Goal: Task Accomplishment & Management: Use online tool/utility

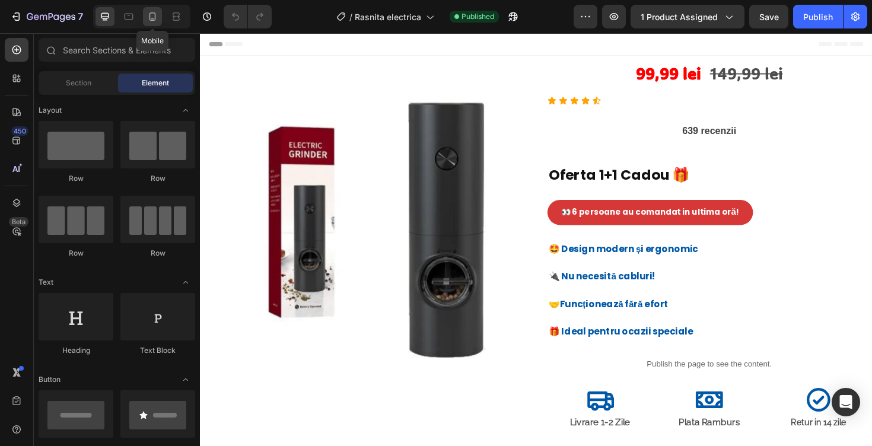
click at [150, 10] on div at bounding box center [152, 16] width 19 height 19
click at [151, 15] on icon at bounding box center [153, 17] width 12 height 12
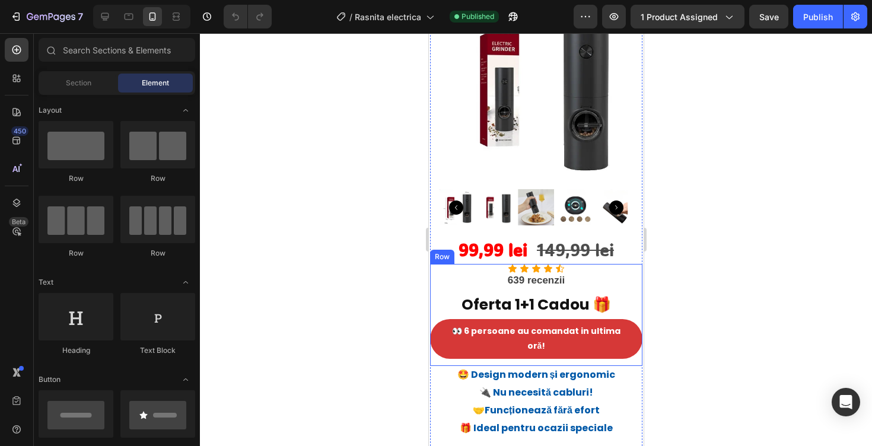
scroll to position [79, 0]
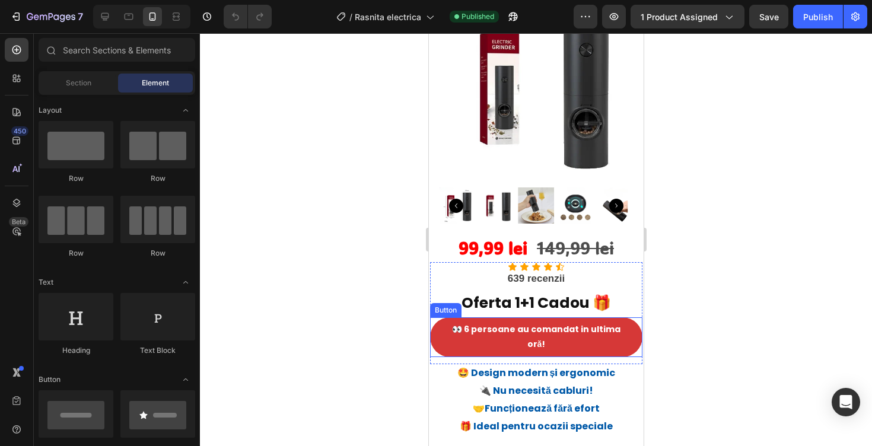
click at [546, 298] on strong "Oferta 1+1 Cadou 🎁" at bounding box center [535, 302] width 149 height 21
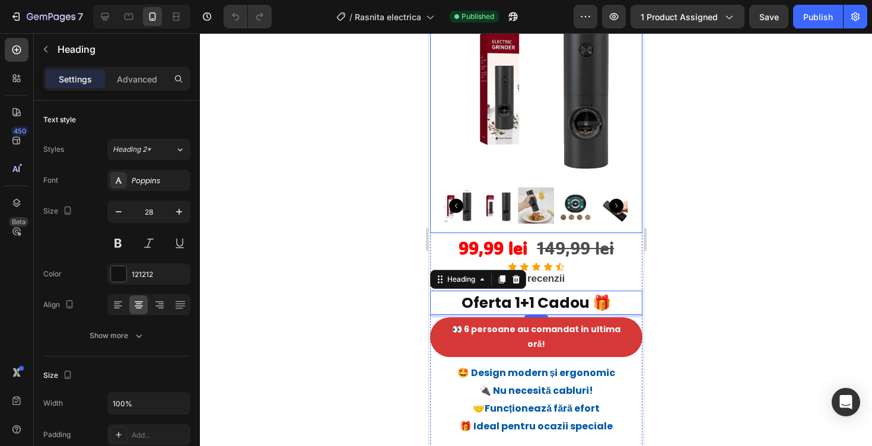
scroll to position [136, 0]
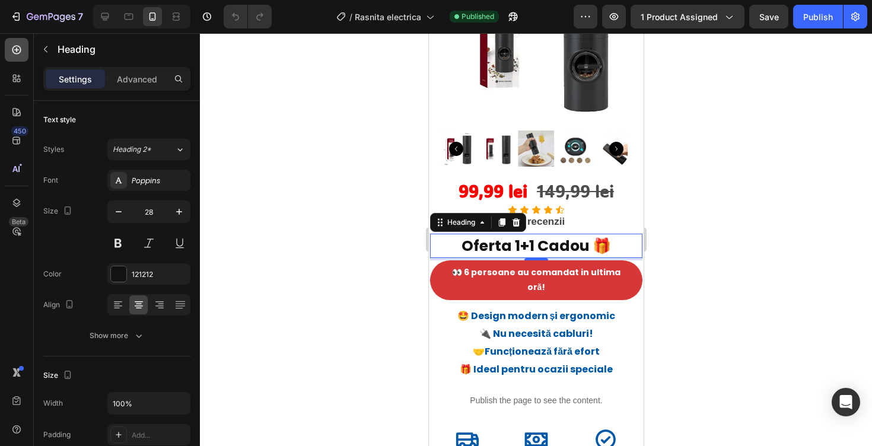
click at [17, 51] on icon at bounding box center [16, 49] width 5 height 5
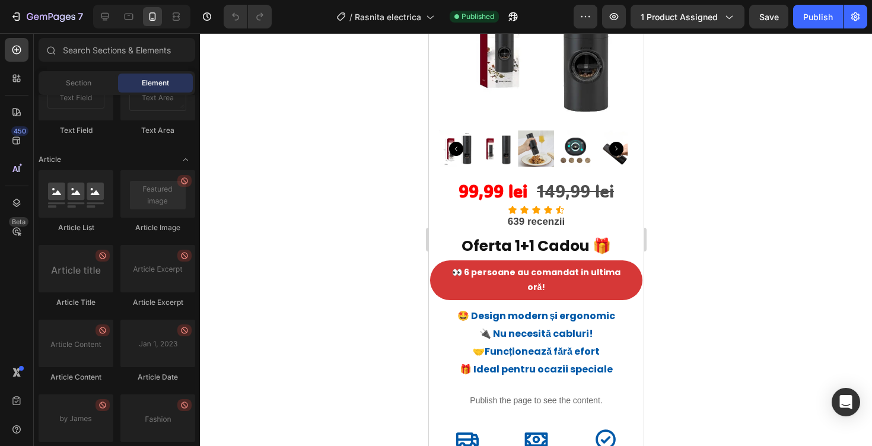
scroll to position [3246, 0]
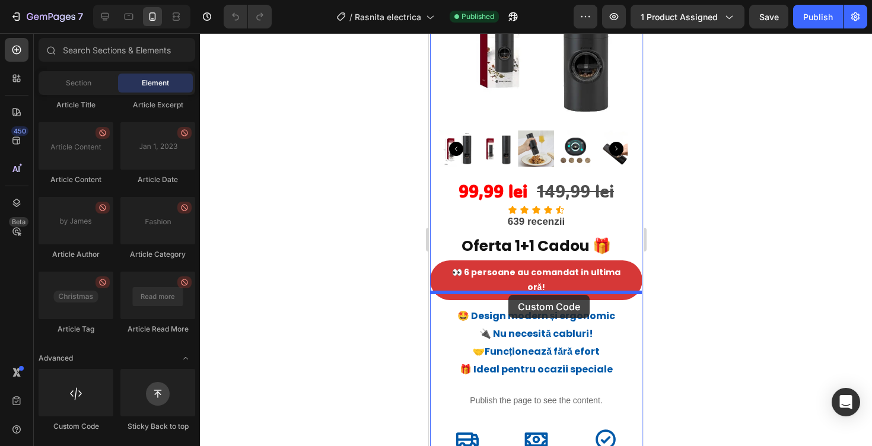
drag, startPoint x: 508, startPoint y: 423, endPoint x: 508, endPoint y: 295, distance: 128.1
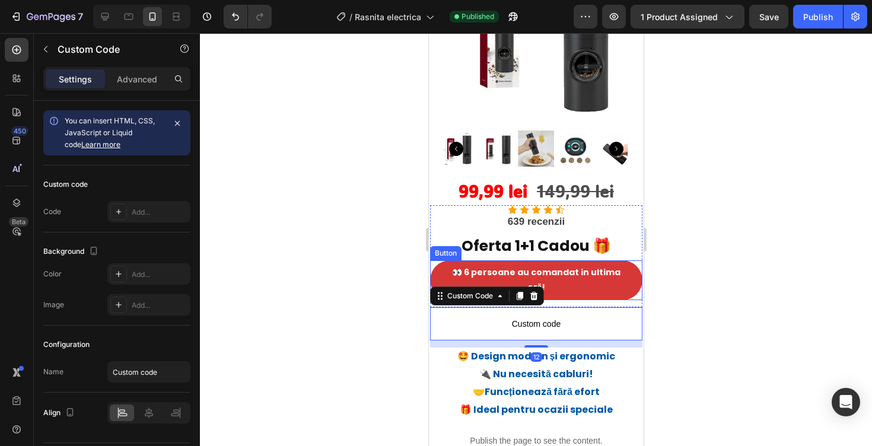
click at [633, 263] on div "👀 6 persoane au comandat in ultima or ă ! Button" at bounding box center [535, 279] width 212 height 39
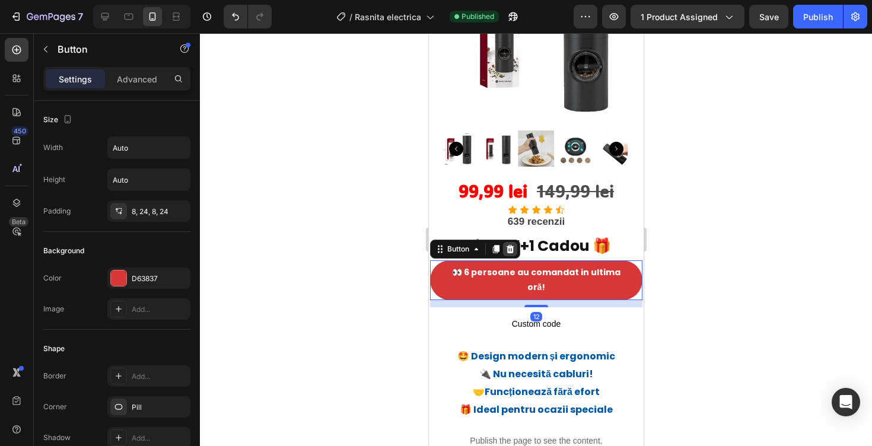
click at [509, 249] on icon at bounding box center [510, 249] width 8 height 8
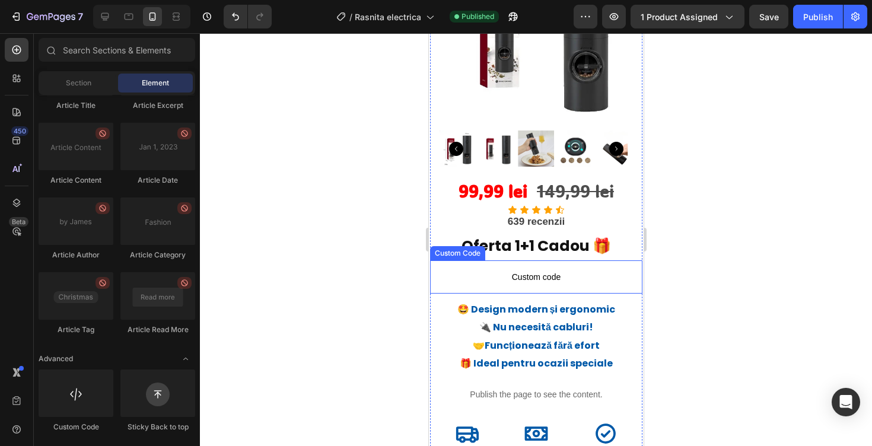
click at [547, 281] on span "Custom code" at bounding box center [535, 277] width 212 height 14
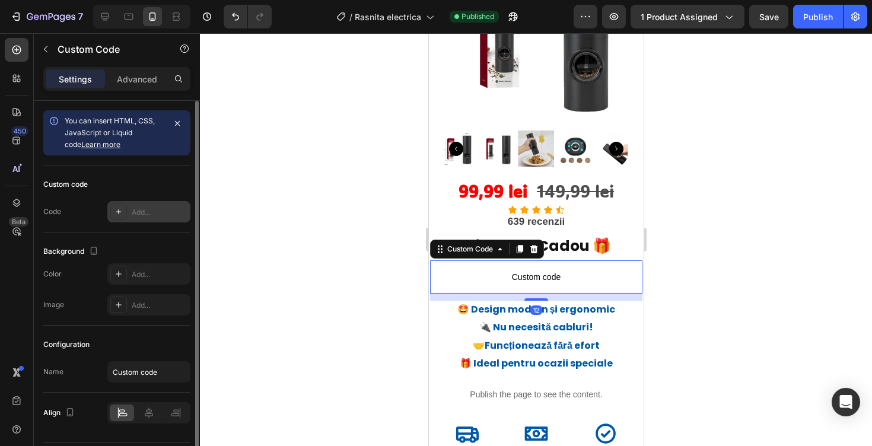
click at [138, 208] on div "Add..." at bounding box center [160, 212] width 56 height 11
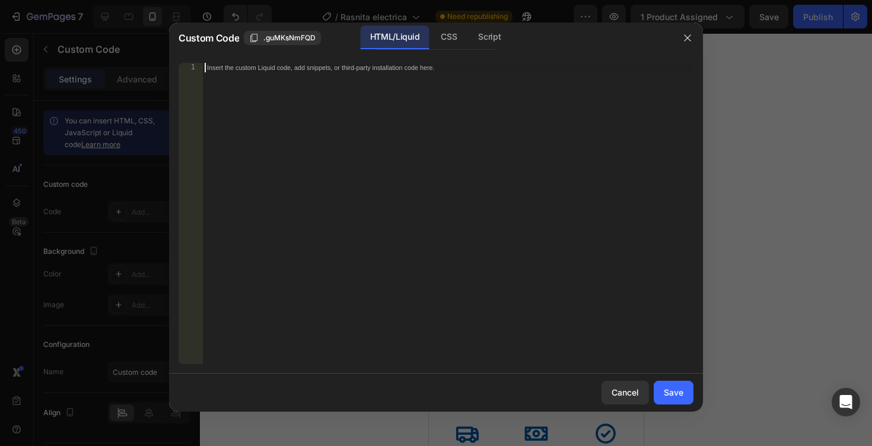
click at [346, 95] on div "Insert the custom Liquid code, add snippets, or third-party installation code h…" at bounding box center [447, 223] width 491 height 320
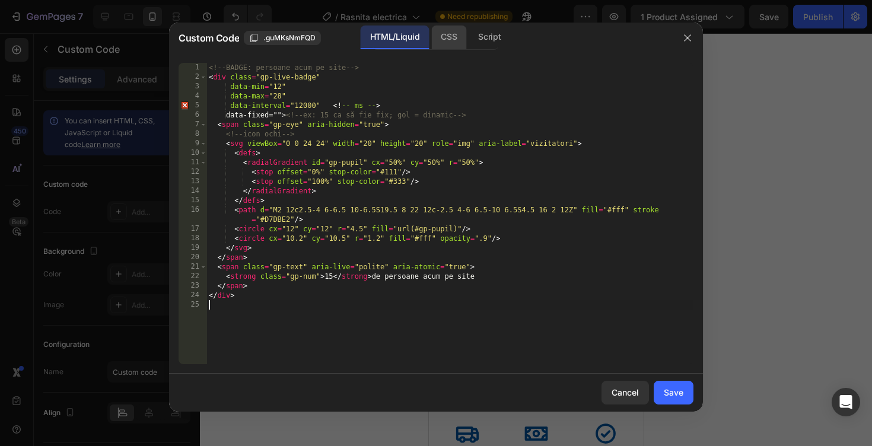
click at [450, 31] on div "CSS" at bounding box center [448, 38] width 35 height 24
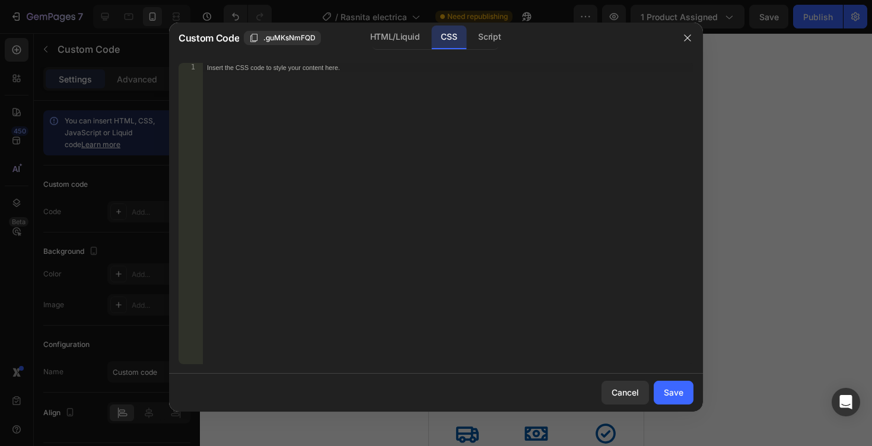
click at [466, 204] on div "Insert the CSS code to style your content here." at bounding box center [447, 223] width 491 height 320
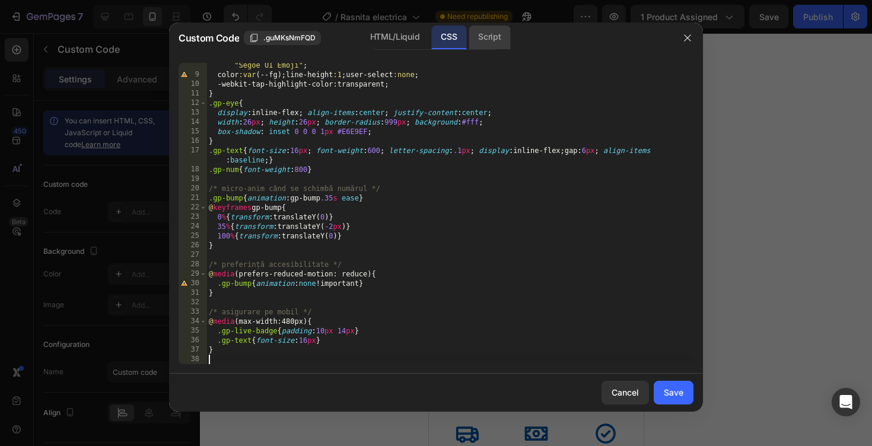
click at [494, 32] on div "Script" at bounding box center [490, 38] width 42 height 24
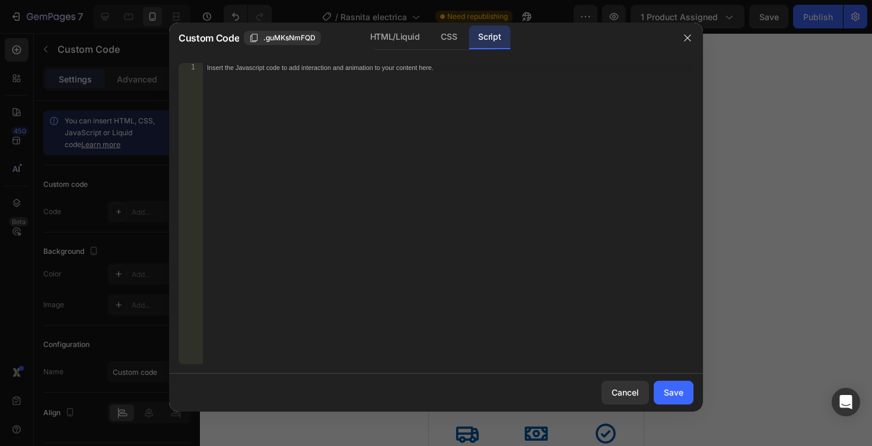
click at [441, 181] on div "Insert the Javascript code to add interaction and animation to your content her…" at bounding box center [447, 223] width 491 height 320
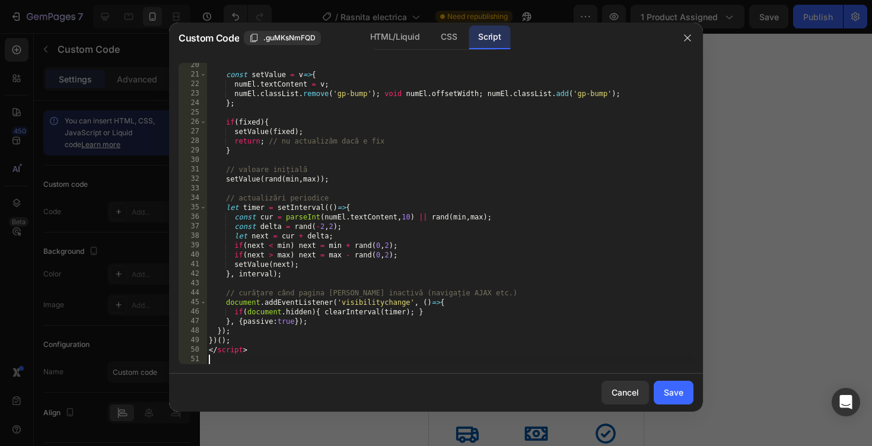
scroll to position [183, 0]
click at [673, 394] on div "Save" at bounding box center [674, 392] width 20 height 12
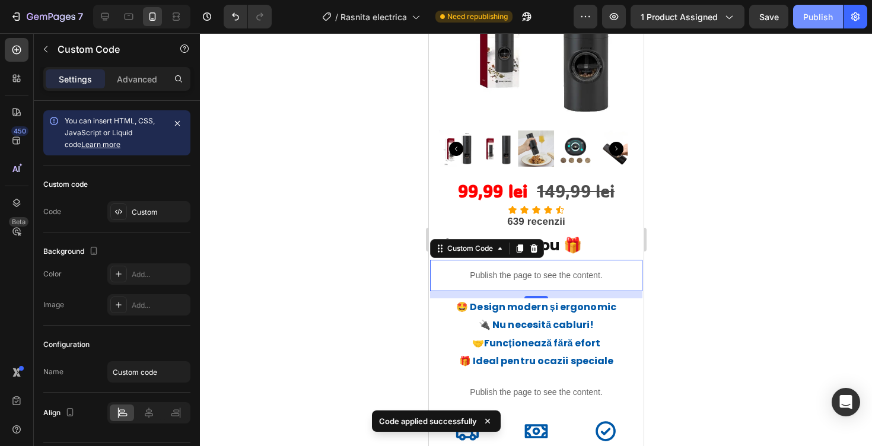
click at [818, 12] on div "Publish" at bounding box center [818, 17] width 30 height 12
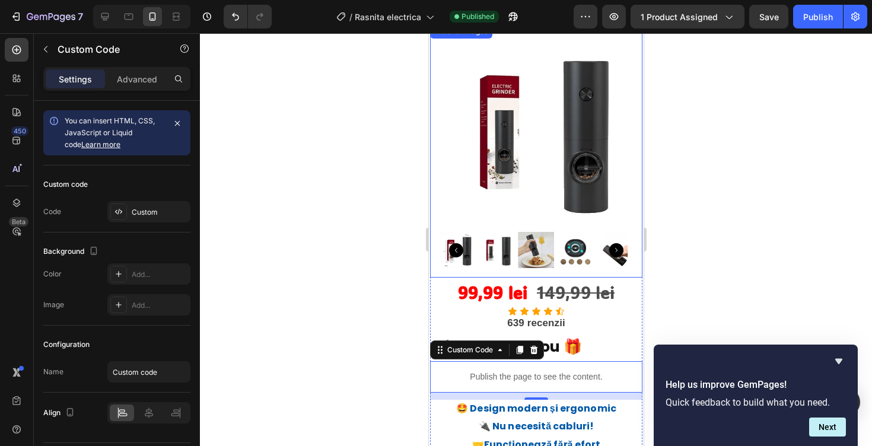
scroll to position [36, 0]
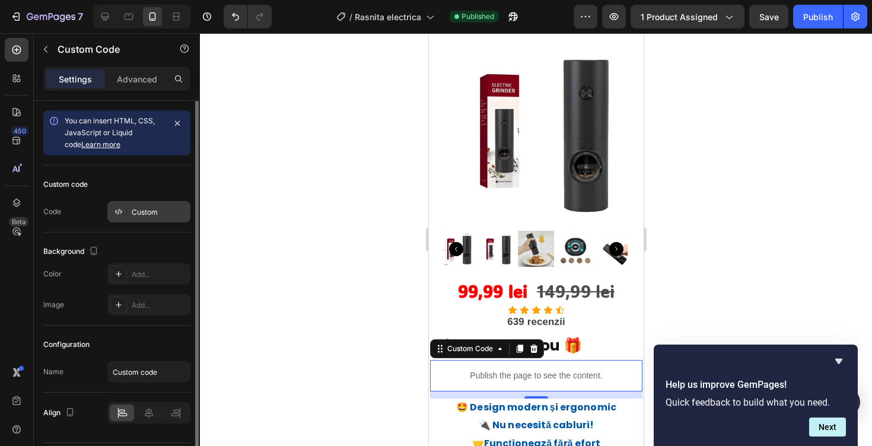
click at [154, 212] on div "Custom" at bounding box center [160, 212] width 56 height 11
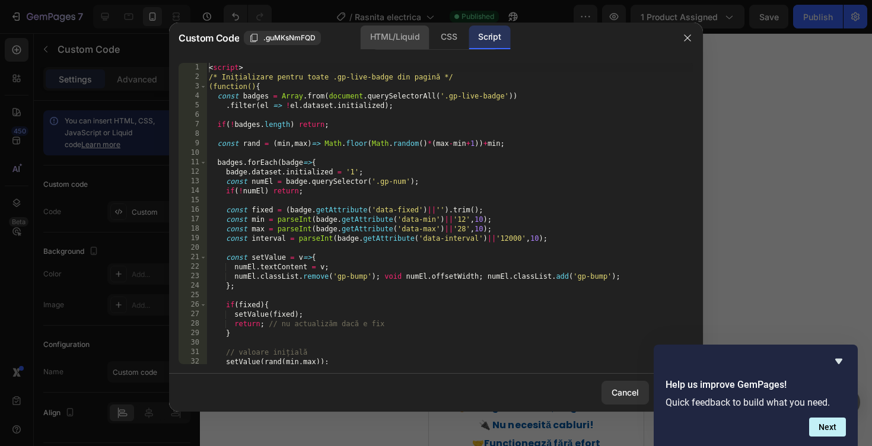
click at [402, 38] on div "HTML/Liquid" at bounding box center [395, 38] width 68 height 24
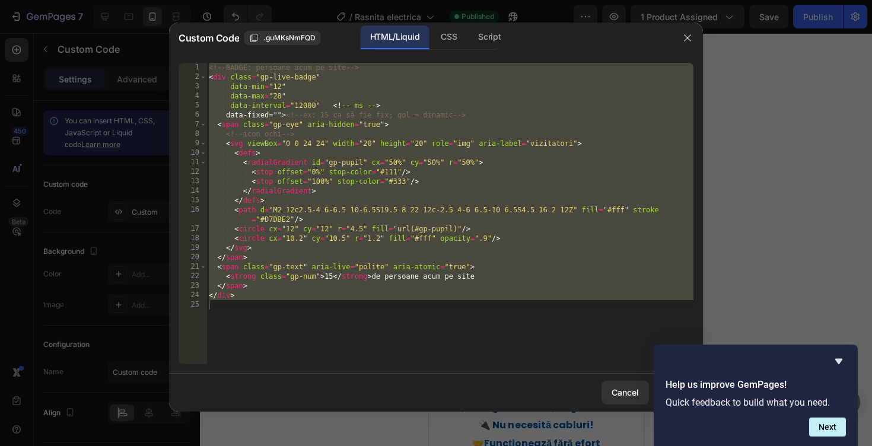
click at [385, 115] on div "<!-- BADGE: persoane acum pe site --> < div class = "gp-live-badge" data-min = …" at bounding box center [449, 223] width 487 height 320
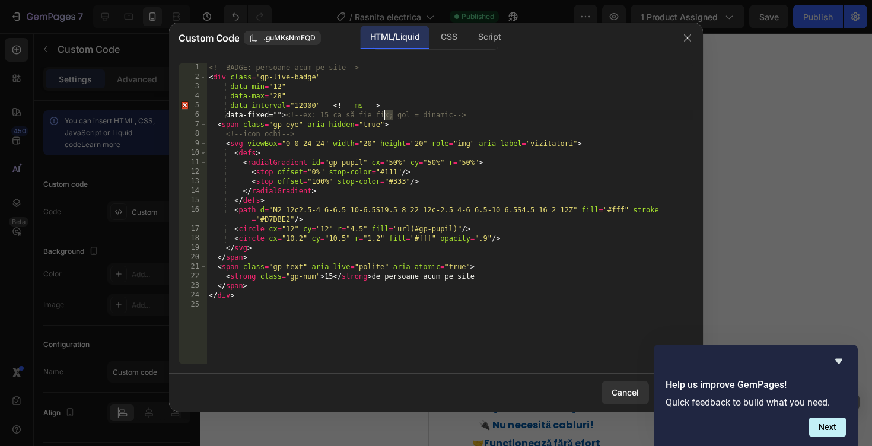
click at [385, 115] on div "<!-- BADGE: persoane acum pe site --> < div class = "gp-live-badge" data-min = …" at bounding box center [449, 223] width 487 height 320
type textarea "</div>"
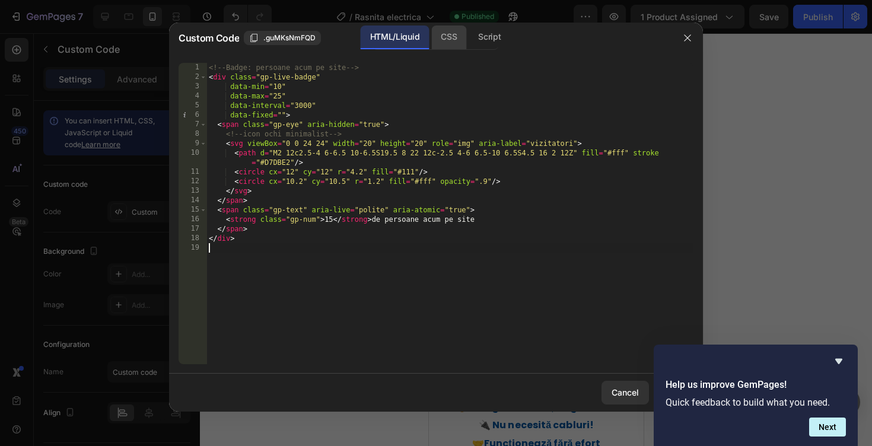
click at [445, 46] on div "CSS" at bounding box center [448, 38] width 35 height 24
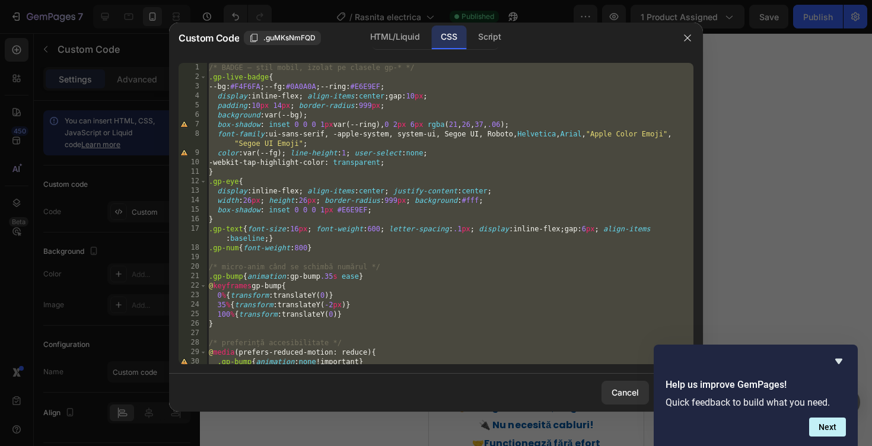
click at [436, 155] on div "/* BADGE — stil mobil, izolat pe clasele gp-* */ .gp-live-badge { --bg : #F4F6F…" at bounding box center [449, 223] width 487 height 320
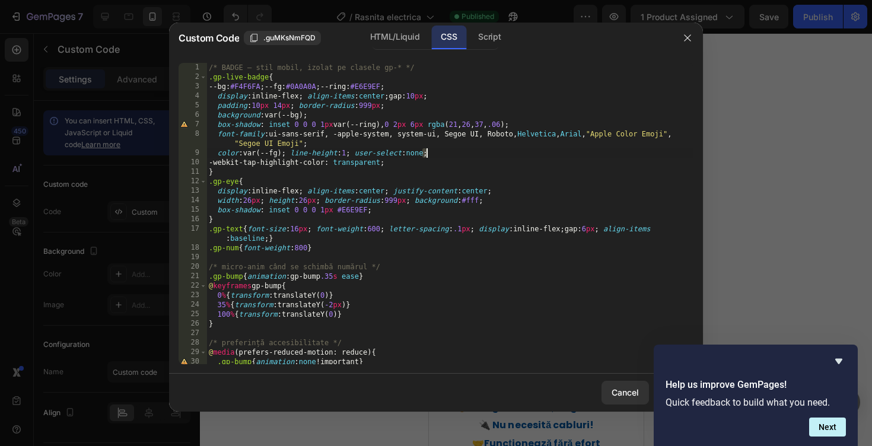
click at [436, 155] on div "/* BADGE — stil mobil, izolat pe clasele gp-* */ .gp-live-badge { --bg : #F4F6F…" at bounding box center [449, 223] width 487 height 320
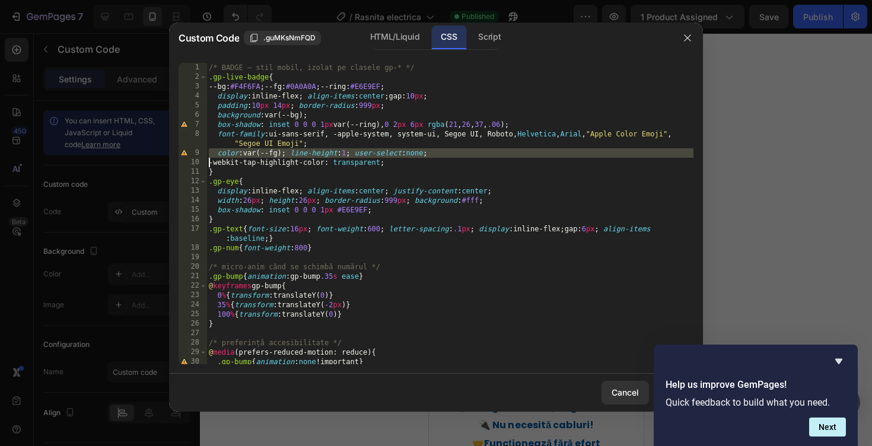
type textarea "}"
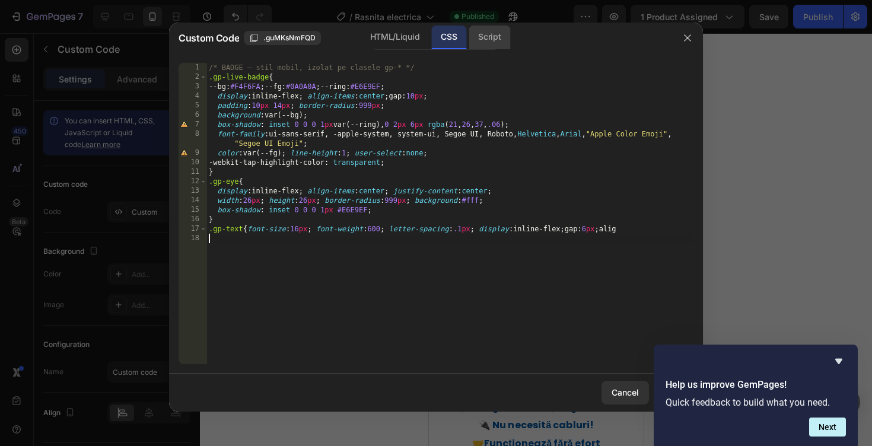
click at [491, 31] on div "Script" at bounding box center [490, 38] width 42 height 24
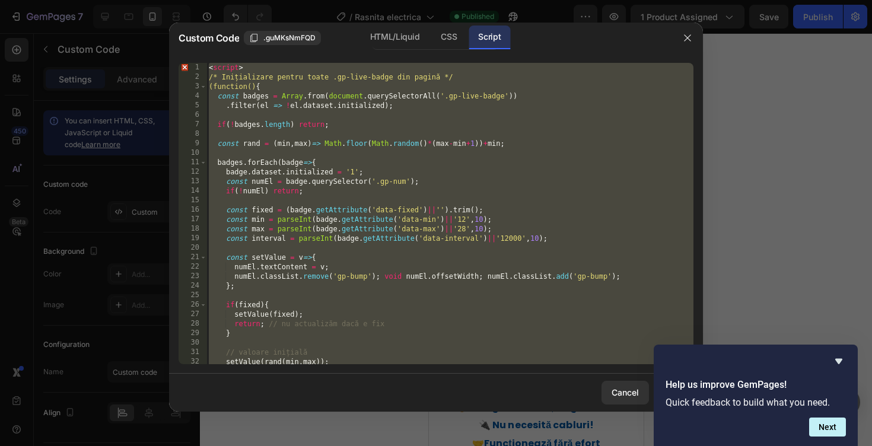
click at [437, 171] on div "< script > /* Inițializare pentru toate .gp-live-badge din pagină */ (function(…" at bounding box center [449, 223] width 487 height 320
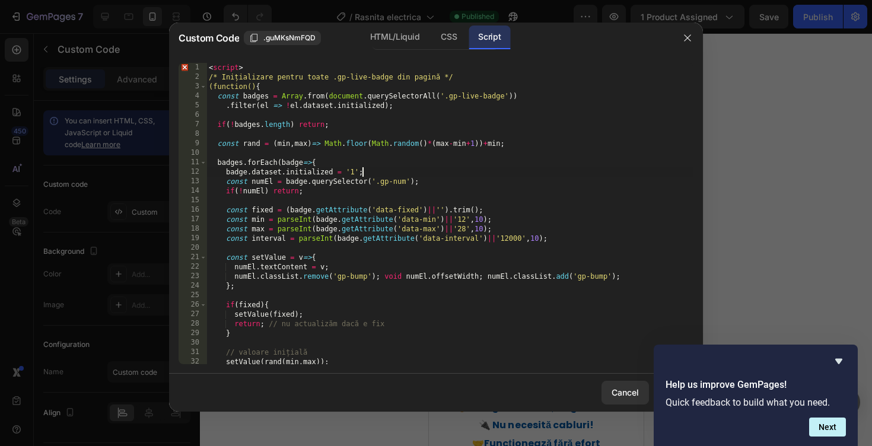
click at [437, 171] on div "< script > /* Inițializare pentru toate .gp-live-badge din pagină */ (function(…" at bounding box center [449, 223] width 487 height 320
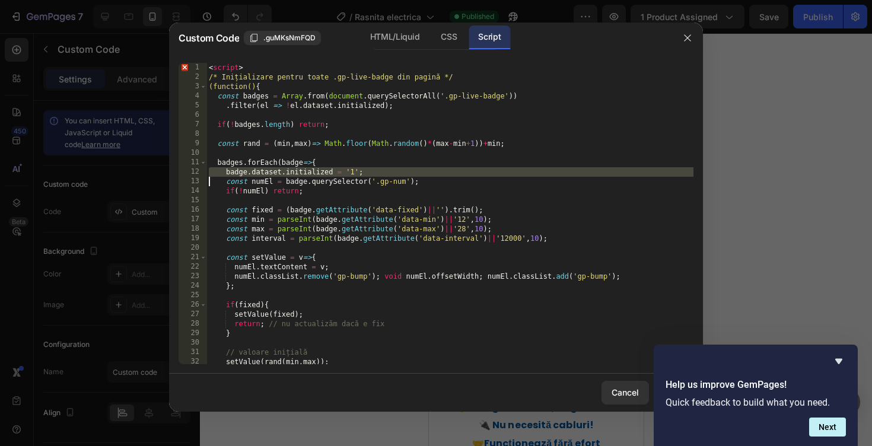
type textarea "</script>"
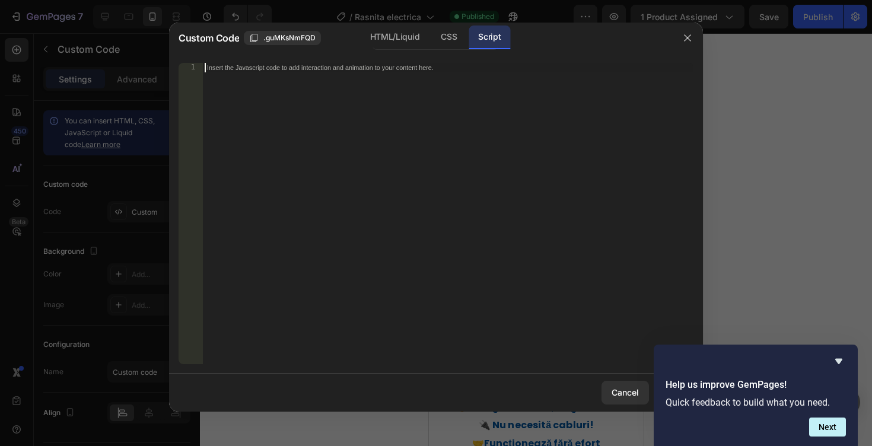
click at [372, 125] on div "Insert the Javascript code to add interaction and animation to your content her…" at bounding box center [447, 223] width 491 height 320
click at [415, 138] on div "Insert the Javascript code to add interaction and animation to your content her…" at bounding box center [447, 223] width 491 height 320
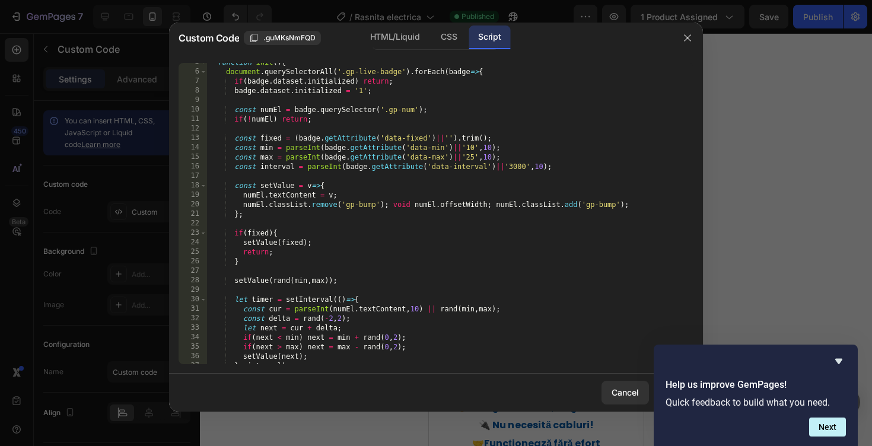
scroll to position [43, 0]
click at [473, 143] on div "function init ( ) { document . querySelectorAll ( '.gp-live-badge' ) . forEach …" at bounding box center [449, 218] width 487 height 320
click at [470, 155] on div "function init ( ) { document . querySelectorAll ( '.gp-live-badge' ) . forEach …" at bounding box center [449, 218] width 487 height 320
click at [473, 153] on div "function init ( ) { document . querySelectorAll ( '.gp-live-badge' ) . forEach …" at bounding box center [449, 218] width 487 height 320
click at [474, 144] on div "function init ( ) { document . querySelectorAll ( '.gp-live-badge' ) . forEach …" at bounding box center [449, 218] width 487 height 320
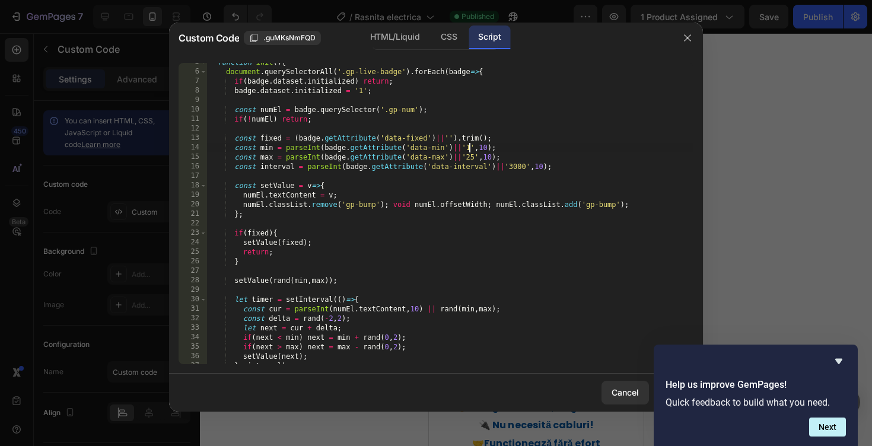
scroll to position [0, 21]
click at [489, 148] on div "function init ( ) { document . querySelectorAll ( '.gp-live-badge' ) . forEach …" at bounding box center [449, 218] width 487 height 320
type textarea "const min = parseInt(badge.getAttribute('data-min')||'15',15);"
click at [556, 292] on div "function init ( ) { document . querySelectorAll ( '.gp-live-badge' ) . forEach …" at bounding box center [449, 218] width 487 height 320
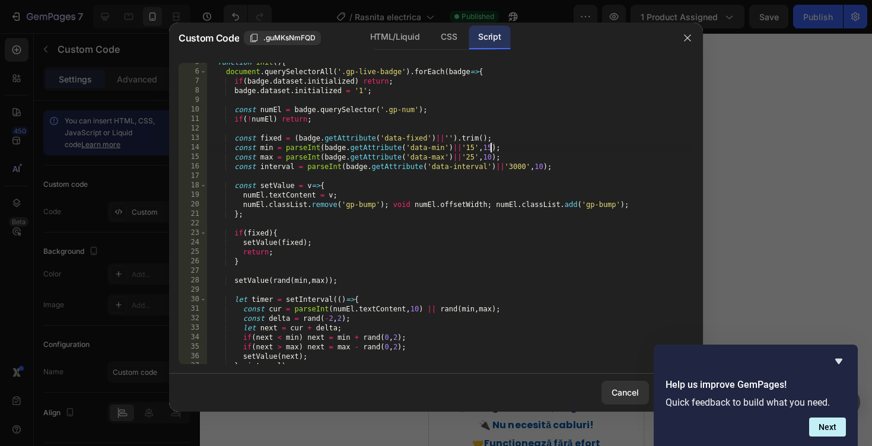
scroll to position [0, 0]
click at [839, 362] on icon "Hide survey" at bounding box center [838, 361] width 7 height 5
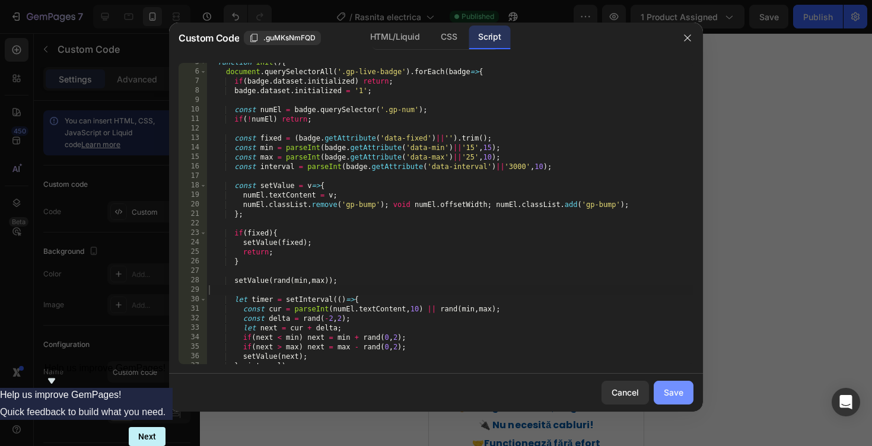
click at [682, 386] on div "Save" at bounding box center [674, 392] width 20 height 12
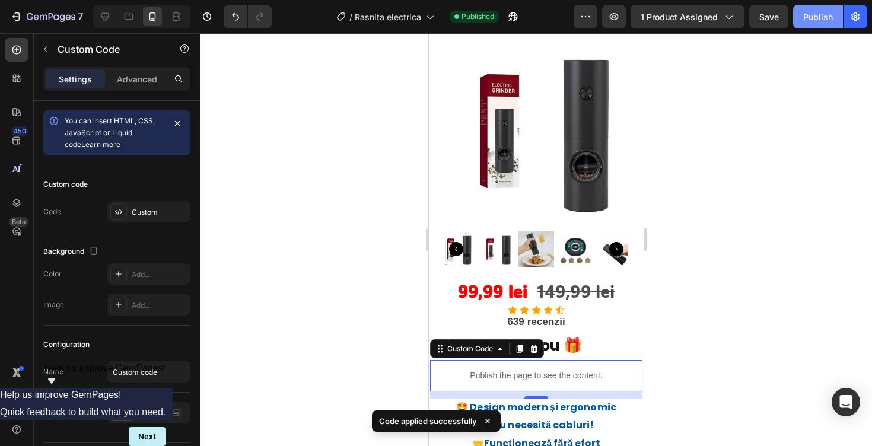
click at [804, 20] on div "Publish" at bounding box center [818, 17] width 30 height 12
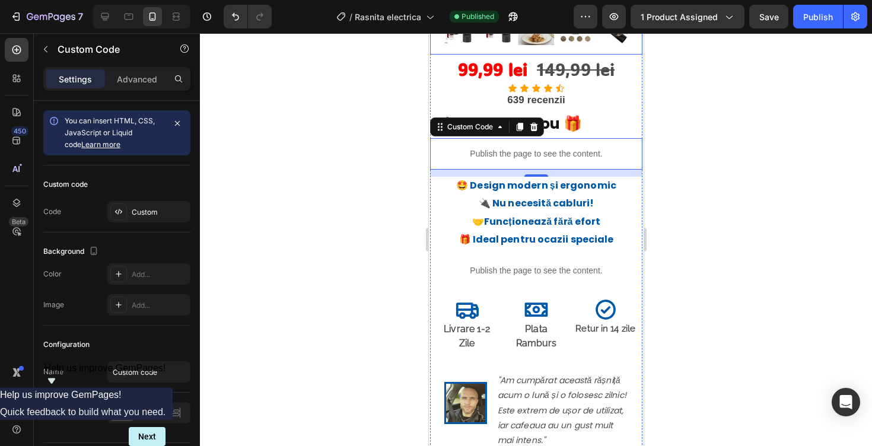
scroll to position [270, 0]
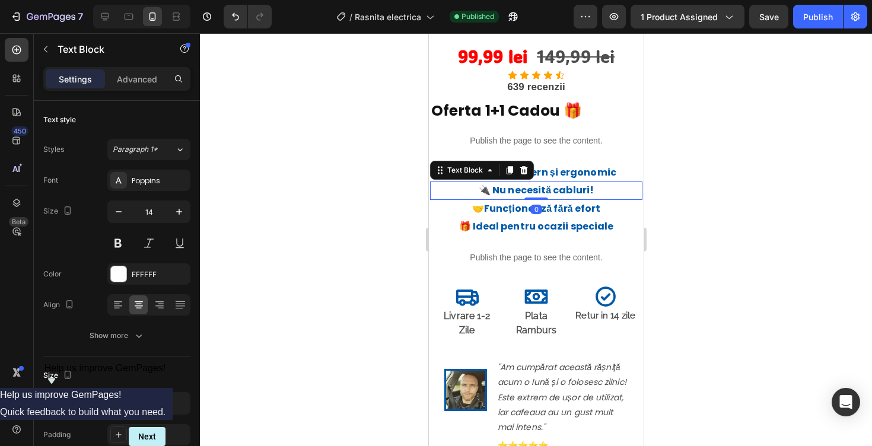
click at [502, 196] on strong "🔌 Nu necesită cabluri!" at bounding box center [535, 190] width 115 height 14
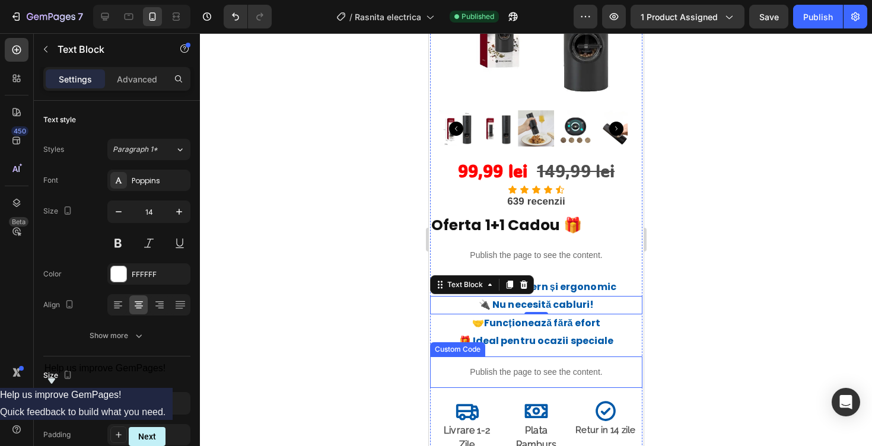
scroll to position [157, 0]
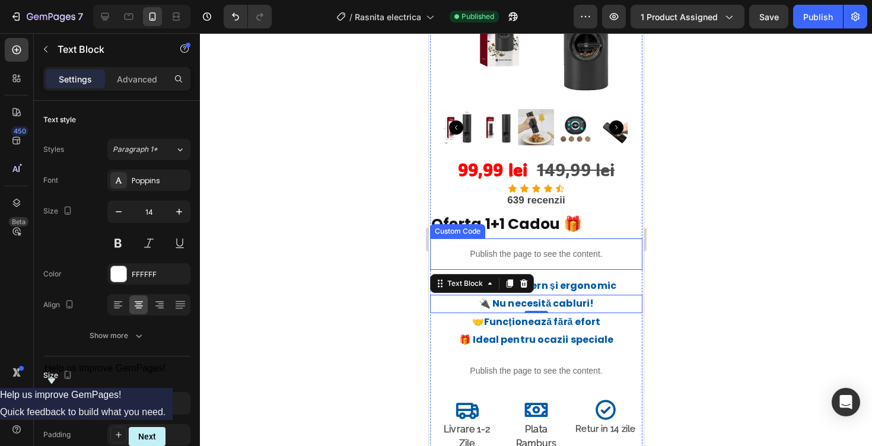
click at [553, 244] on div "Publish the page to see the content." at bounding box center [535, 253] width 212 height 31
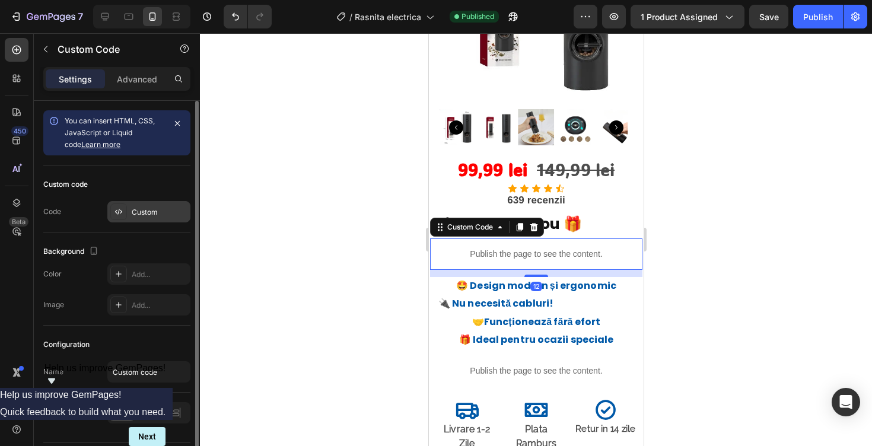
click at [130, 221] on div "Custom" at bounding box center [148, 211] width 83 height 21
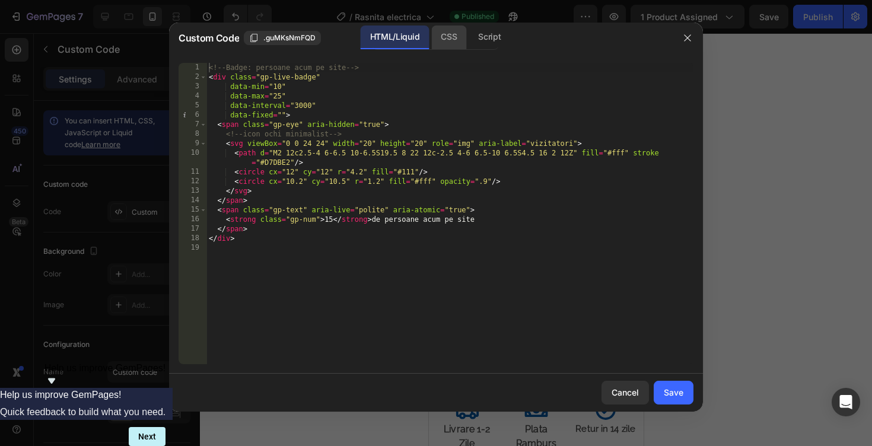
click at [446, 48] on div "CSS" at bounding box center [448, 38] width 35 height 24
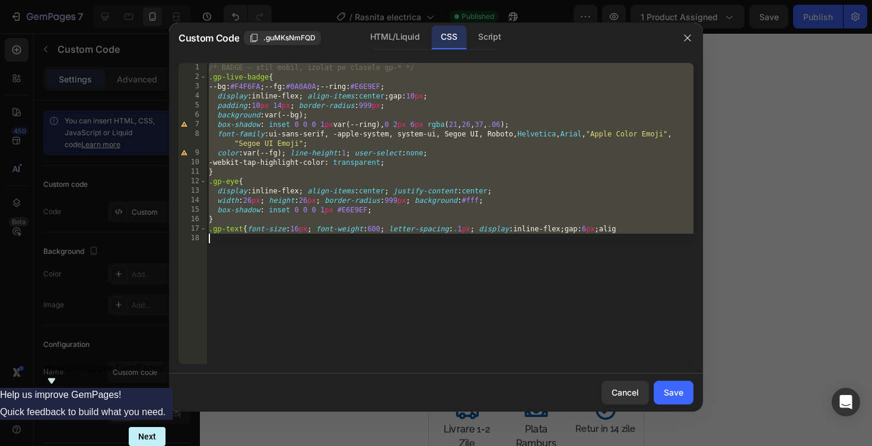
click at [327, 211] on div "/* BADGE — stil mobil, izolat pe clasele gp-* */ .gp-live-badge { --bg : #F4F6F…" at bounding box center [449, 223] width 487 height 320
type textarea "box-shadow: inset 0 0 0 1px #E6E9EF;"
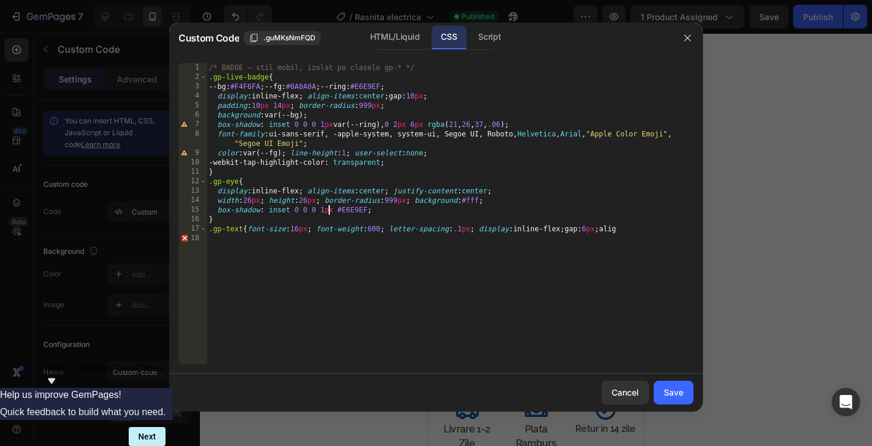
click at [632, 234] on div "/* BADGE — stil mobil, izolat pe clasele gp-* */ .gp-live-badge { --bg : #F4F6F…" at bounding box center [449, 223] width 487 height 320
click at [479, 292] on div "/* BADGE — stil mobil, izolat pe clasele gp-* */ .gp-live-badge { --bg : #F4F6F…" at bounding box center [449, 223] width 487 height 320
drag, startPoint x: 462, startPoint y: 248, endPoint x: 217, endPoint y: 251, distance: 245.0
click at [217, 251] on div "/* BADGE — stil mobil, izolat pe clasele gp-* */ .gp-live-badge { --bg : #F4F6F…" at bounding box center [449, 223] width 487 height 320
click at [416, 88] on div "/* BADGE — stil mobil, izolat pe clasele gp-* */ .gp-live-badge { --bg : #F4F6F…" at bounding box center [449, 223] width 487 height 320
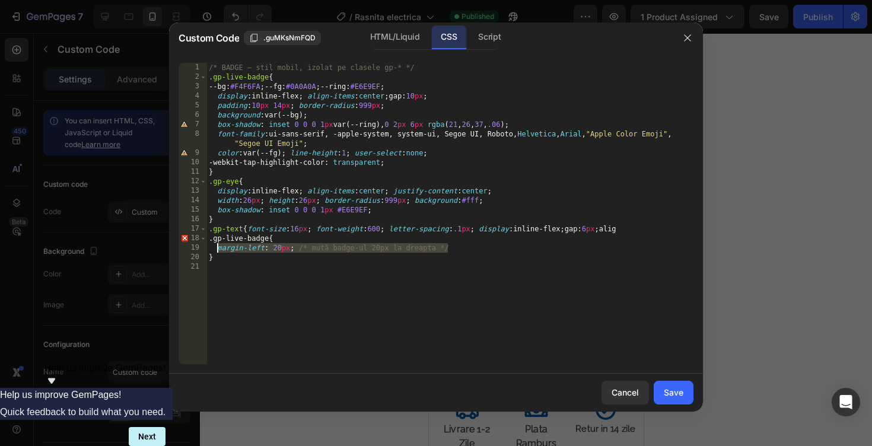
type textarea "--bg:#F4F6FA; --fg:#0A0A0A; --ring:#E6E9EF;"
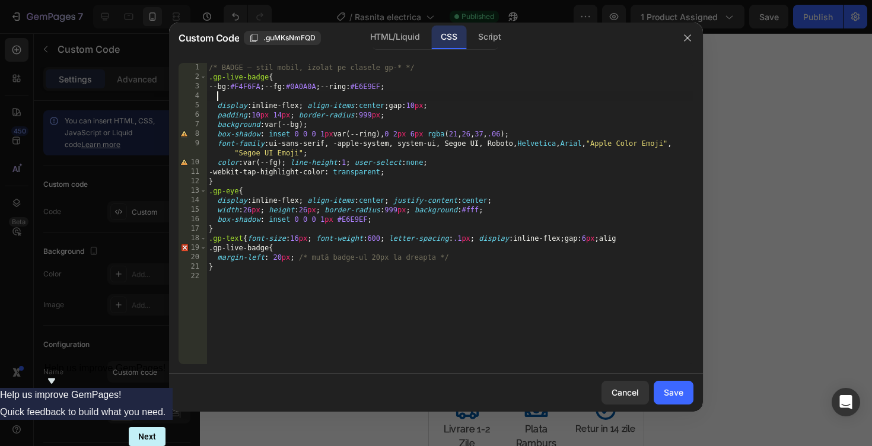
paste textarea "margin-left: 20px; /* mută badge-[STREET_ADDRESS] */"
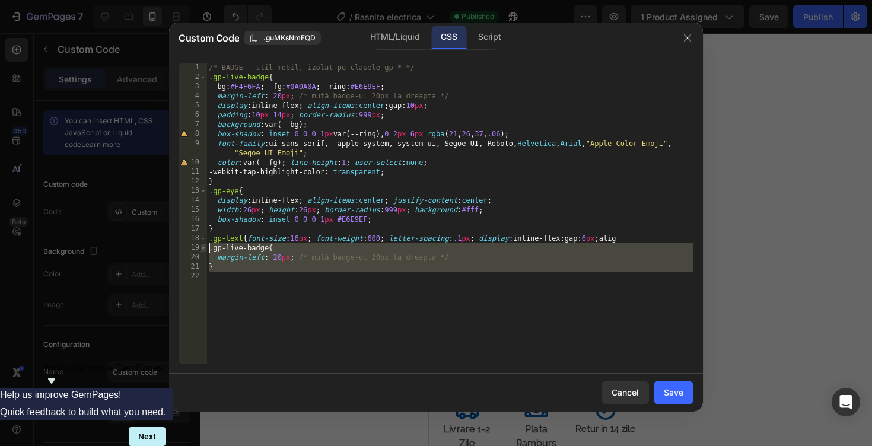
drag, startPoint x: 245, startPoint y: 273, endPoint x: 203, endPoint y: 251, distance: 47.2
click at [203, 251] on div "margin-left: 20px; /* mută badge-ul 20px la dreapta */ 1 2 3 4 5 6 7 8 9 10 11 …" at bounding box center [436, 213] width 515 height 301
type textarea ".gp-live-badge{ margin-left: 20px; /* mută badge-ul 20px la dreapta */"
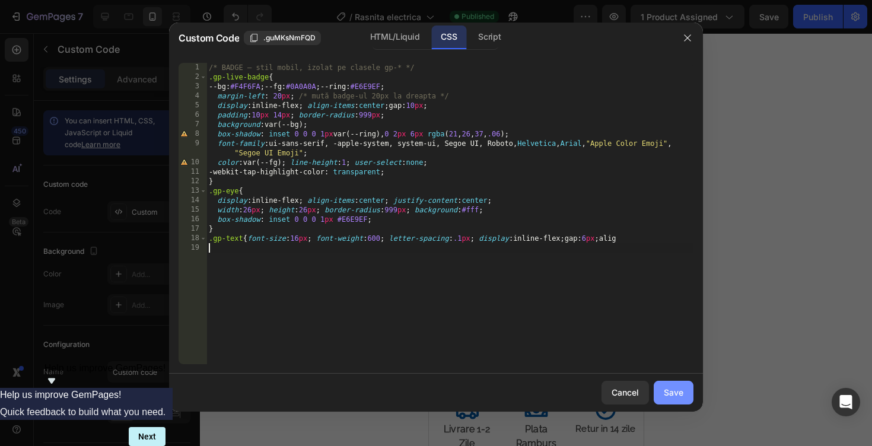
click at [668, 393] on div "Save" at bounding box center [674, 392] width 20 height 12
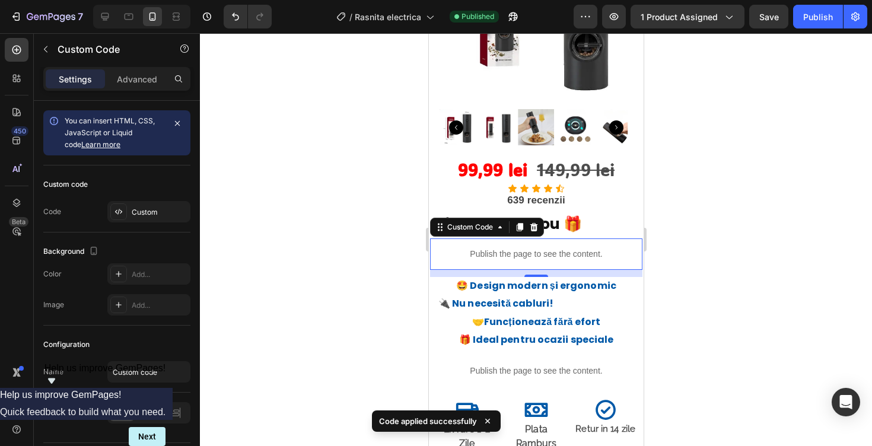
click at [828, 30] on div "7 Version history / Rasnita electrica Published Preview 1 product assigned Save…" at bounding box center [436, 17] width 872 height 34
click at [819, 13] on div "Publish" at bounding box center [818, 17] width 30 height 12
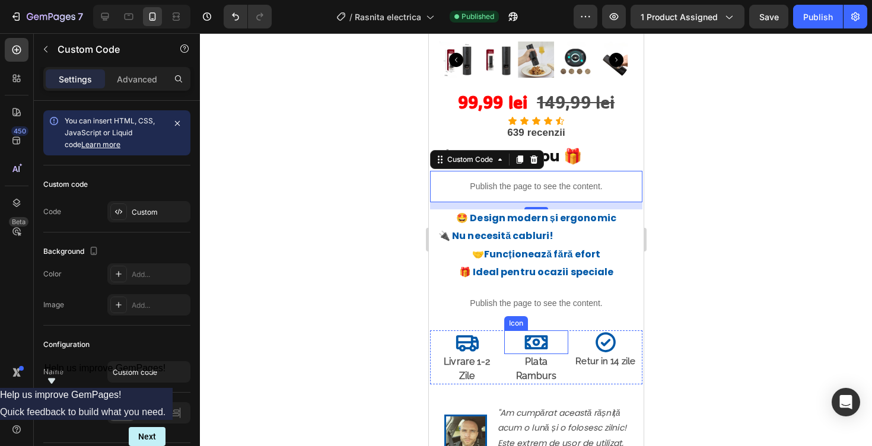
scroll to position [226, 0]
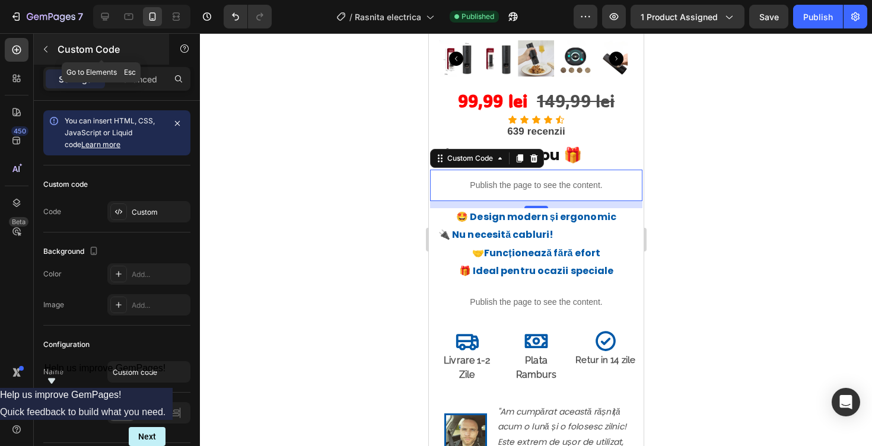
click at [52, 46] on button "button" at bounding box center [45, 49] width 19 height 19
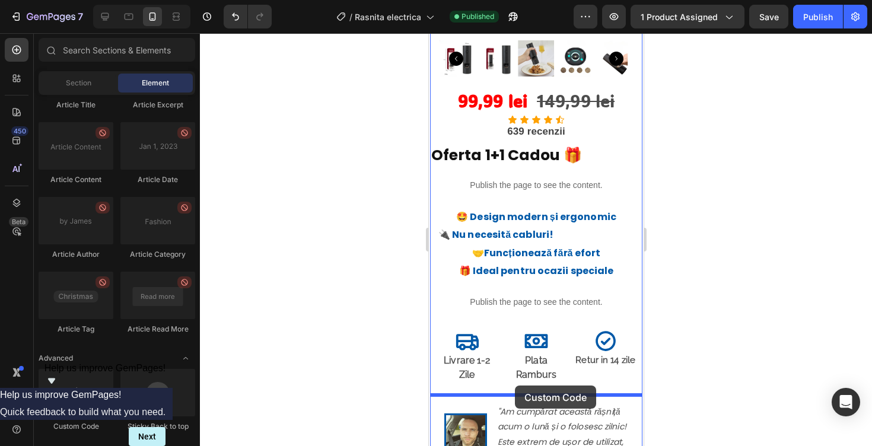
drag, startPoint x: 492, startPoint y: 432, endPoint x: 514, endPoint y: 386, distance: 51.5
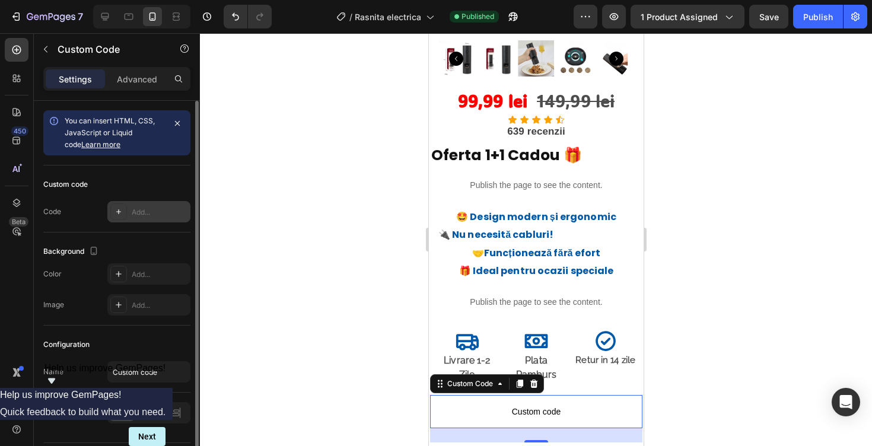
click at [145, 210] on div "Add..." at bounding box center [160, 212] width 56 height 11
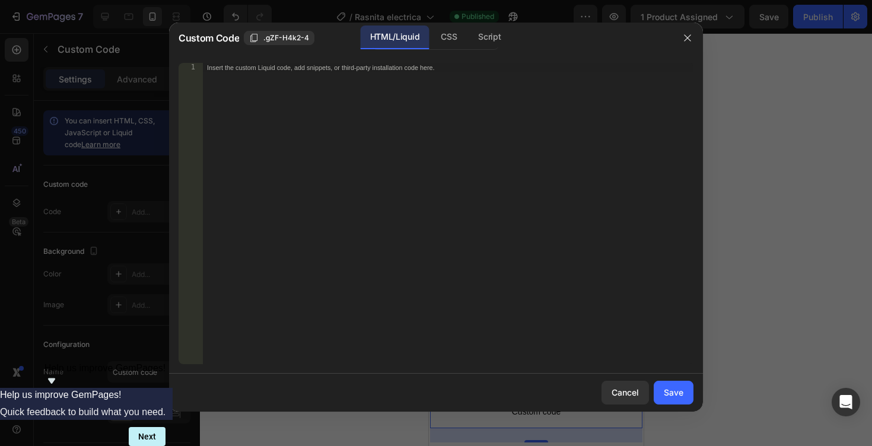
click at [340, 176] on div "Insert the custom Liquid code, add snippets, or third-party installation code h…" at bounding box center [447, 223] width 491 height 320
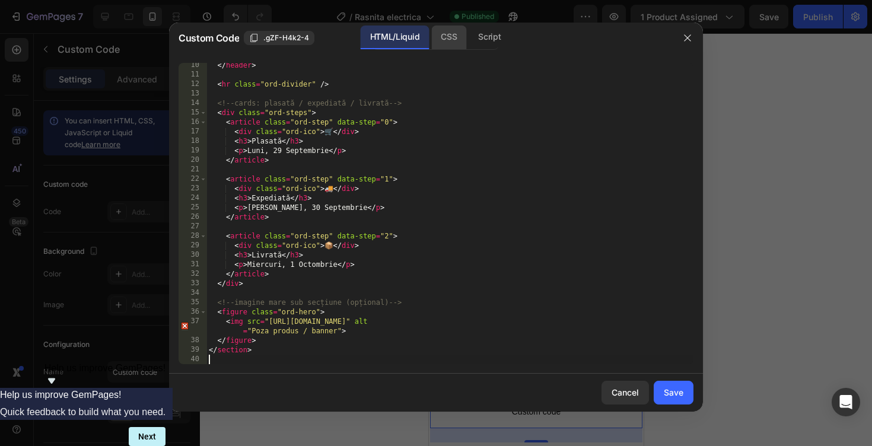
click at [460, 33] on div "CSS" at bounding box center [448, 38] width 35 height 24
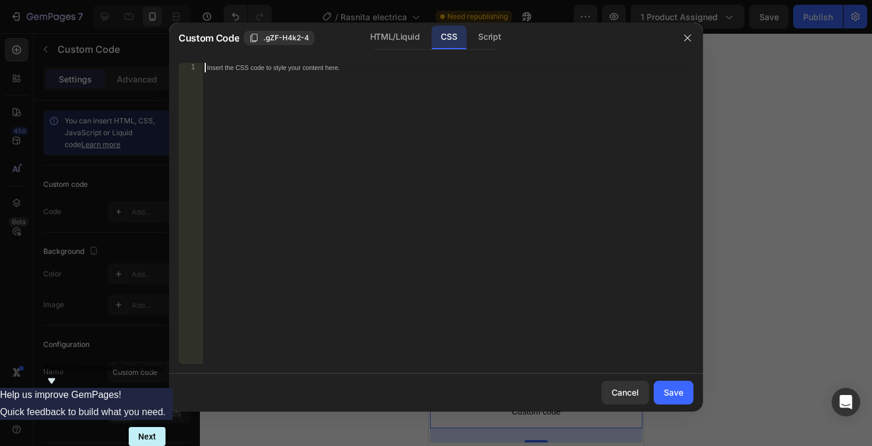
click at [373, 128] on div "Insert the CSS code to style your content here." at bounding box center [447, 223] width 491 height 320
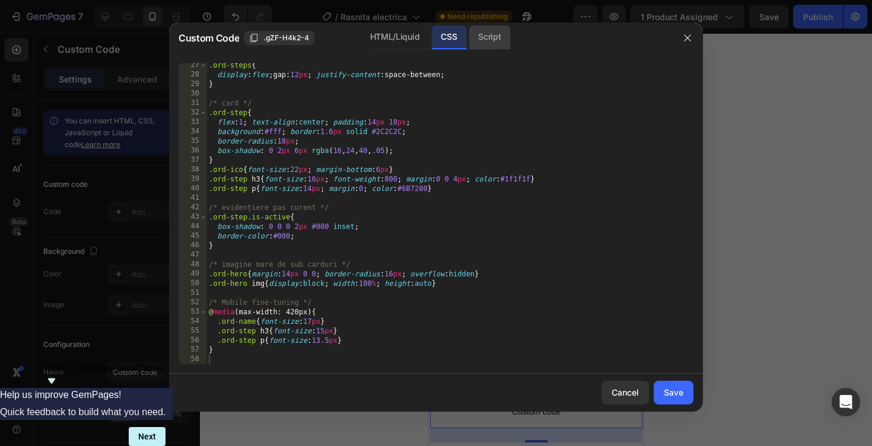
click at [485, 36] on div "Script" at bounding box center [490, 38] width 42 height 24
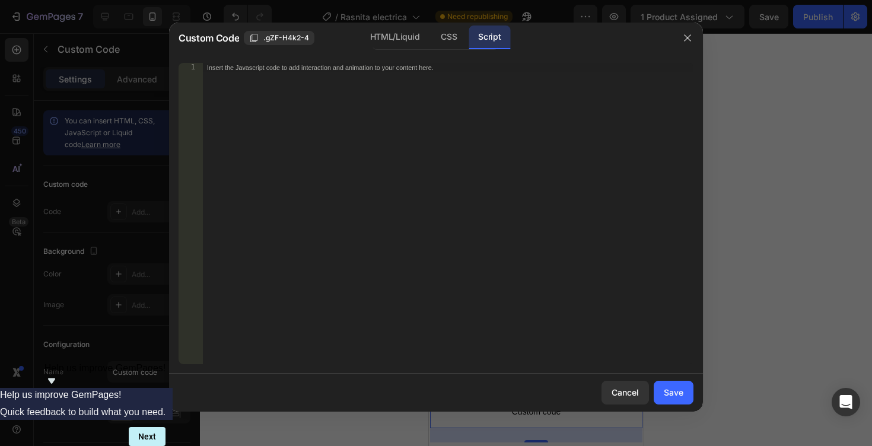
click at [372, 136] on div "Insert the Javascript code to add interaction and animation to your content her…" at bounding box center [447, 223] width 491 height 320
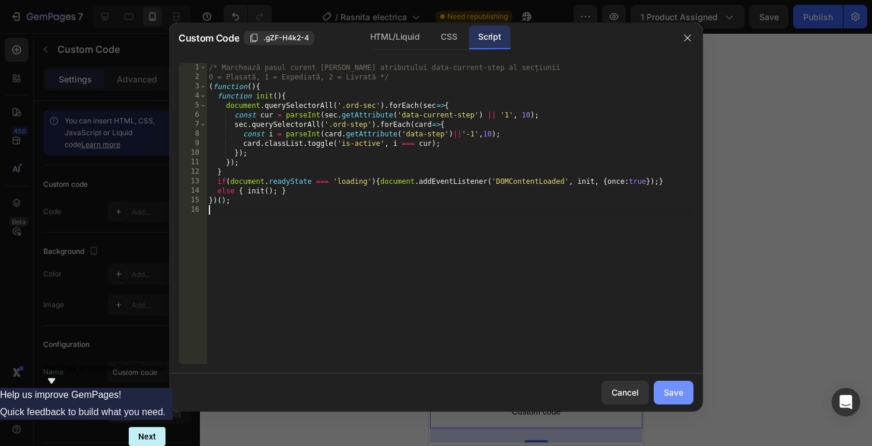
click at [677, 396] on div "Save" at bounding box center [674, 392] width 20 height 12
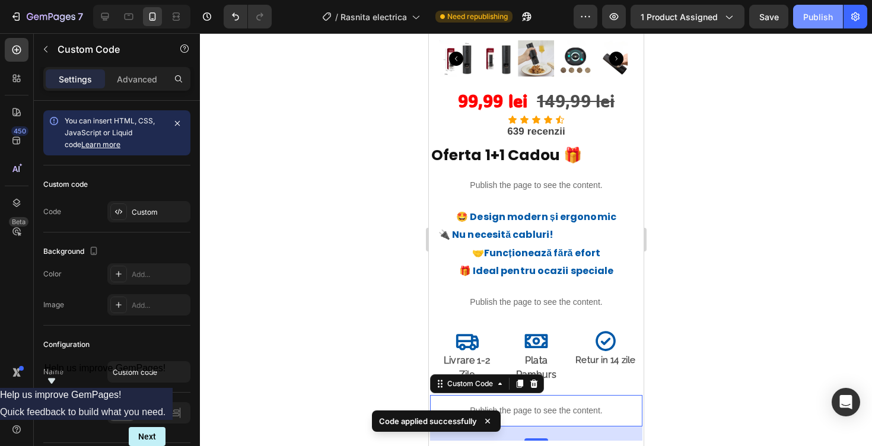
click at [805, 23] on button "Publish" at bounding box center [818, 17] width 50 height 24
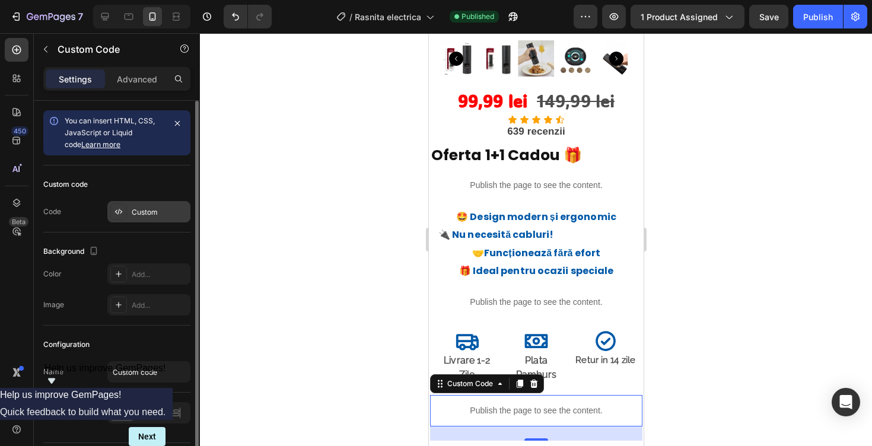
click at [159, 212] on div "Custom" at bounding box center [160, 212] width 56 height 11
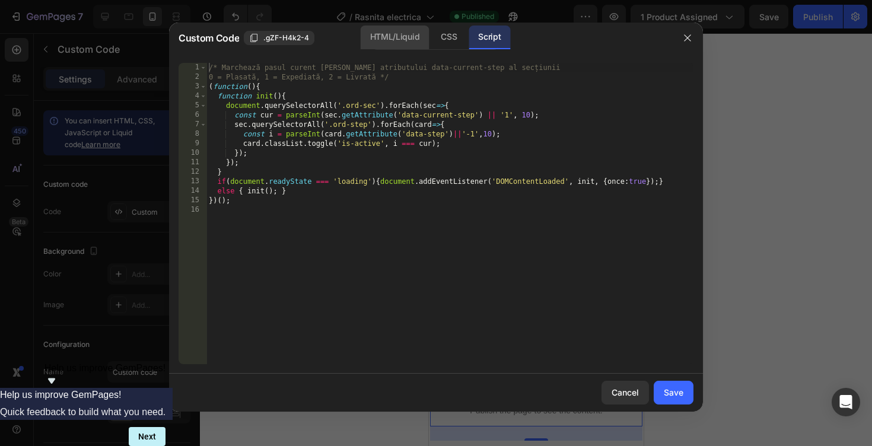
click at [402, 38] on div "HTML/Liquid" at bounding box center [395, 38] width 68 height 24
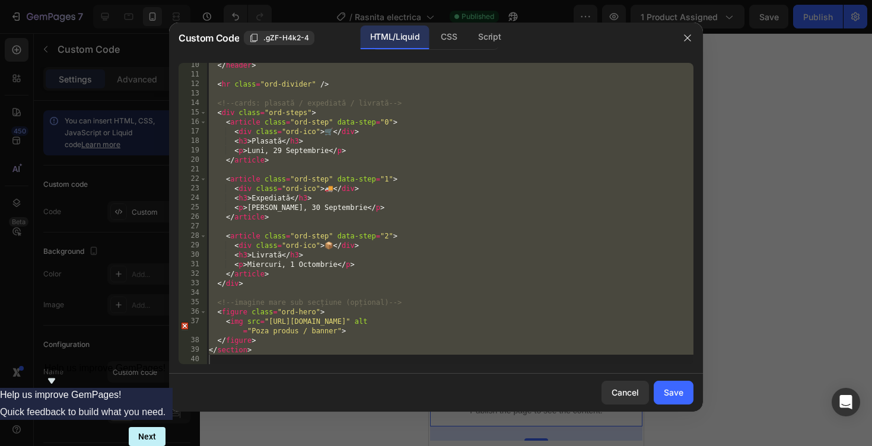
scroll to position [88, 0]
click at [431, 200] on div "</ header > < hr class = "ord-divider" /> <!-- cards: plasată / expediată / liv…" at bounding box center [449, 220] width 487 height 320
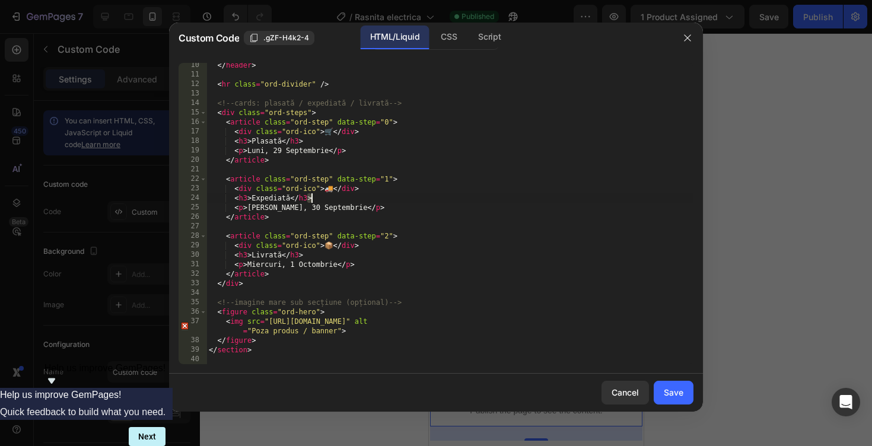
type textarea "</section>"
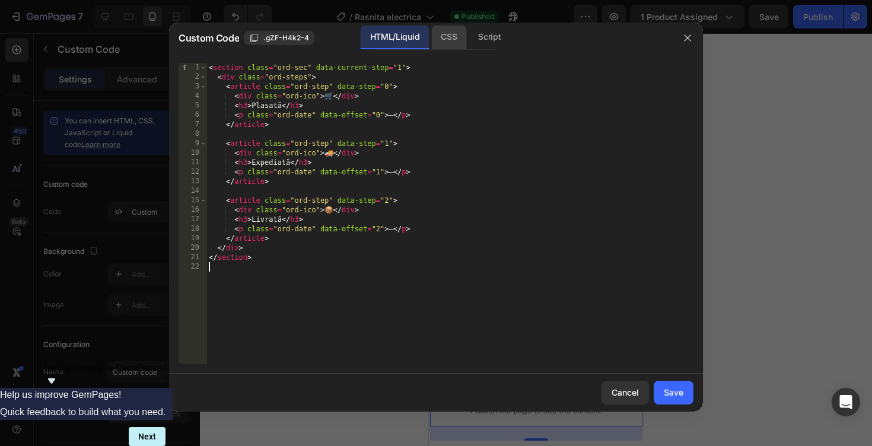
click at [453, 44] on div "CSS" at bounding box center [448, 38] width 35 height 24
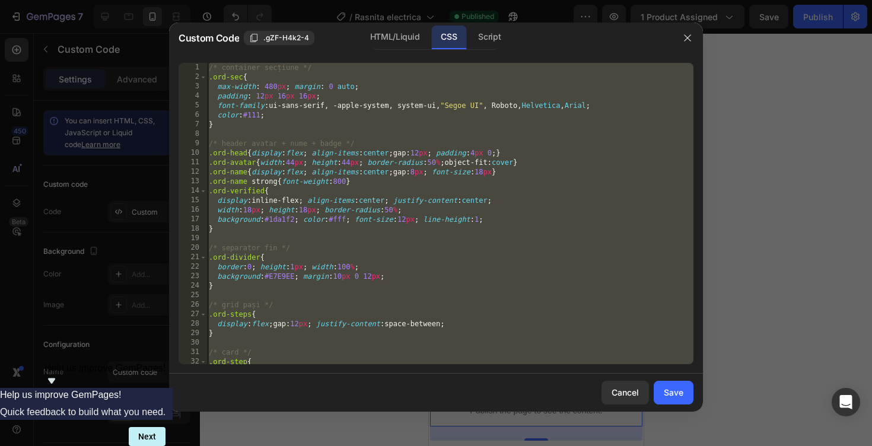
click at [435, 180] on div "/* container secțiune */ .ord-sec { max-width : 480 px ; margin : 0 auto ; padd…" at bounding box center [449, 223] width 487 height 320
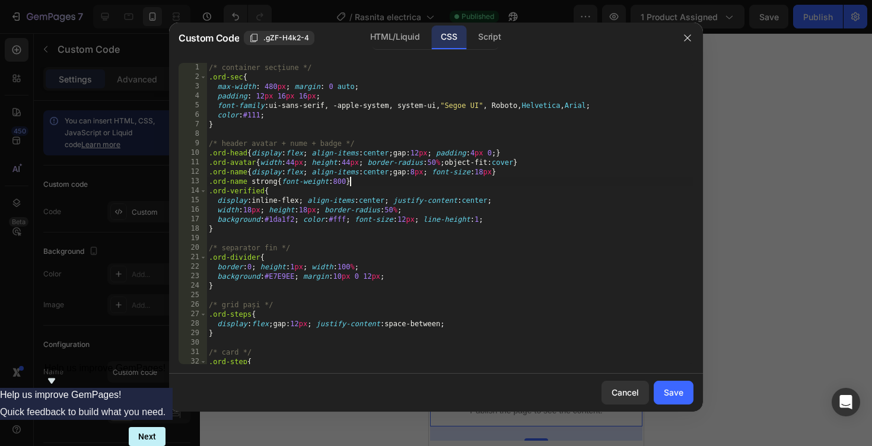
click at [435, 180] on div "/* container secțiune */ .ord-sec { max-width : 480 px ; margin : 0 auto ; padd…" at bounding box center [449, 223] width 487 height 320
type textarea "}"
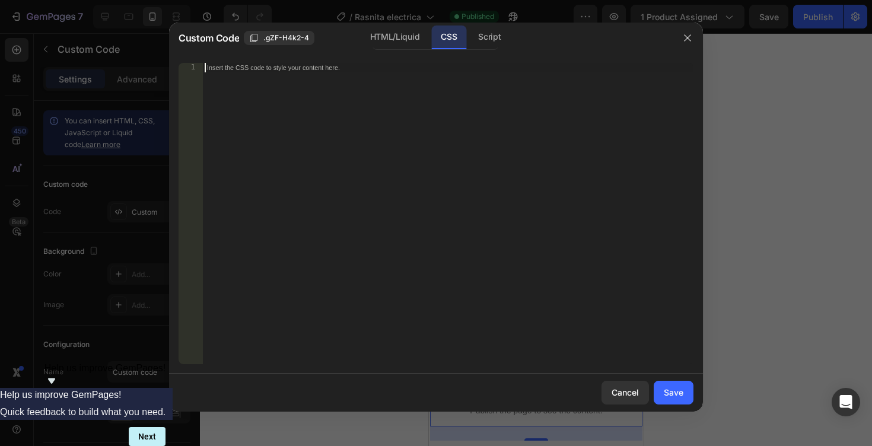
scroll to position [31, 0]
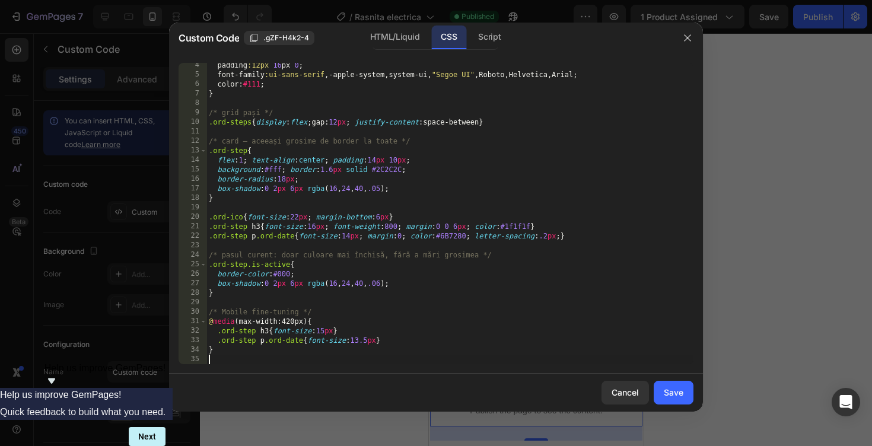
click at [488, 52] on div "Custom Code .gZF-H4k2-4 HTML/Liquid CSS Script" at bounding box center [420, 38] width 503 height 31
click at [488, 38] on div "Script" at bounding box center [490, 38] width 42 height 24
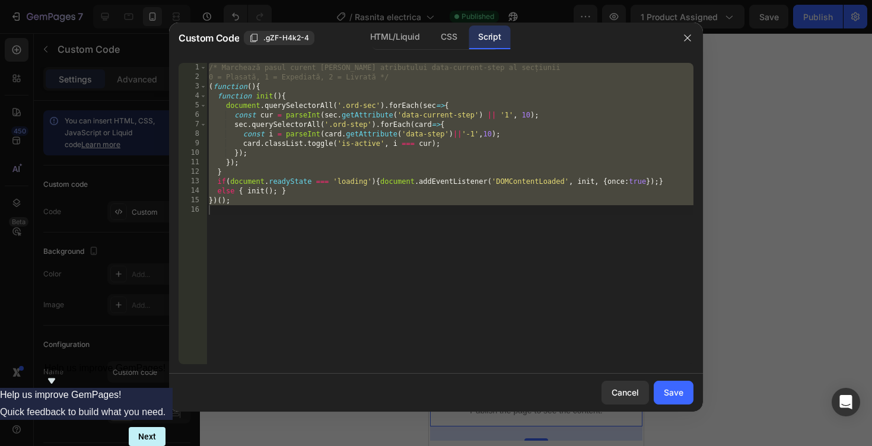
click at [450, 156] on div "/* Marchează pasul curent [PERSON_NAME] atributului data-current-step al secțiu…" at bounding box center [449, 223] width 487 height 320
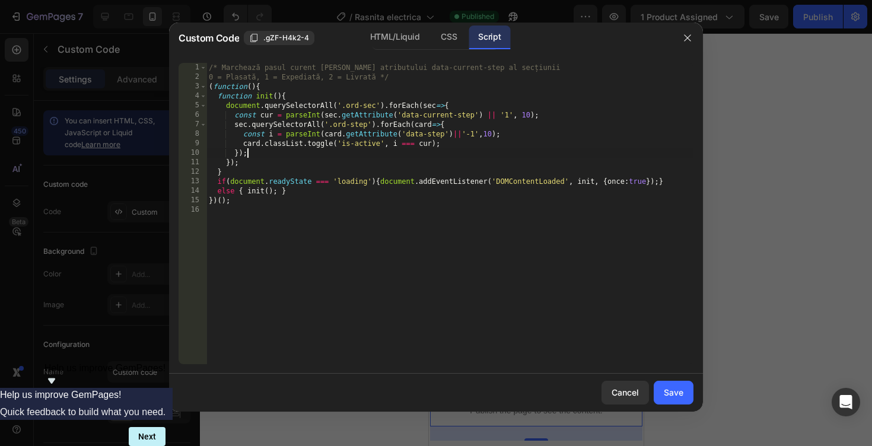
type textarea "})();"
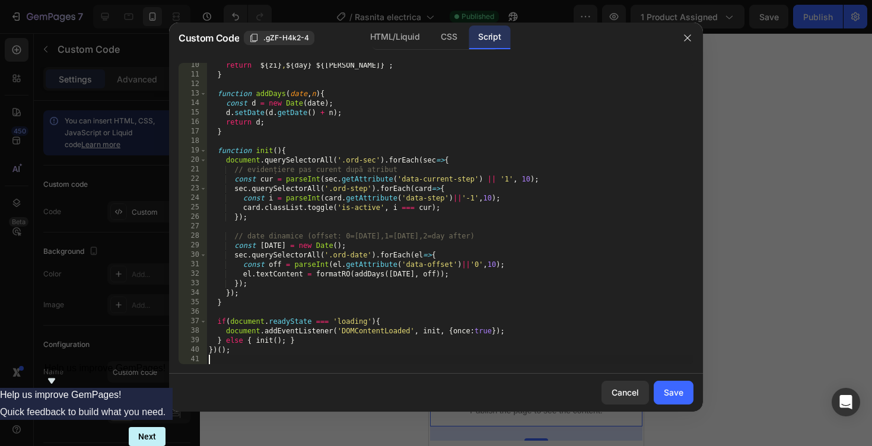
scroll to position [97, 0]
click at [689, 397] on button "Save" at bounding box center [674, 393] width 40 height 24
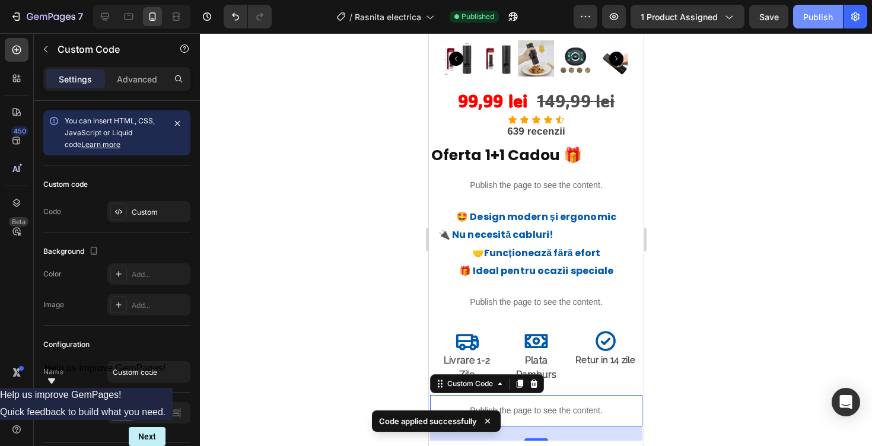
click at [826, 26] on button "Publish" at bounding box center [818, 17] width 50 height 24
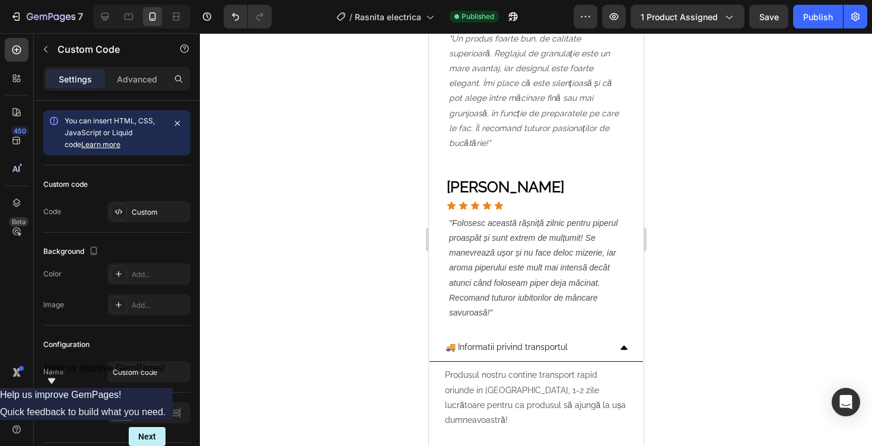
scroll to position [1916, 0]
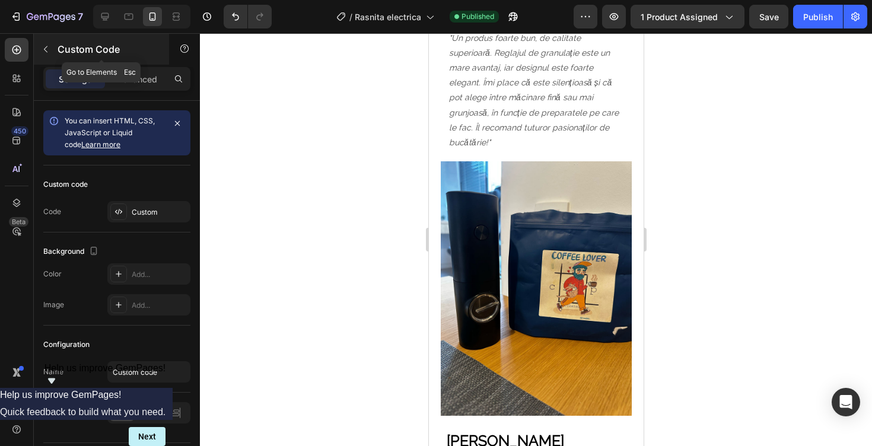
click at [49, 44] on icon "button" at bounding box center [45, 48] width 9 height 9
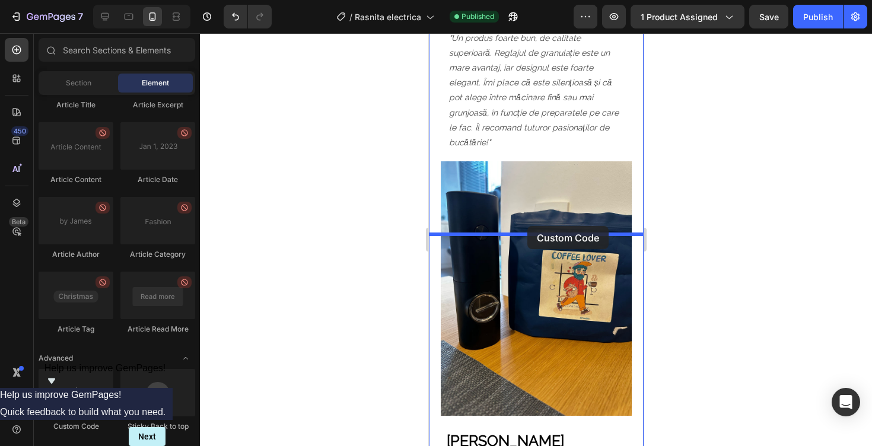
drag, startPoint x: 502, startPoint y: 429, endPoint x: 527, endPoint y: 226, distance: 204.4
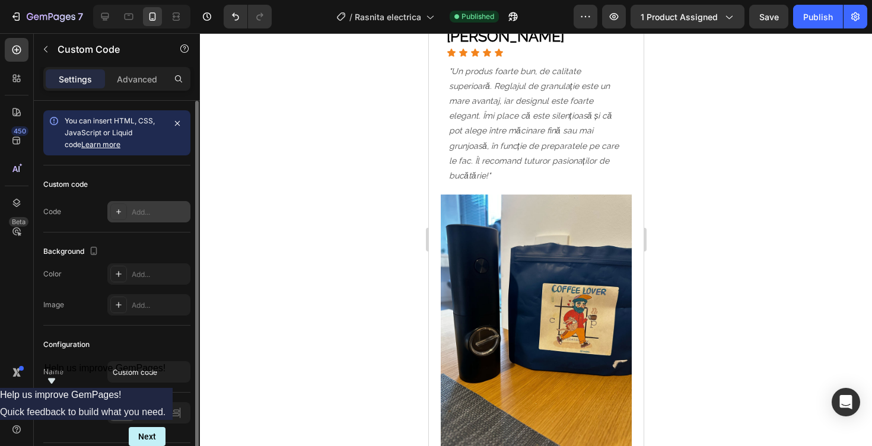
click at [156, 219] on div "Add..." at bounding box center [148, 211] width 83 height 21
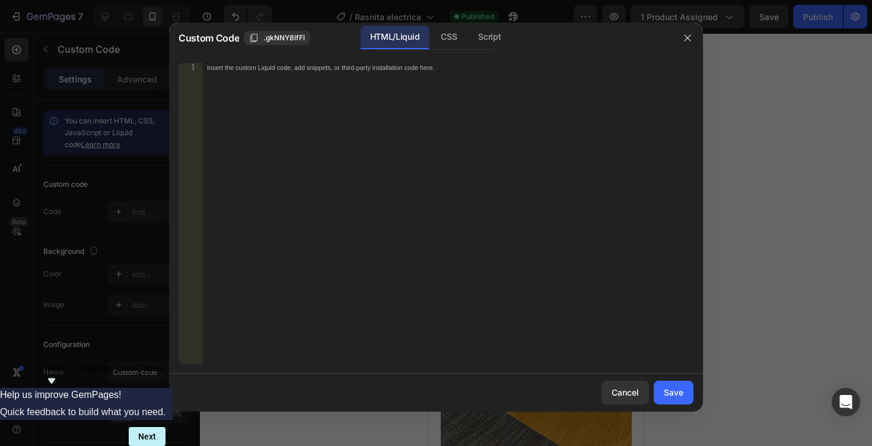
click at [318, 166] on div "Insert the custom Liquid code, add snippets, or third-party installation code h…" at bounding box center [447, 223] width 491 height 320
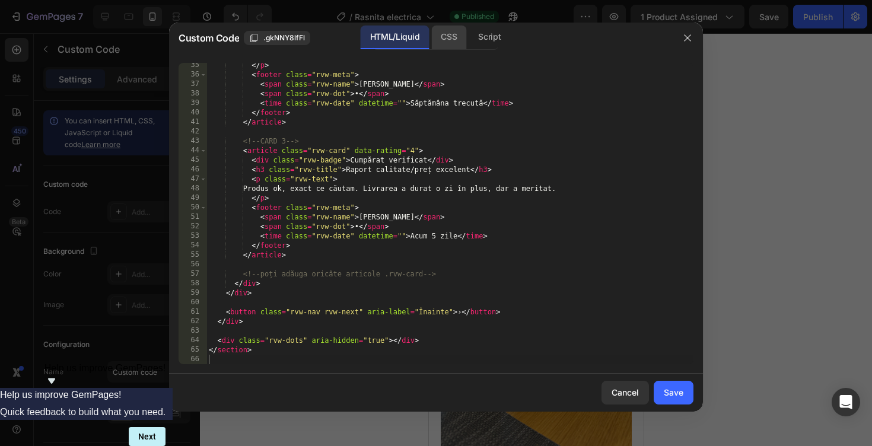
click at [446, 36] on div "CSS" at bounding box center [448, 38] width 35 height 24
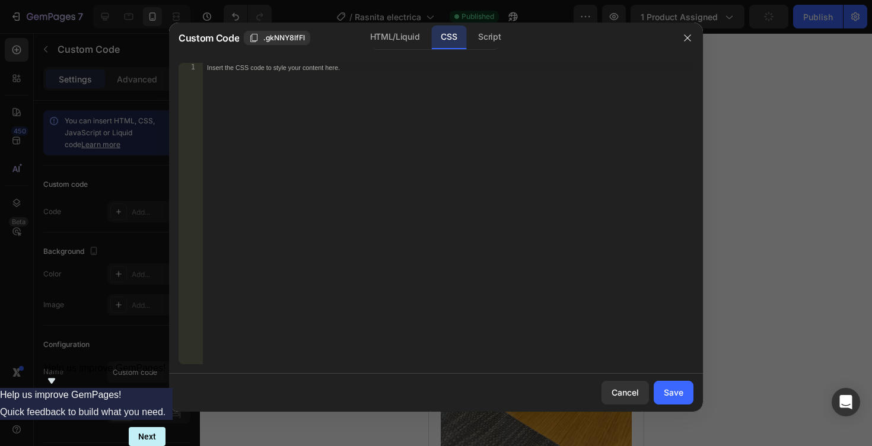
click at [436, 134] on div "Insert the CSS code to style your content here." at bounding box center [447, 223] width 491 height 320
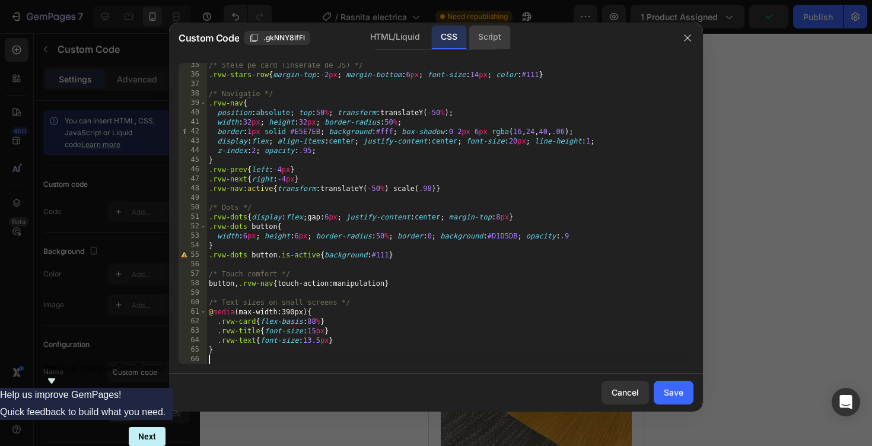
click at [501, 33] on div "Script" at bounding box center [490, 38] width 42 height 24
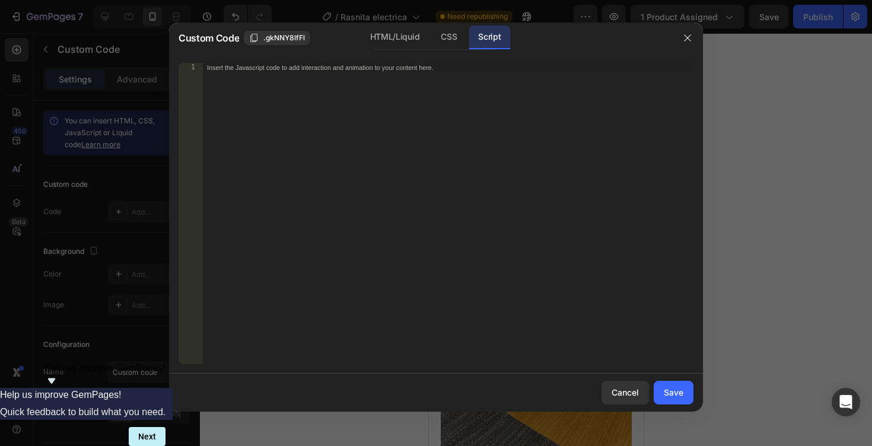
click at [434, 101] on div "Insert the Javascript code to add interaction and animation to your content her…" at bounding box center [447, 223] width 491 height 320
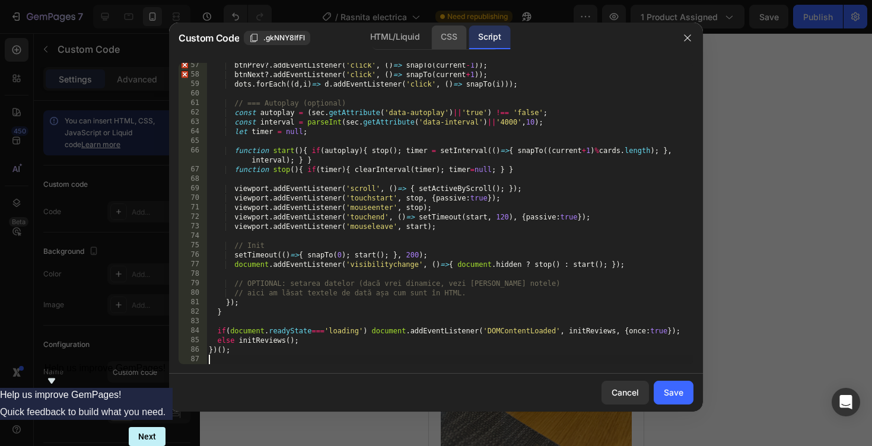
click at [445, 46] on div "CSS" at bounding box center [448, 38] width 35 height 24
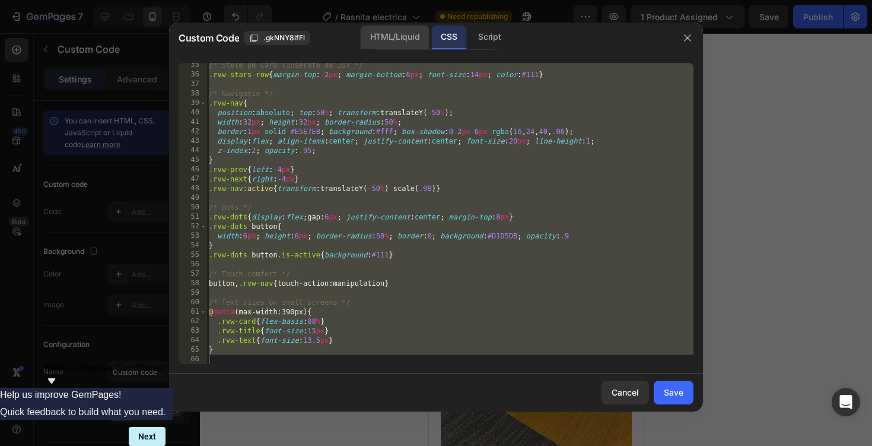
click at [394, 31] on div "HTML/Liquid" at bounding box center [395, 38] width 68 height 24
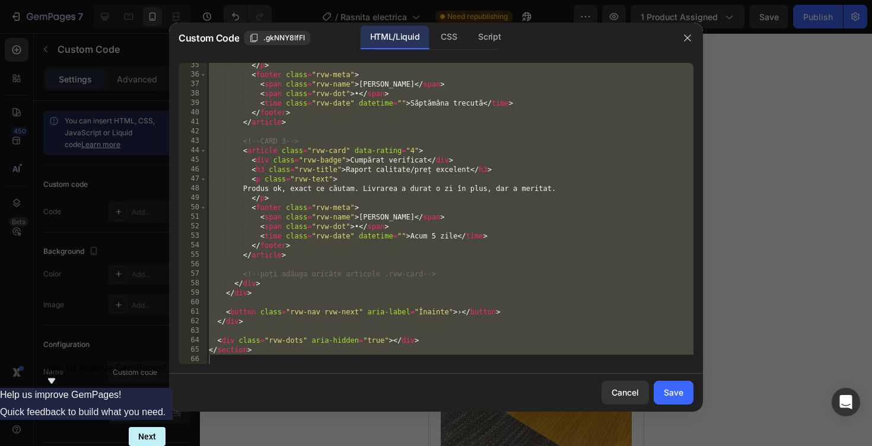
scroll to position [325, 0]
click at [484, 35] on div "Script" at bounding box center [490, 38] width 42 height 24
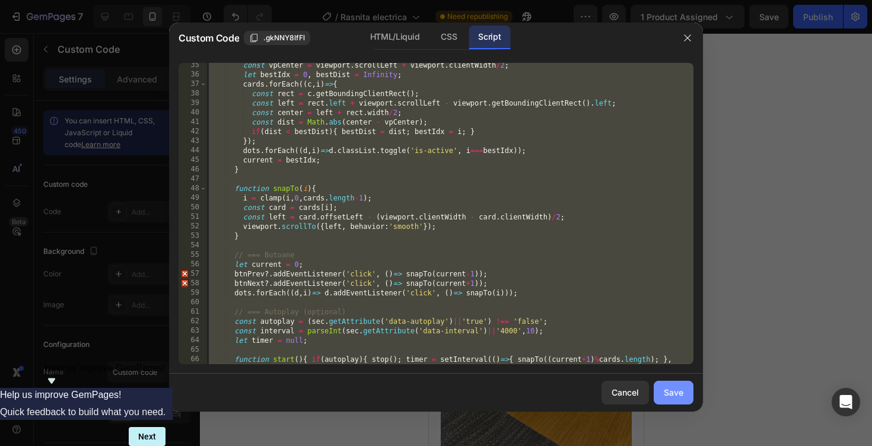
click at [665, 400] on button "Save" at bounding box center [674, 393] width 40 height 24
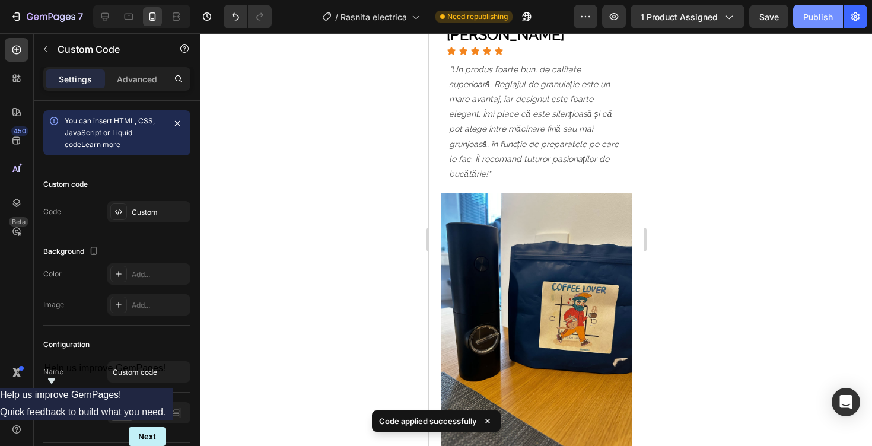
click at [811, 21] on div "Publish" at bounding box center [818, 17] width 30 height 12
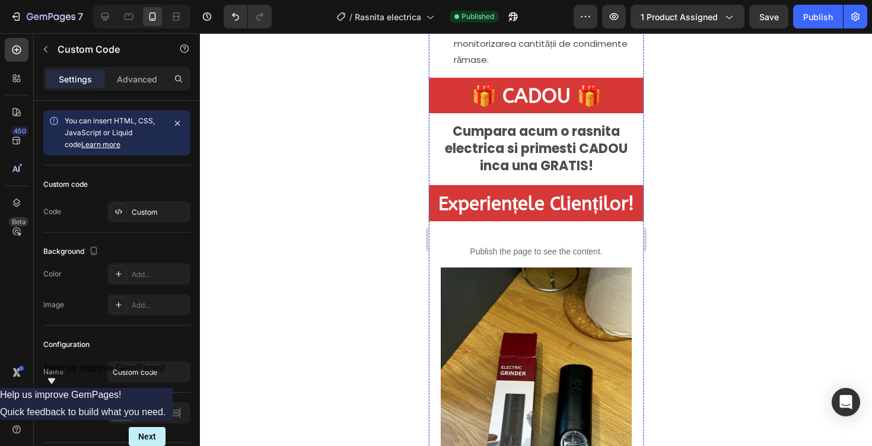
scroll to position [1910, 0]
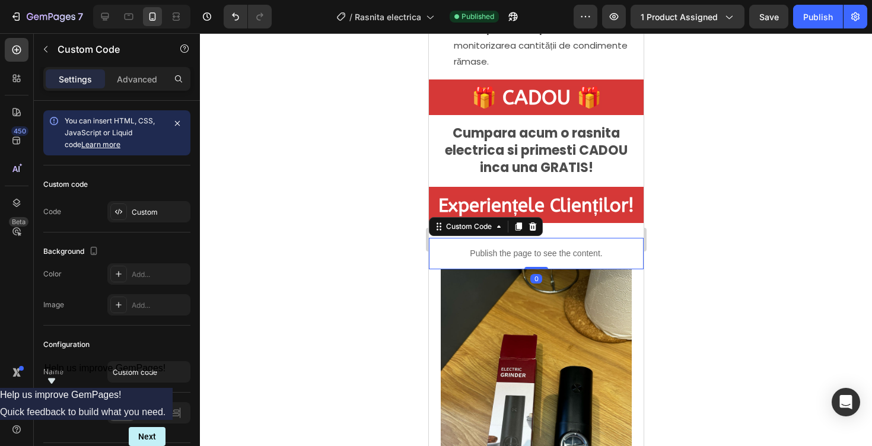
click at [524, 246] on div "Publish the page to see the content." at bounding box center [535, 253] width 215 height 31
click at [141, 203] on div "Custom" at bounding box center [148, 211] width 83 height 21
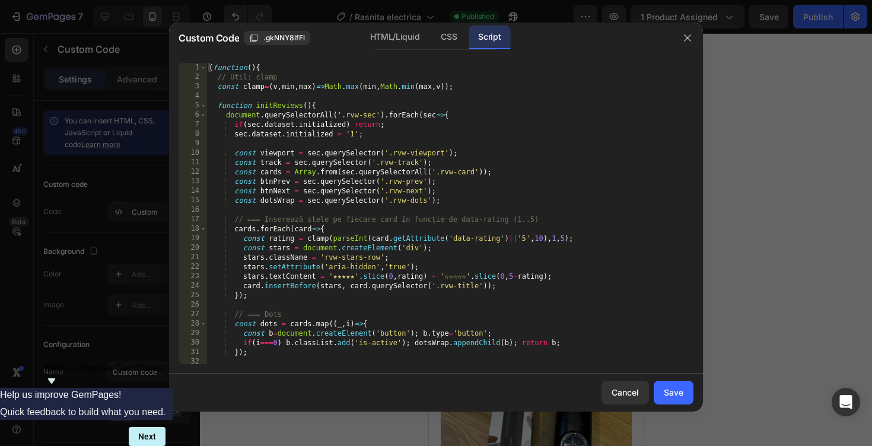
click at [403, 24] on div "Custom Code .gkNNY8lfFl HTML/Liquid CSS Script" at bounding box center [420, 38] width 503 height 31
click at [391, 61] on div "1 2 3 4 5 6 7 8 9 10 11 12 13 14 15 16 17 18 19 20 21 22 23 24 25 26 27 28 29 3…" at bounding box center [436, 213] width 534 height 320
click at [394, 38] on div "HTML/Liquid" at bounding box center [395, 38] width 68 height 24
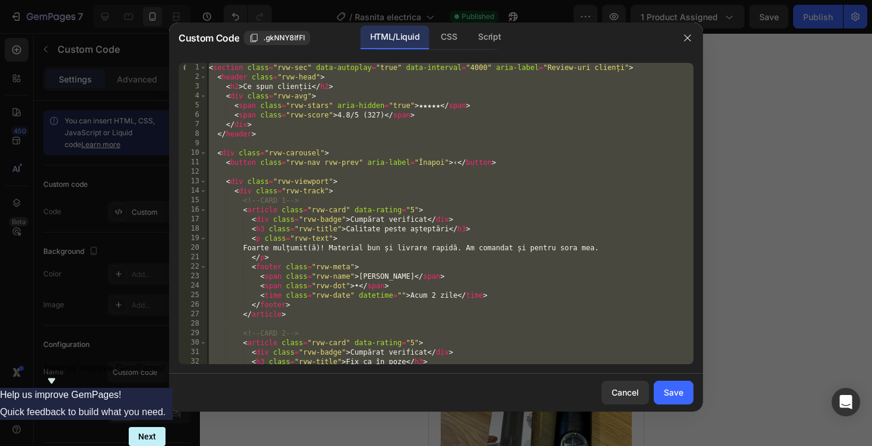
click at [396, 192] on div "< section class = "rvw-sec" data-autoplay = "true" data-interval = "4000" aria-…" at bounding box center [449, 223] width 487 height 320
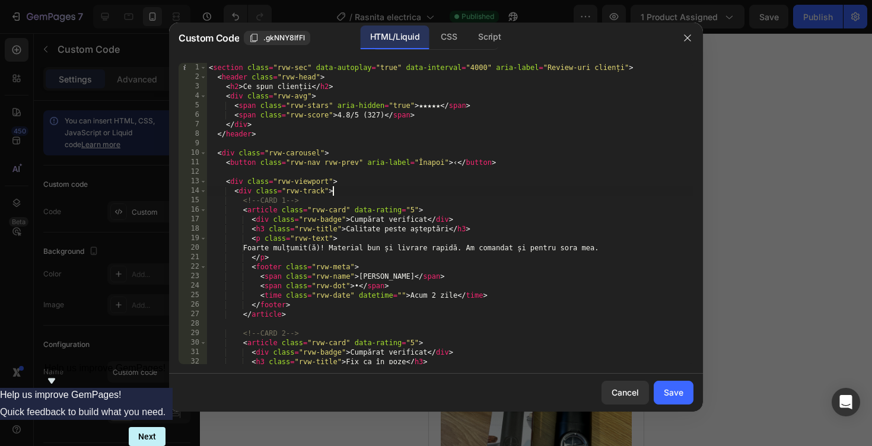
type textarea "</section>"
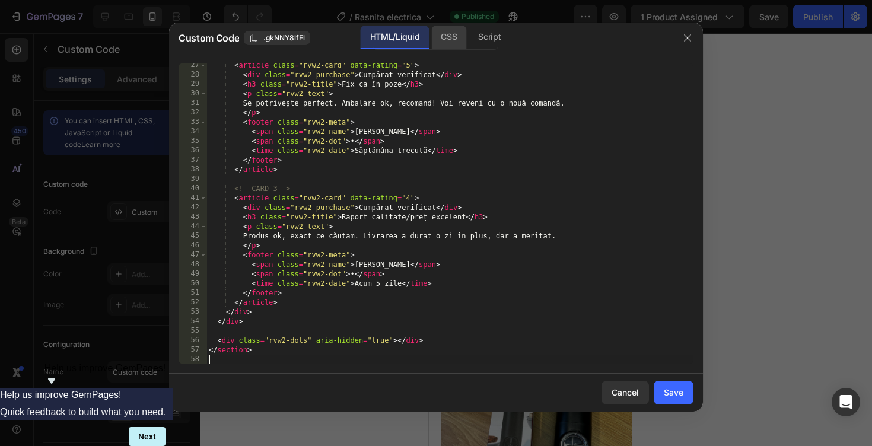
click at [448, 40] on div "CSS" at bounding box center [448, 38] width 35 height 24
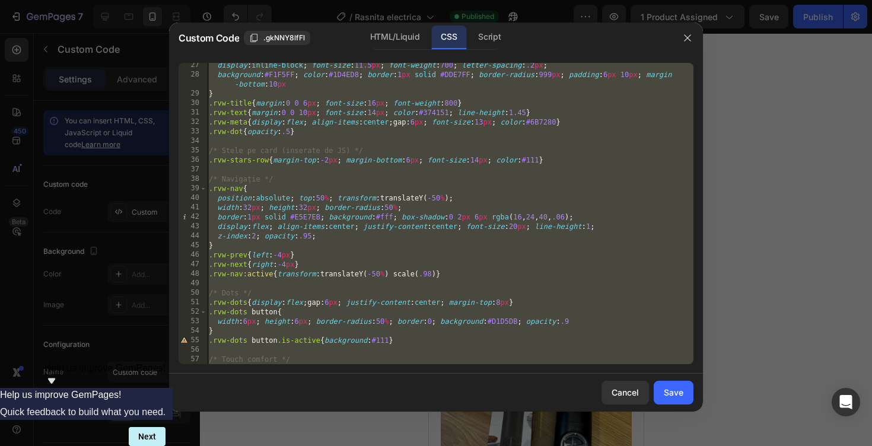
click at [452, 180] on div "display : inline-block ; font-size : 11.5 px ; font-weight : 700 ; letter-spaci…" at bounding box center [449, 220] width 487 height 320
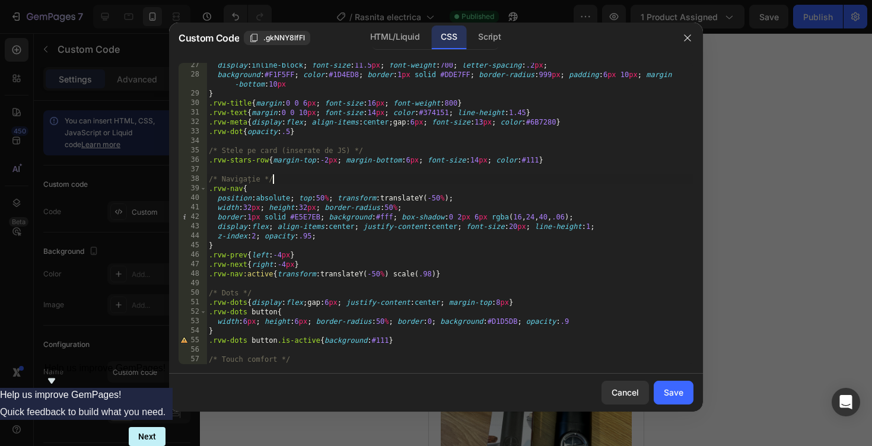
type textarea "}"
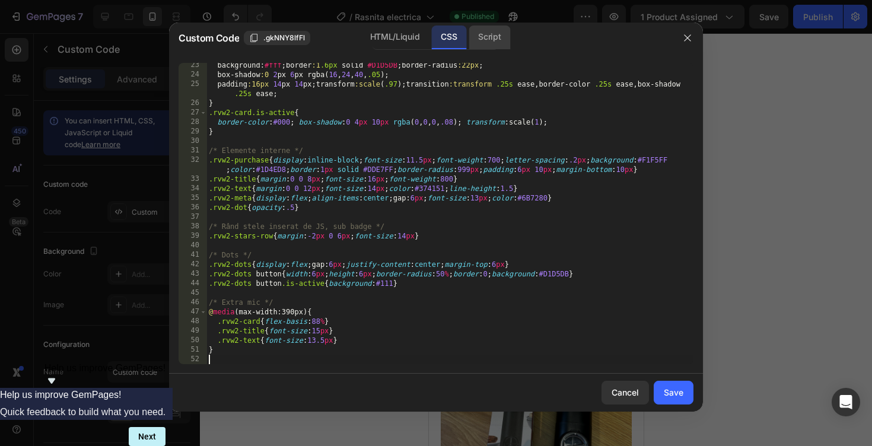
click at [488, 39] on div "Script" at bounding box center [490, 38] width 42 height 24
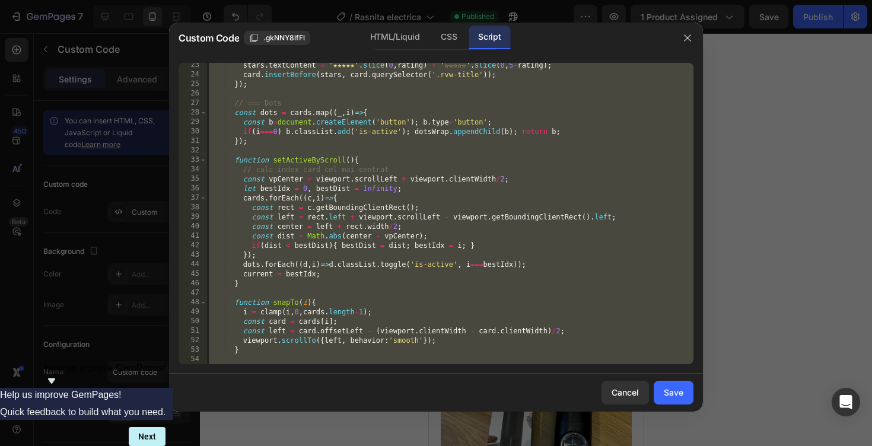
scroll to position [211, 0]
click at [460, 156] on div "stars . textContent = '★★★★★' . slice ( 0 , rating ) + '☆☆☆☆☆' . slice ( 0 , 5 …" at bounding box center [449, 220] width 487 height 320
type textarea "function setActiveByScroll(){"
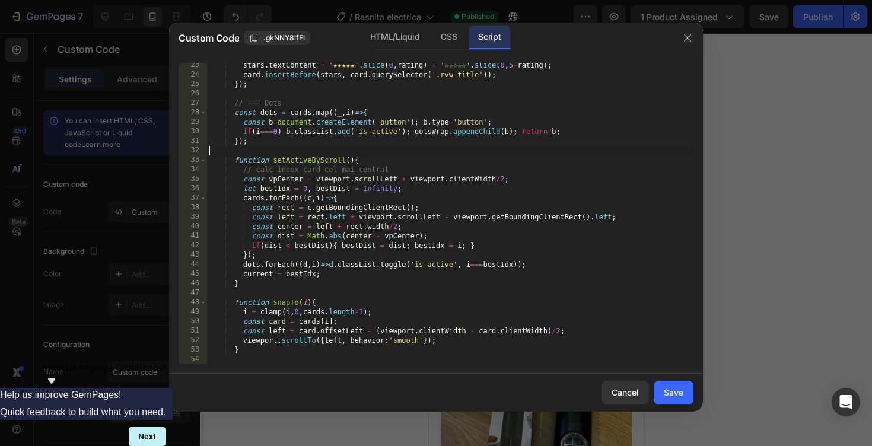
click at [460, 152] on div "stars . textContent = '★★★★★' . slice ( 0 , rating ) + '☆☆☆☆☆' . slice ( 0 , 5 …" at bounding box center [449, 220] width 487 height 320
type textarea "})();"
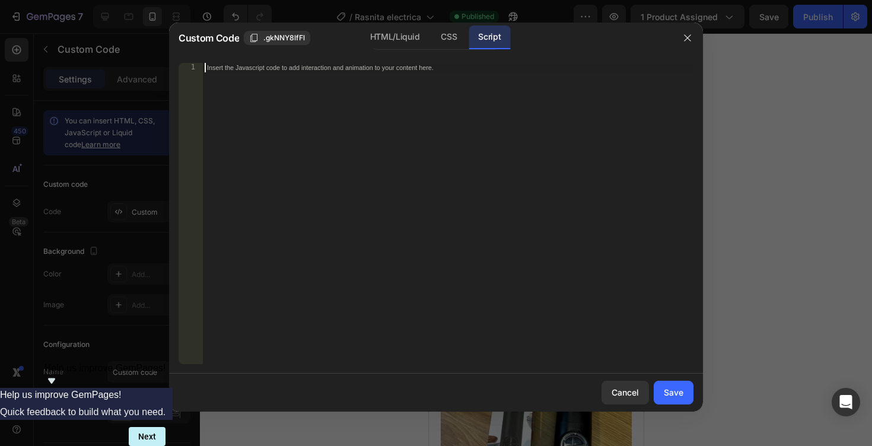
scroll to position [401, 0]
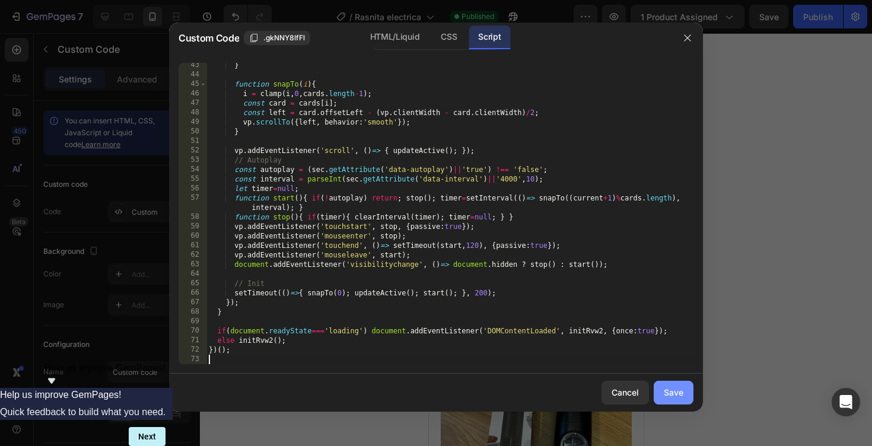
click at [671, 387] on div "Save" at bounding box center [674, 392] width 20 height 12
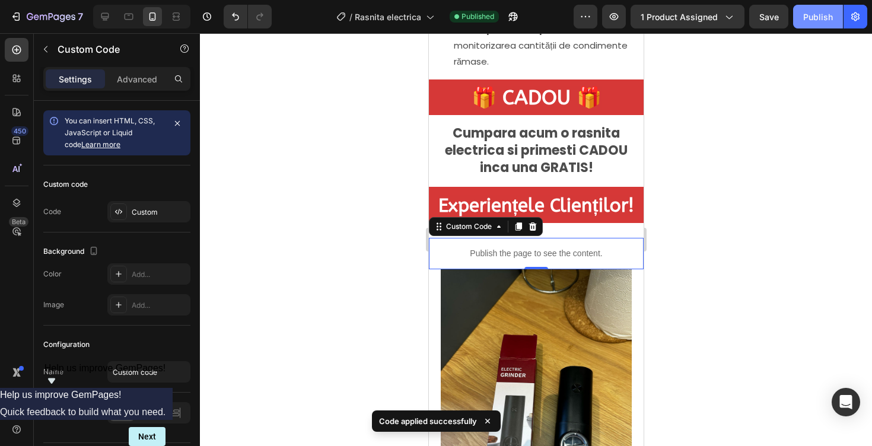
click at [800, 26] on button "Publish" at bounding box center [818, 17] width 50 height 24
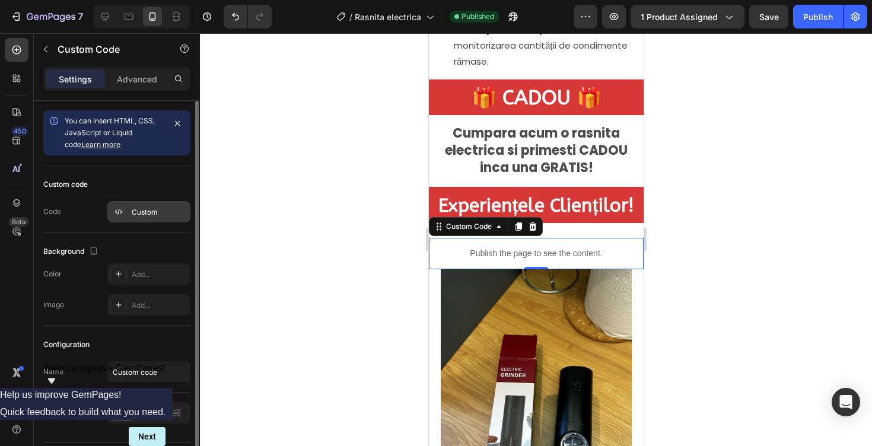
click at [157, 208] on div "Custom" at bounding box center [160, 212] width 56 height 11
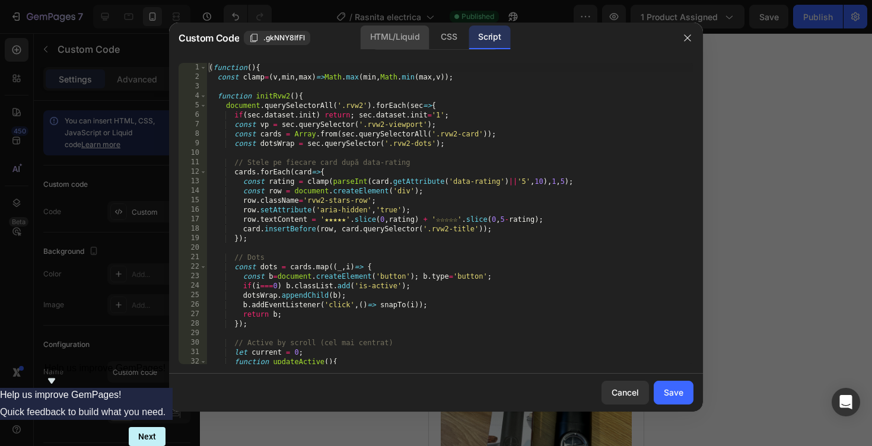
click at [384, 38] on div "HTML/Liquid" at bounding box center [395, 38] width 68 height 24
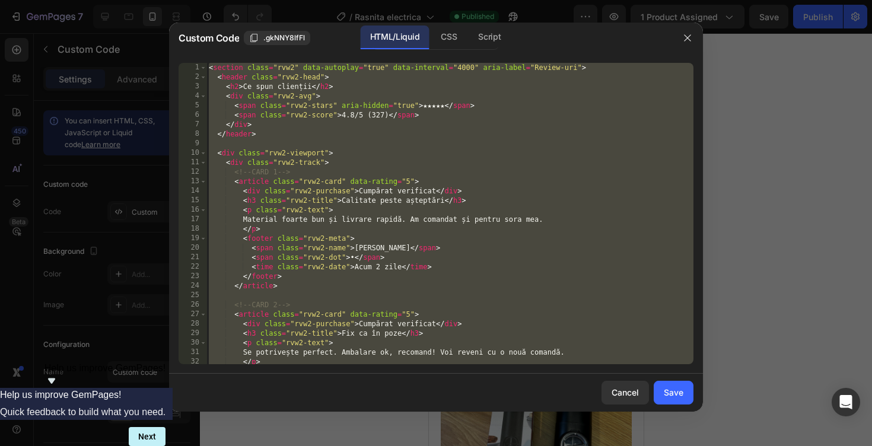
click at [336, 148] on div "< section class = "rvw2" data-autoplay = "true" data-interval = "4000" aria-lab…" at bounding box center [449, 223] width 487 height 320
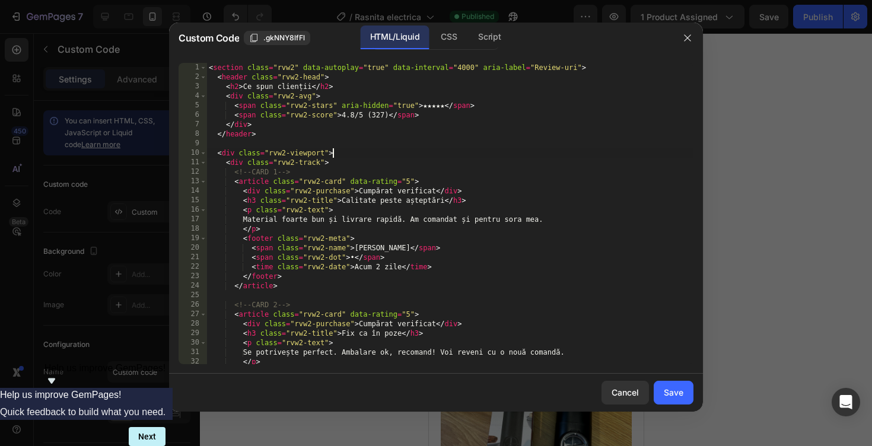
click at [336, 148] on div "< section class = "rvw2" data-autoplay = "true" data-interval = "4000" aria-lab…" at bounding box center [449, 223] width 487 height 320
type textarea "</section>"
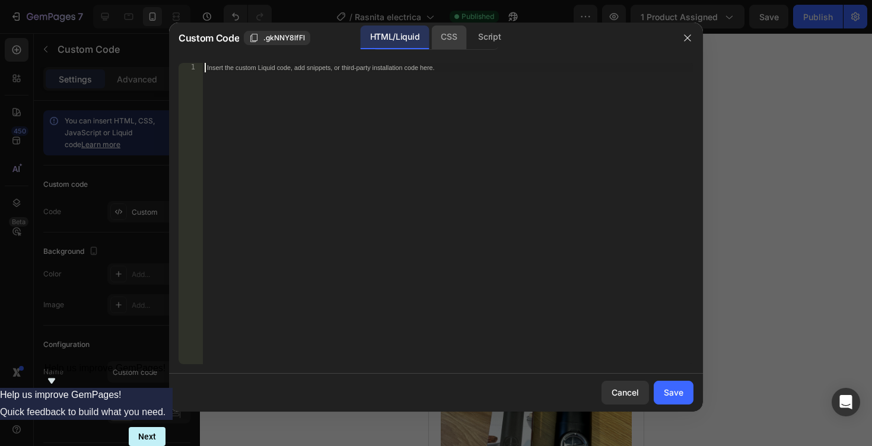
click at [451, 34] on div "CSS" at bounding box center [448, 38] width 35 height 24
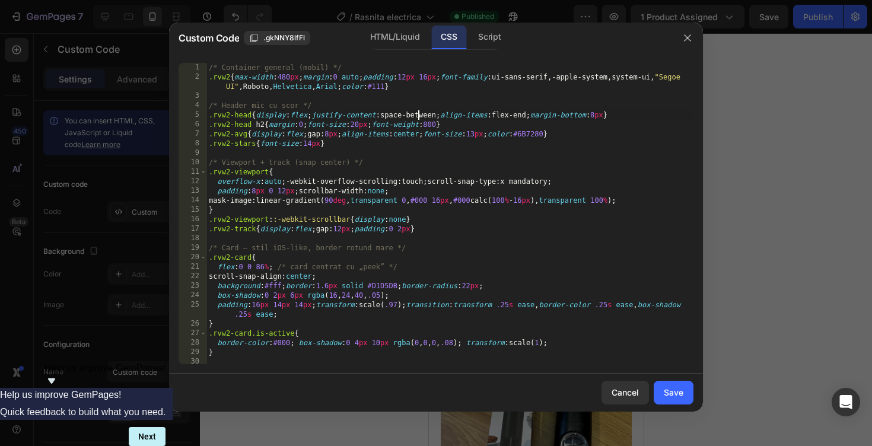
click at [419, 113] on div "/* Container general (mobil) */ .rvw2 { max-width : 480 px ; margin : 0 auto ; …" at bounding box center [449, 223] width 487 height 320
type textarea "}"
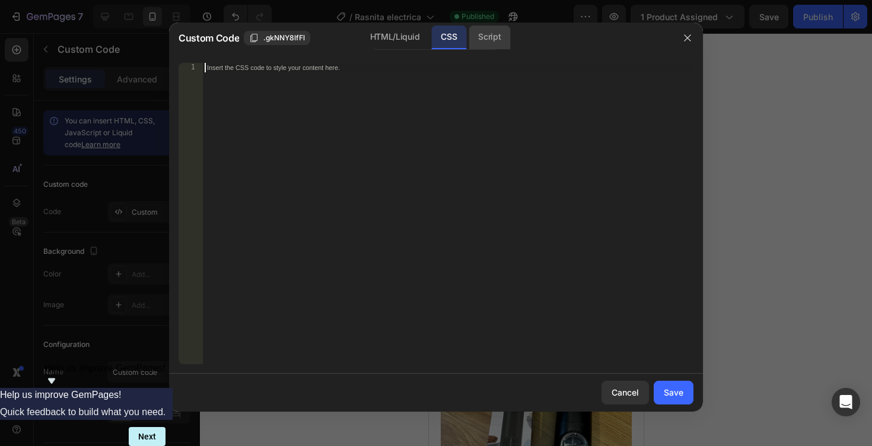
click at [489, 40] on div "Script" at bounding box center [490, 38] width 42 height 24
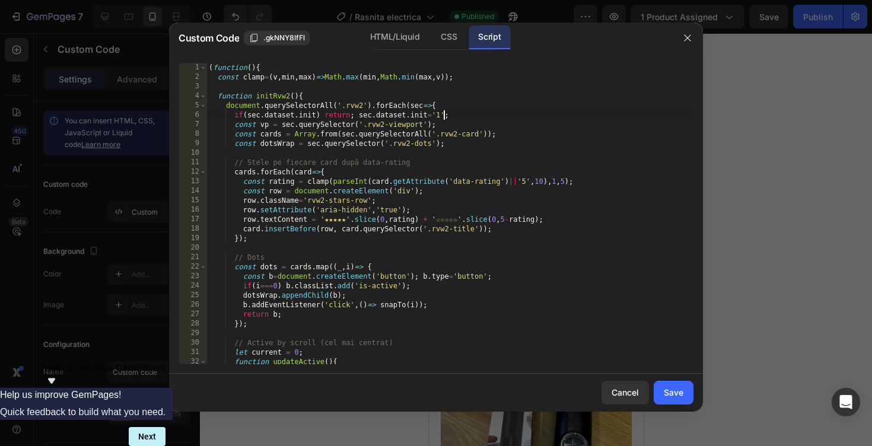
click at [445, 112] on div "( function ( ) { const clamp = ( v , min , max ) => Math . [PERSON_NAME] ( min …" at bounding box center [449, 223] width 487 height 320
type textarea "})();"
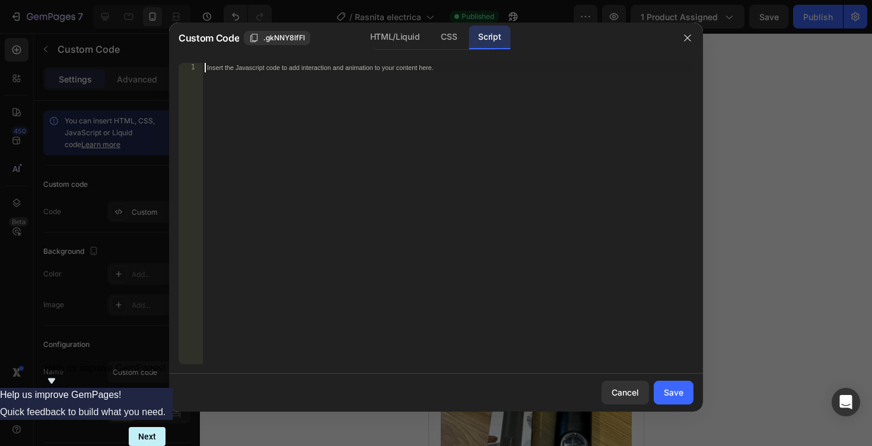
click at [372, 55] on div "1 Insert the Javascript code to add interaction and animation to your content h…" at bounding box center [436, 213] width 534 height 320
click at [394, 31] on div "HTML/Liquid" at bounding box center [395, 38] width 68 height 24
click at [385, 189] on div "Insert the custom Liquid code, add snippets, or third-party installation code h…" at bounding box center [447, 223] width 491 height 320
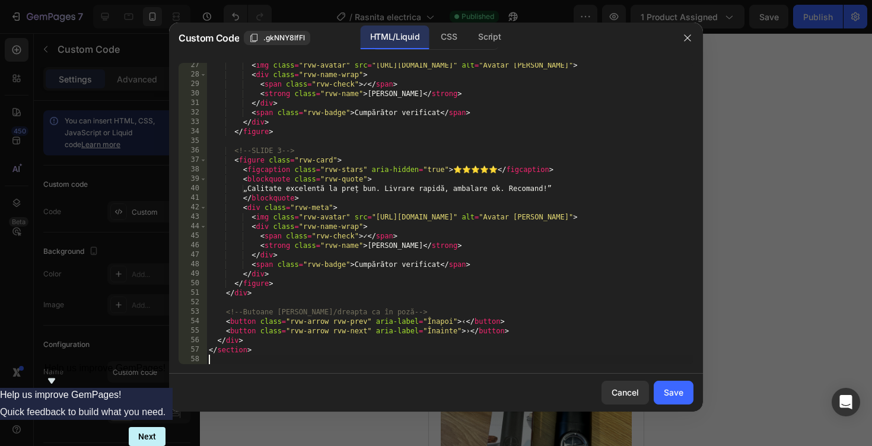
scroll to position [259, 0]
click at [448, 46] on div "CSS" at bounding box center [448, 38] width 35 height 24
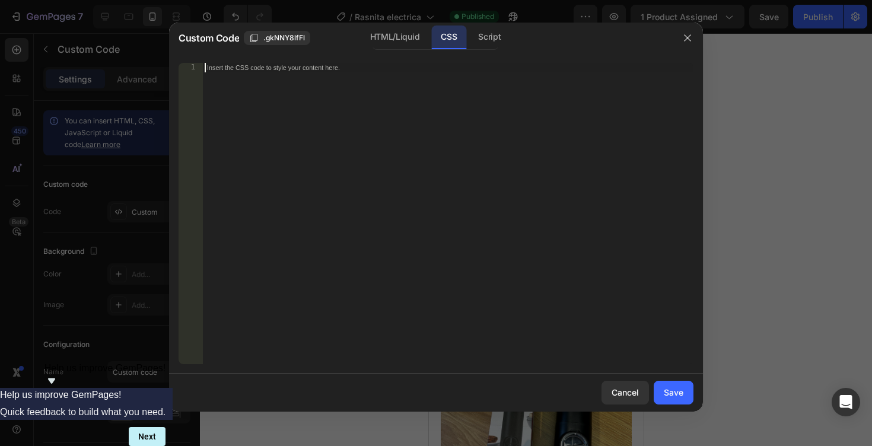
click at [424, 179] on div "Insert the CSS code to style your content here." at bounding box center [447, 223] width 491 height 320
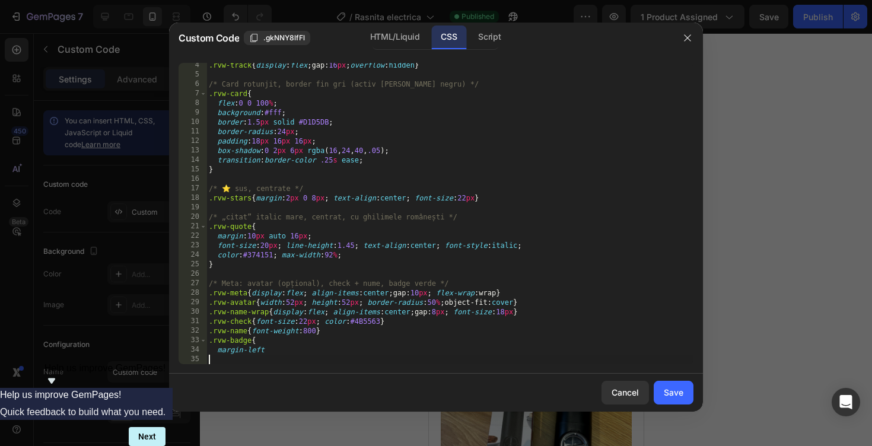
scroll to position [40, 0]
click at [495, 52] on div "Custom Code .gkNNY8lfFl HTML/Liquid CSS Script" at bounding box center [420, 38] width 503 height 31
click at [490, 40] on div "Script" at bounding box center [490, 38] width 42 height 24
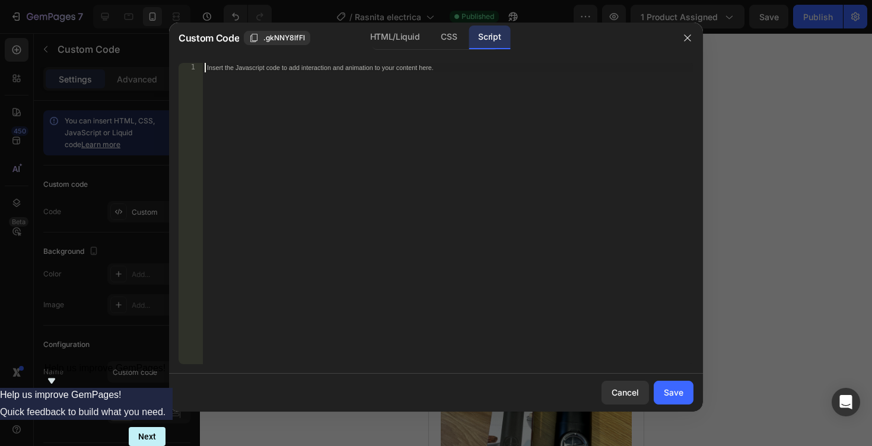
click at [357, 222] on div "Insert the Javascript code to add interaction and animation to your content her…" at bounding box center [447, 223] width 491 height 320
click at [456, 31] on div "CSS" at bounding box center [448, 38] width 35 height 24
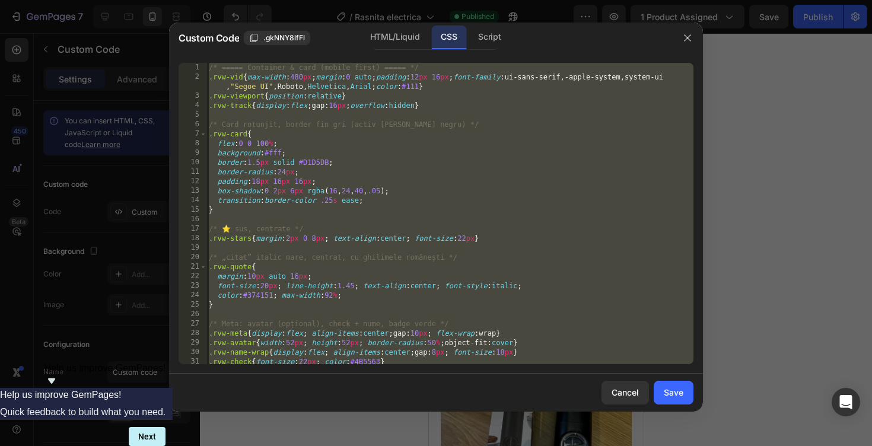
click at [419, 152] on div "/* ===== Container & card (mobile first) ===== */ .rvw-vid { max-width : 480 px…" at bounding box center [449, 223] width 487 height 320
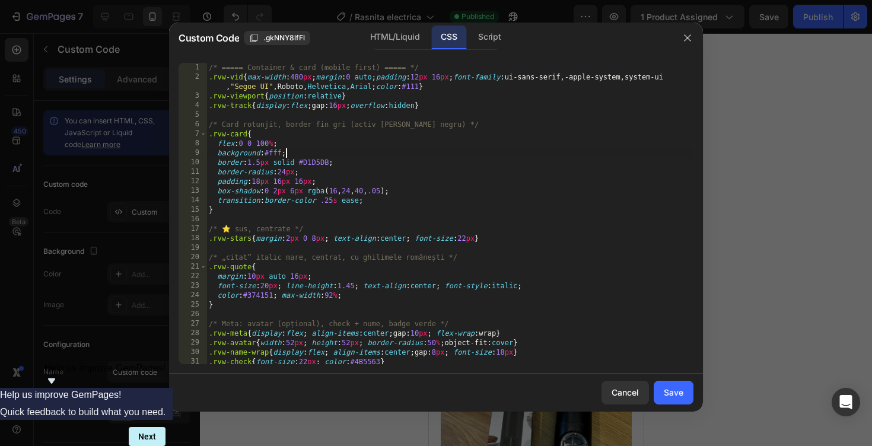
type textarea "margin-left"
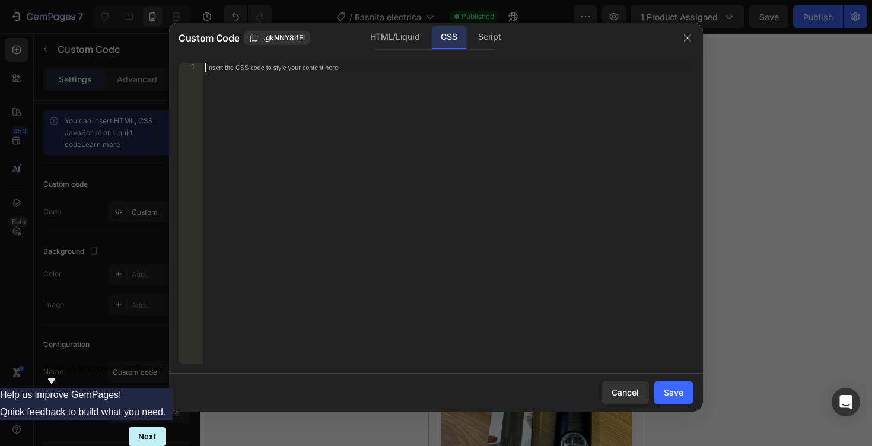
scroll to position [335, 0]
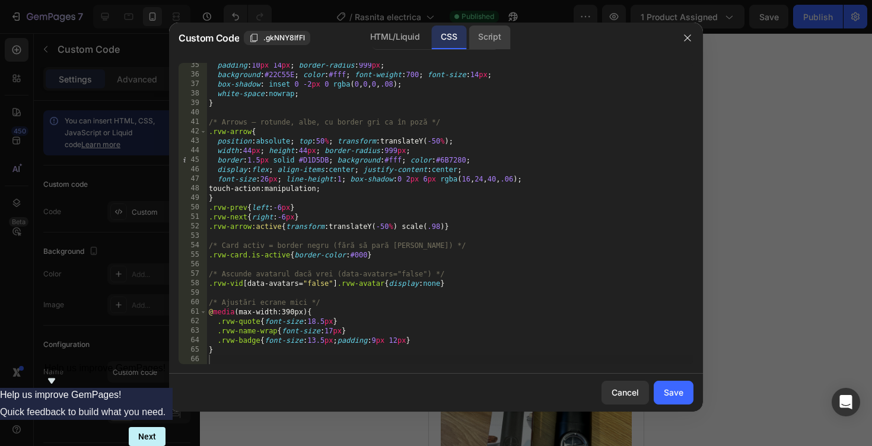
click at [501, 40] on div "Script" at bounding box center [490, 38] width 42 height 24
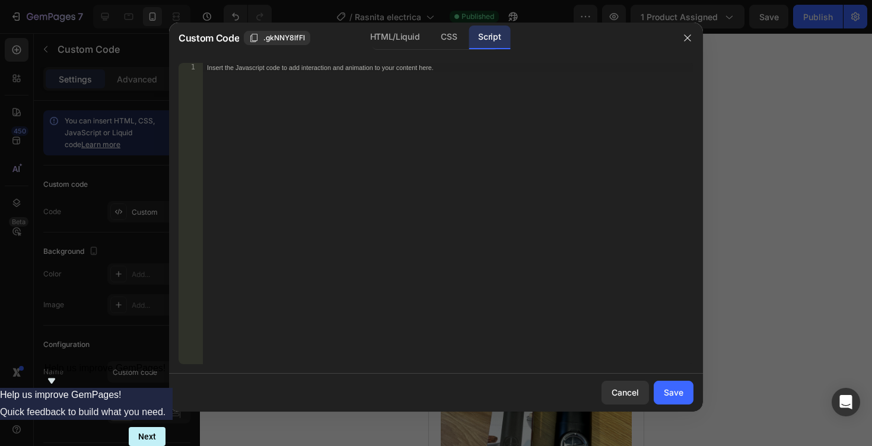
click at [496, 135] on div "Insert the Javascript code to add interaction and animation to your content her…" at bounding box center [447, 223] width 491 height 320
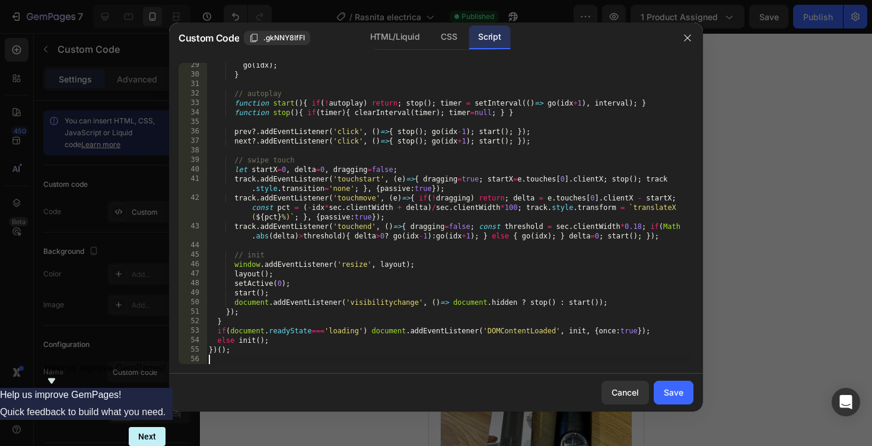
scroll to position [268, 0]
click at [679, 390] on div "Save" at bounding box center [674, 392] width 20 height 12
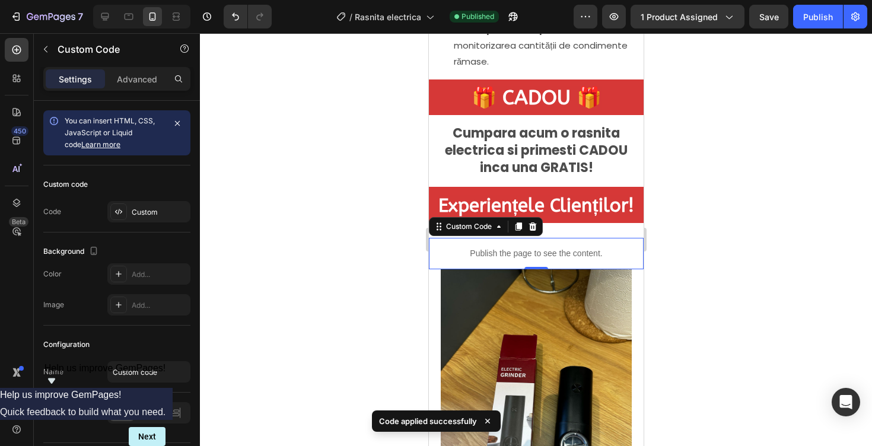
click at [803, 31] on div "7 Version history / Rasnita electrica Published Preview 1 product assigned Save…" at bounding box center [436, 17] width 872 height 34
click at [820, 11] on div "Publish" at bounding box center [818, 17] width 30 height 12
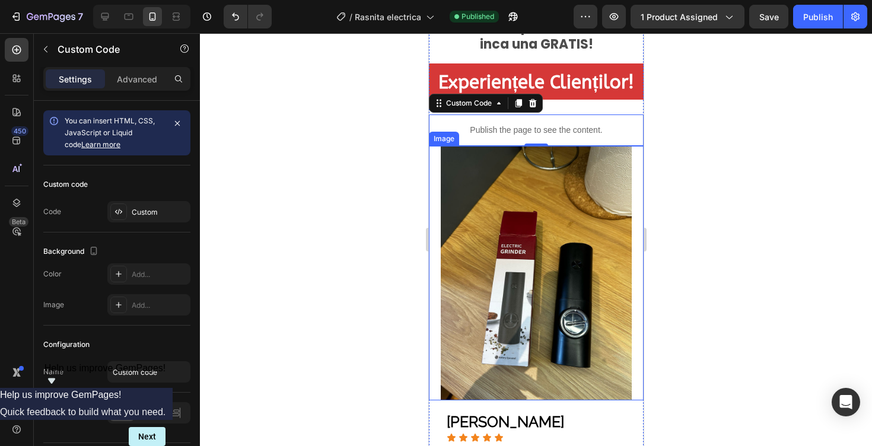
scroll to position [2046, 0]
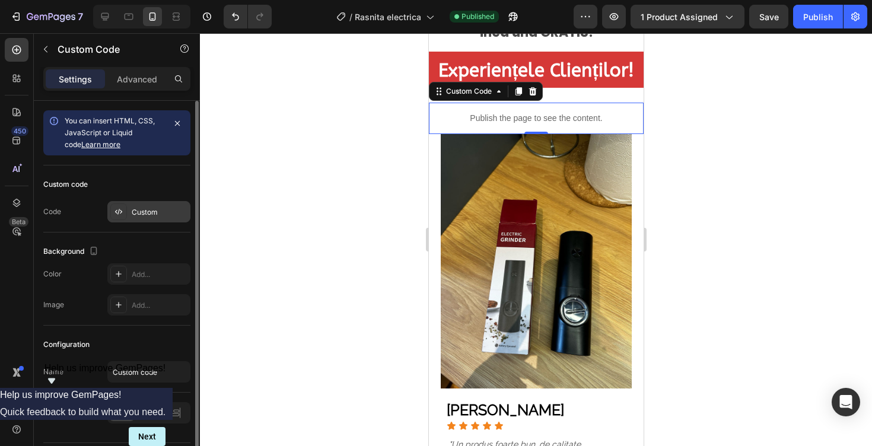
click at [159, 213] on div "Custom" at bounding box center [160, 212] width 56 height 11
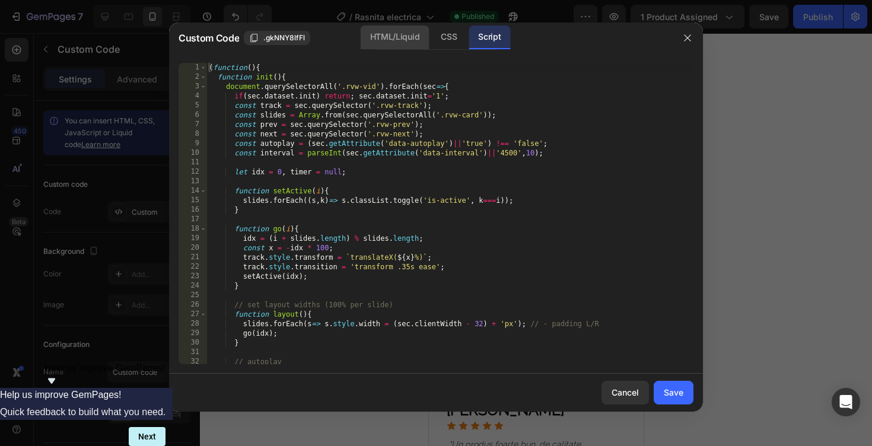
click at [401, 36] on div "HTML/Liquid" at bounding box center [395, 38] width 68 height 24
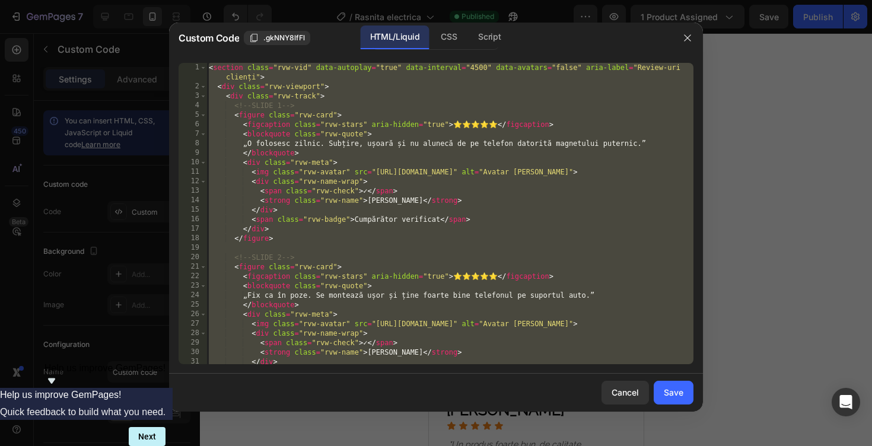
click at [365, 155] on div "< section class = "rvw-vid" data-autoplay = "true" data-interval = "4500" data-…" at bounding box center [449, 228] width 487 height 330
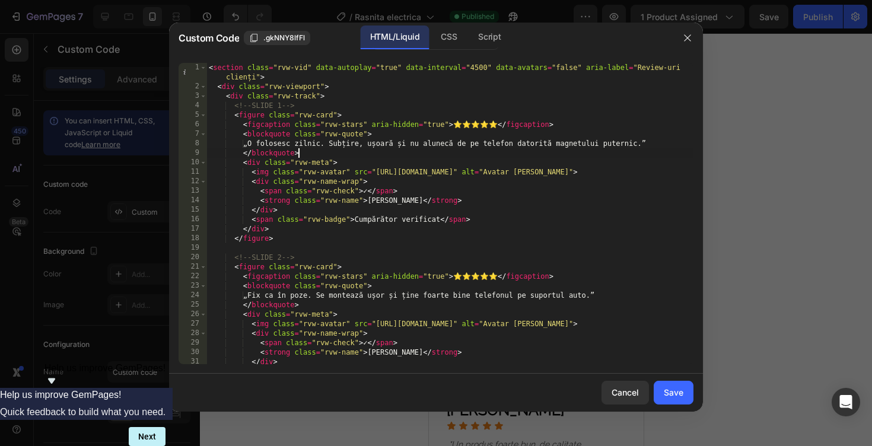
type textarea "</section>"
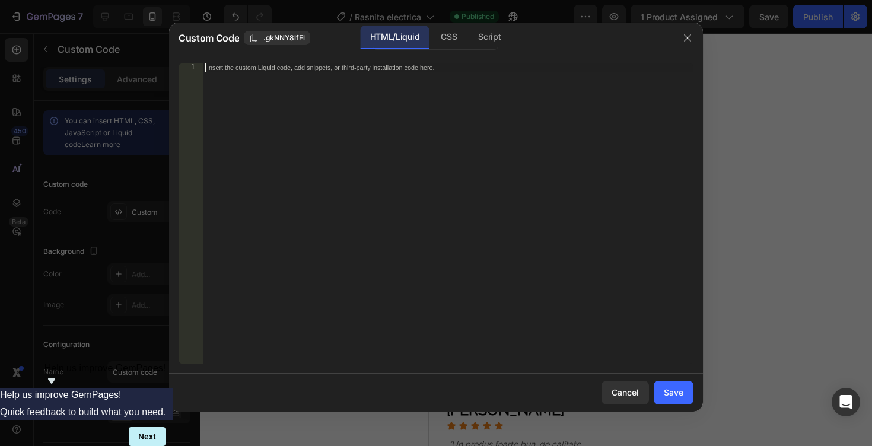
scroll to position [259, 0]
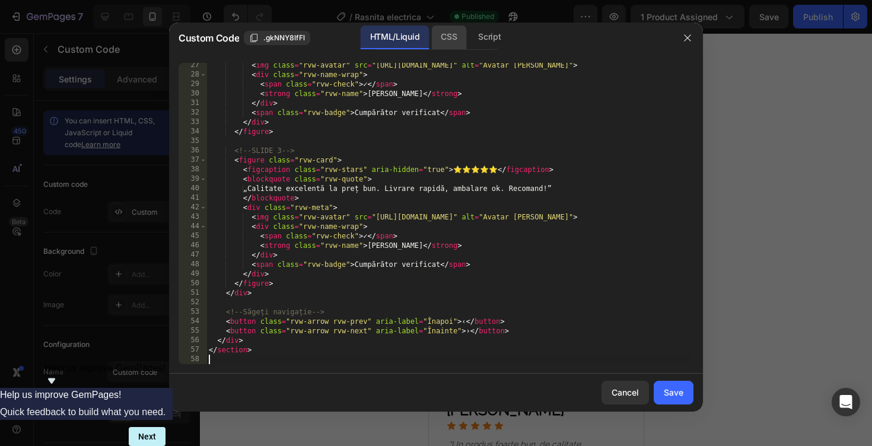
click at [446, 33] on div "CSS" at bounding box center [448, 38] width 35 height 24
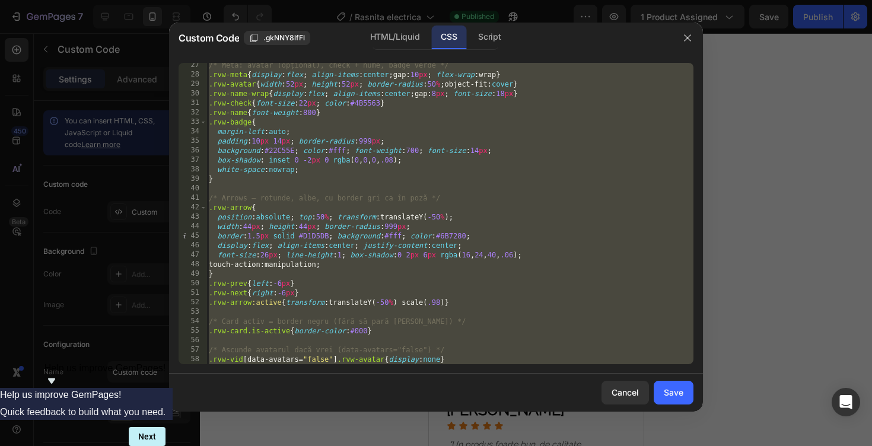
click at [389, 165] on div "/* Meta: avatar (opțional), check + nume, badge verde */ .rvw-meta { display : …" at bounding box center [449, 220] width 487 height 320
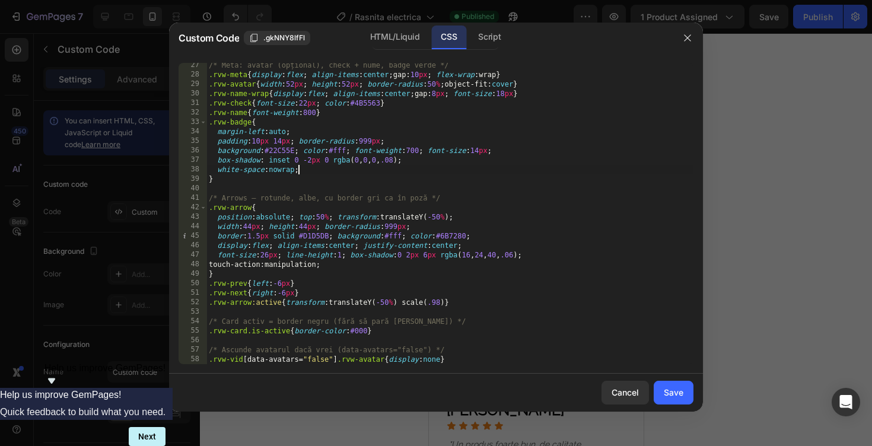
type textarea "}"
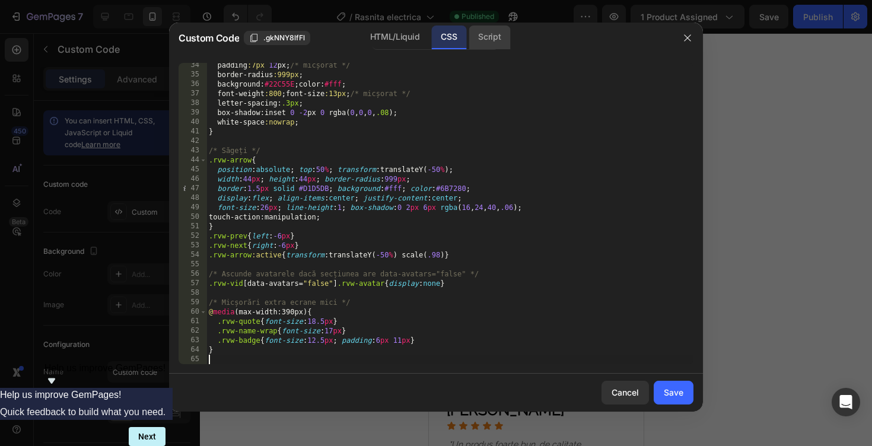
click at [501, 43] on div "Script" at bounding box center [490, 38] width 42 height 24
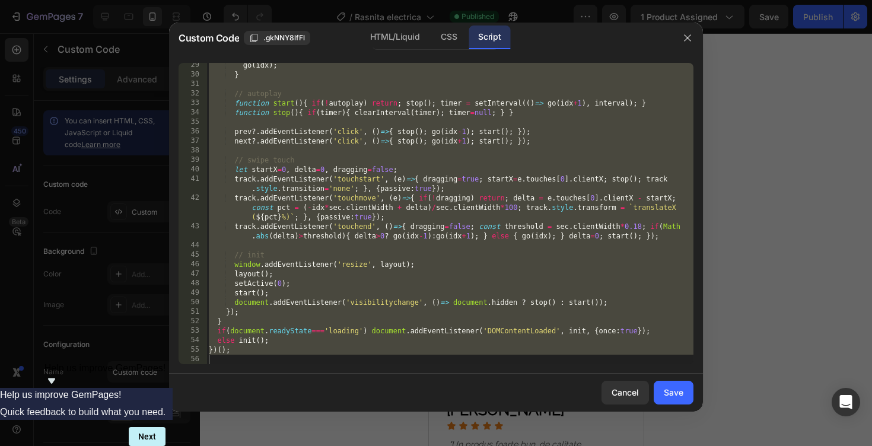
scroll to position [268, 0]
type textarea "})();"
click at [435, 147] on div "go ( idx ) ; } // autoplay function start ( ) { if ( ! autoplay ) return ; stop…" at bounding box center [449, 220] width 487 height 320
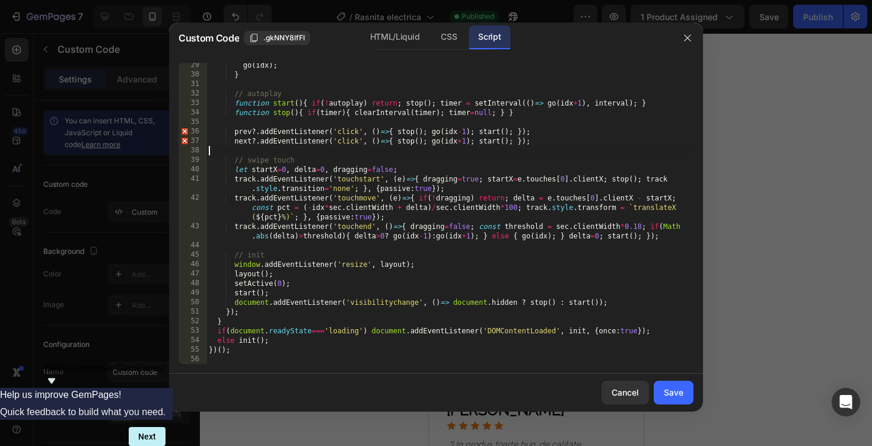
type textarea "})();"
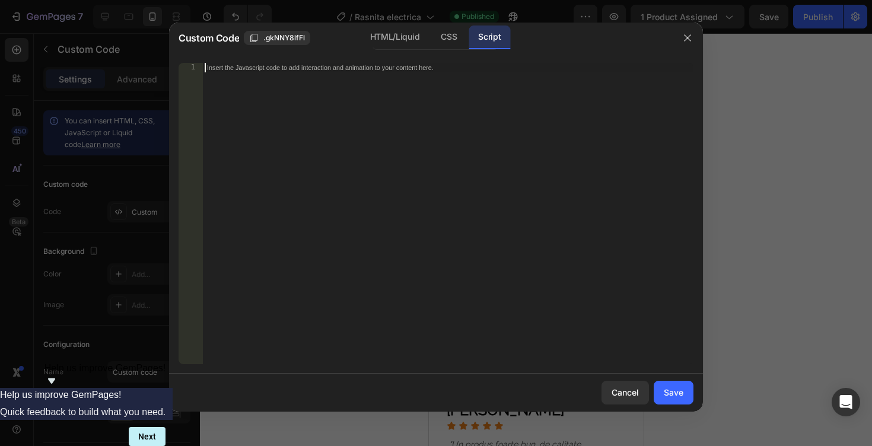
scroll to position [40, 0]
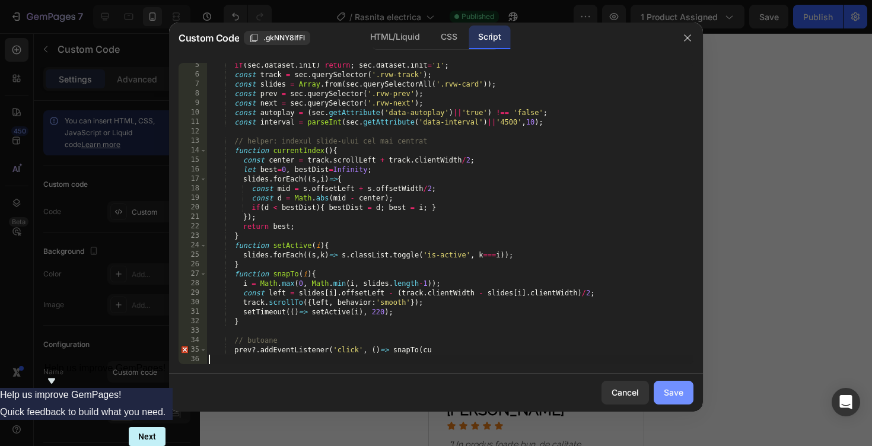
click at [669, 387] on div "Save" at bounding box center [674, 392] width 20 height 12
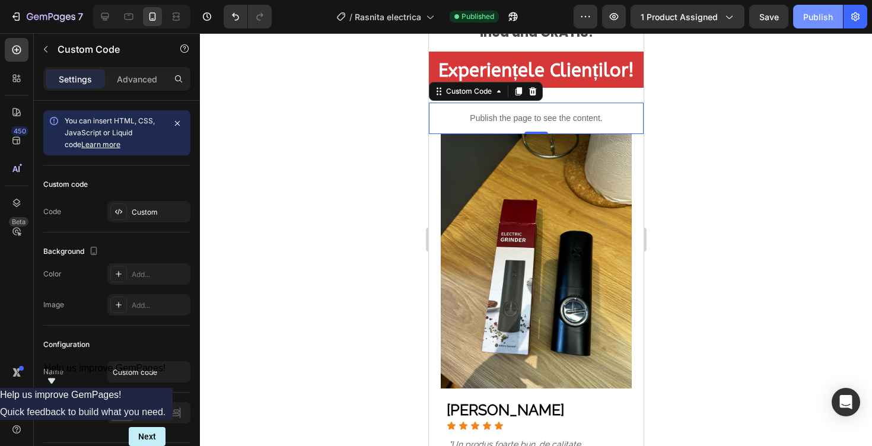
click at [819, 23] on button "Publish" at bounding box center [818, 17] width 50 height 24
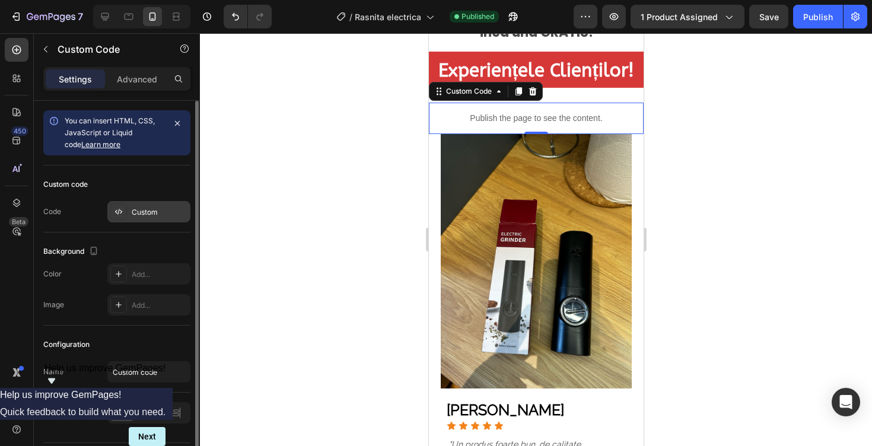
click at [147, 218] on div "Custom" at bounding box center [148, 211] width 83 height 21
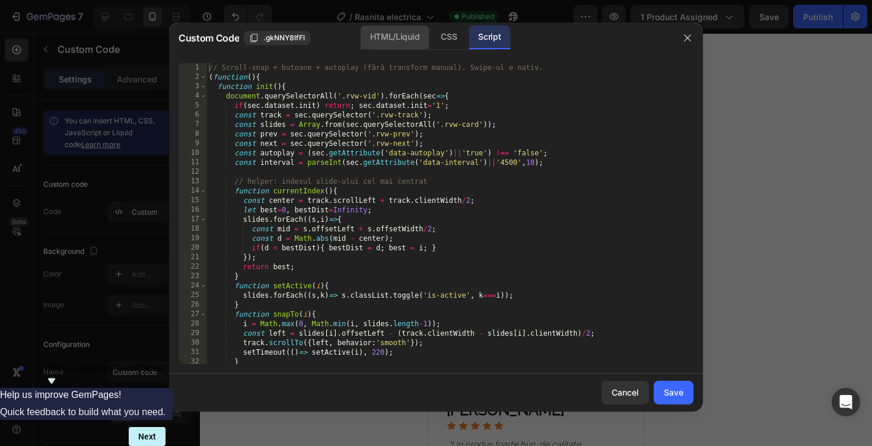
click at [402, 34] on div "HTML/Liquid" at bounding box center [395, 38] width 68 height 24
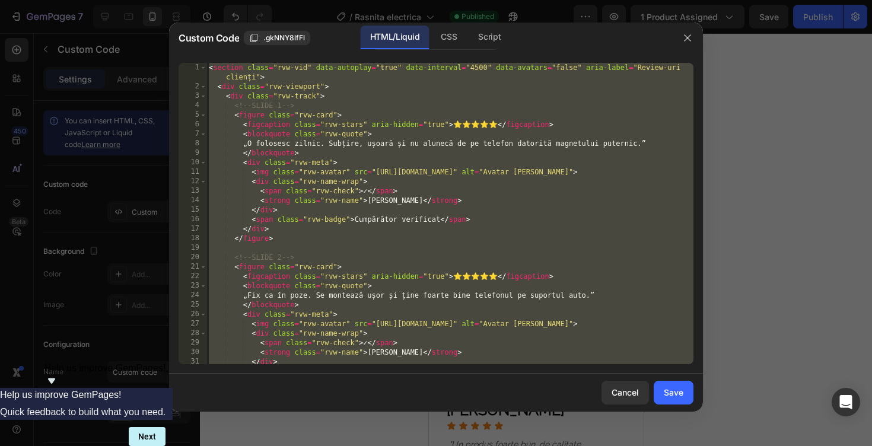
click at [342, 127] on div "< section class = "rvw-vid" data-autoplay = "true" data-interval = "4500" data-…" at bounding box center [449, 228] width 487 height 330
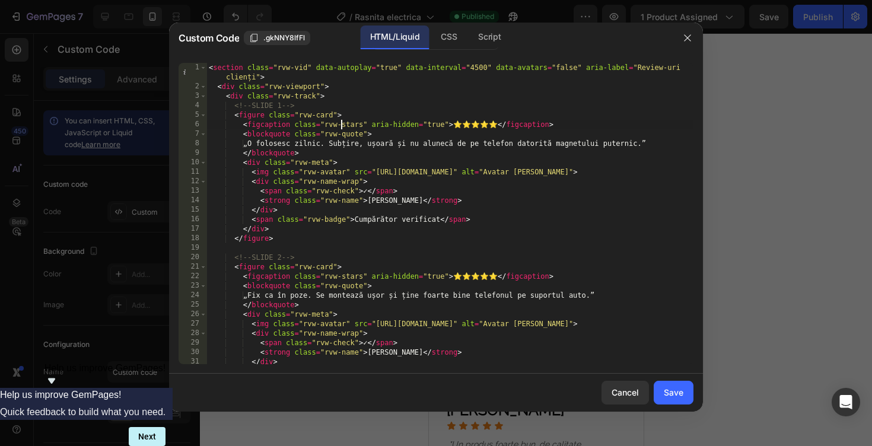
type textarea "</section>"
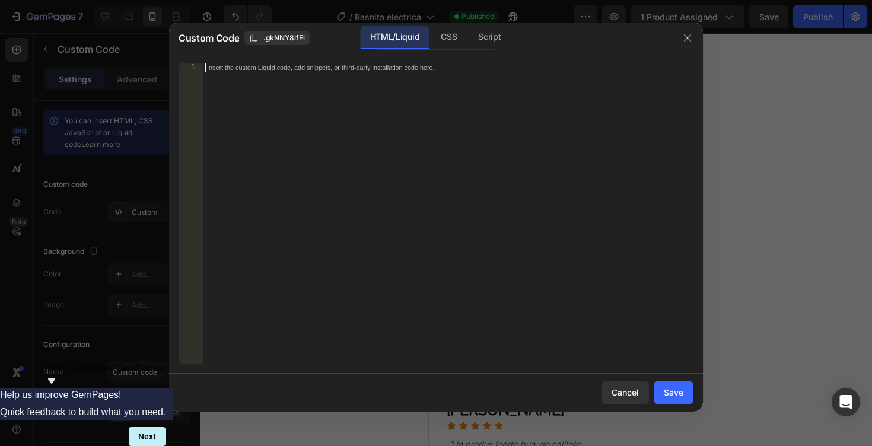
paste textarea "}"
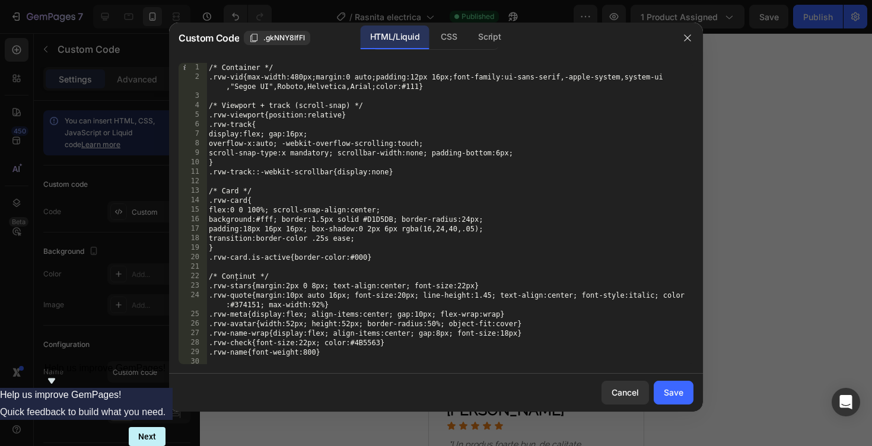
scroll to position [0, 0]
type textarea "}"
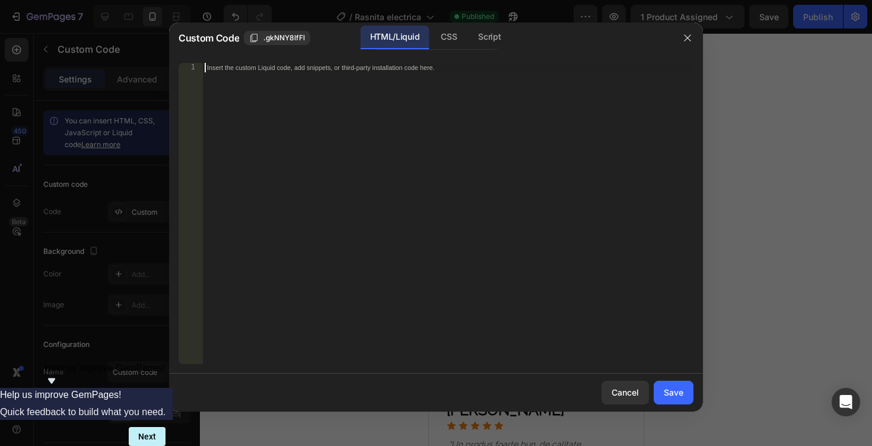
click at [833, 115] on div at bounding box center [436, 223] width 872 height 446
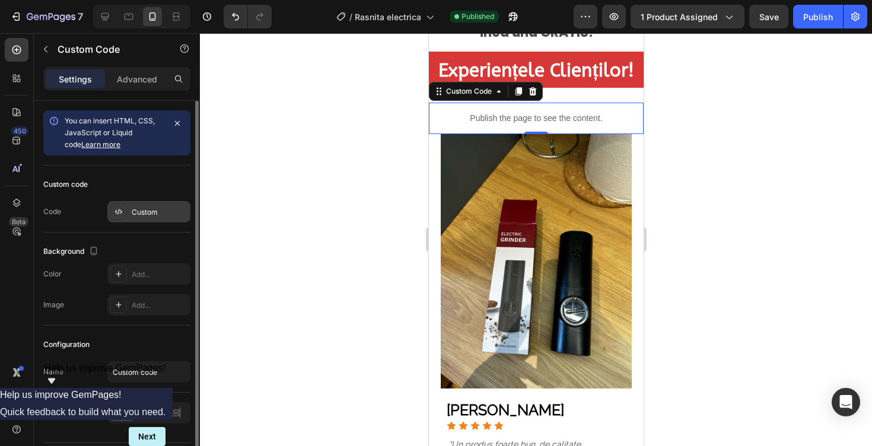
click at [162, 202] on div "Custom" at bounding box center [148, 211] width 83 height 21
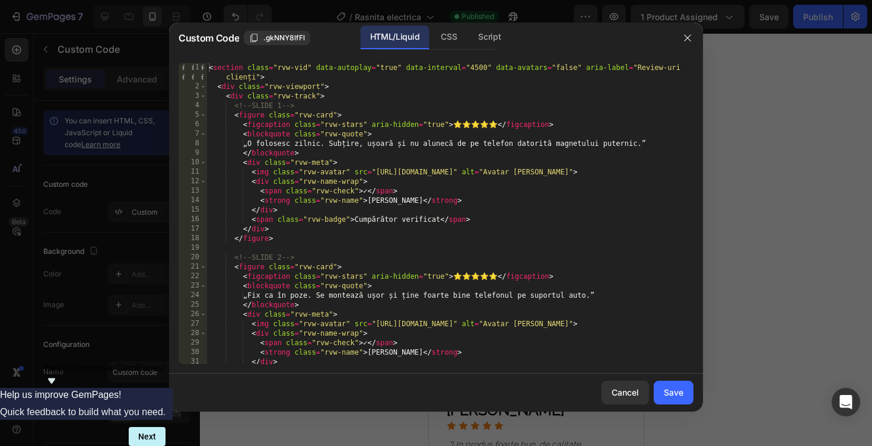
click at [371, 177] on div "< section class = "rvw-vid" data-autoplay = "true" data-interval = "4500" data-…" at bounding box center [449, 228] width 487 height 330
type textarea "</section>"
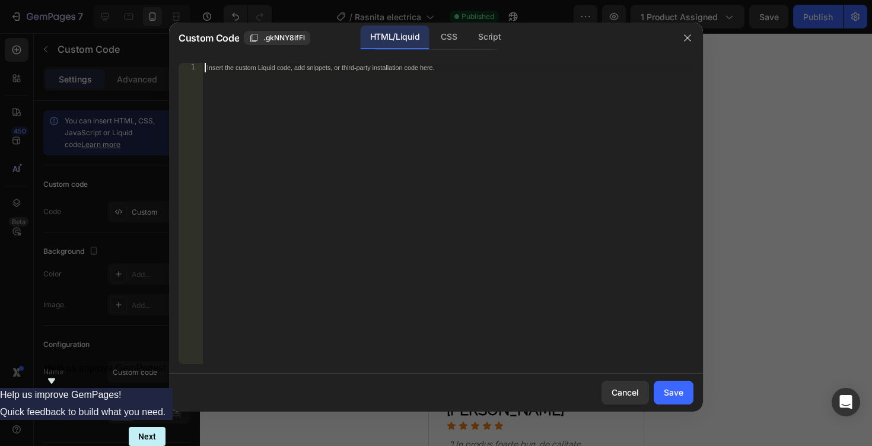
paste textarea "</section>"
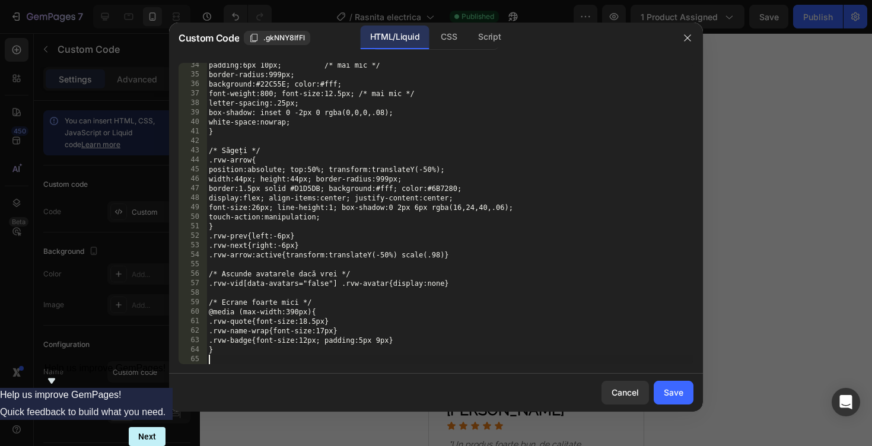
scroll to position [335, 0]
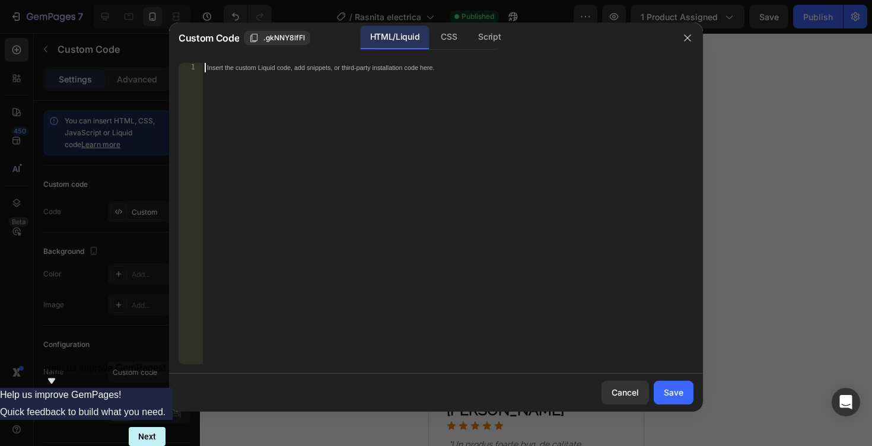
type textarea "</section>"
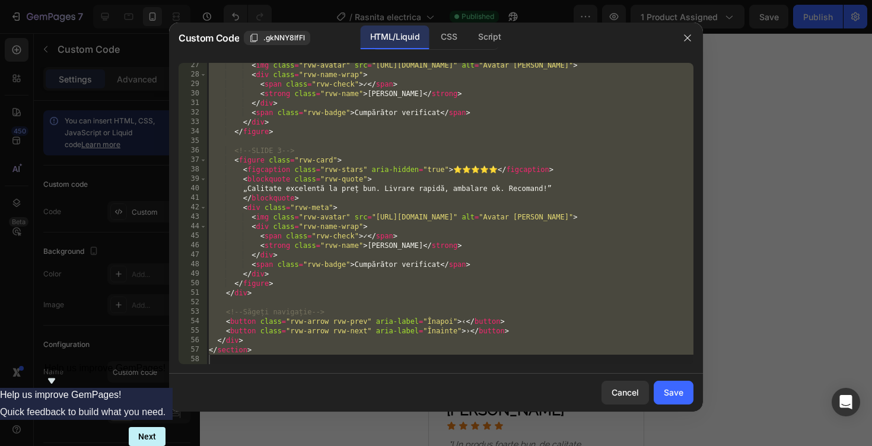
click at [677, 39] on div at bounding box center [687, 38] width 31 height 31
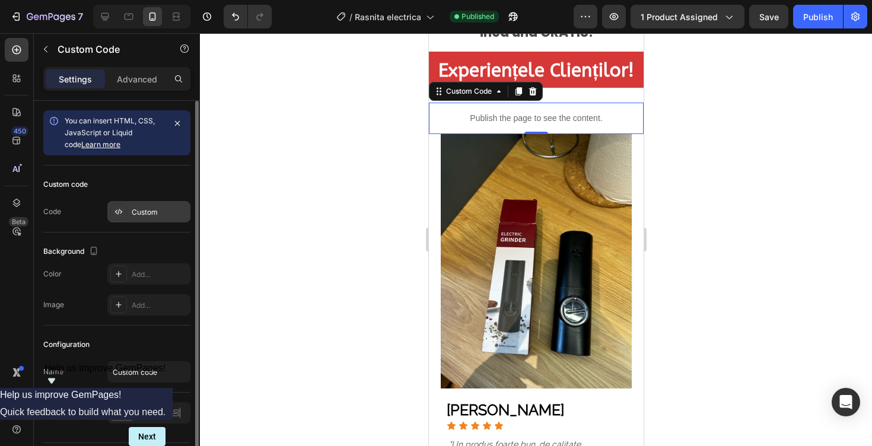
click at [125, 216] on div at bounding box center [118, 211] width 17 height 17
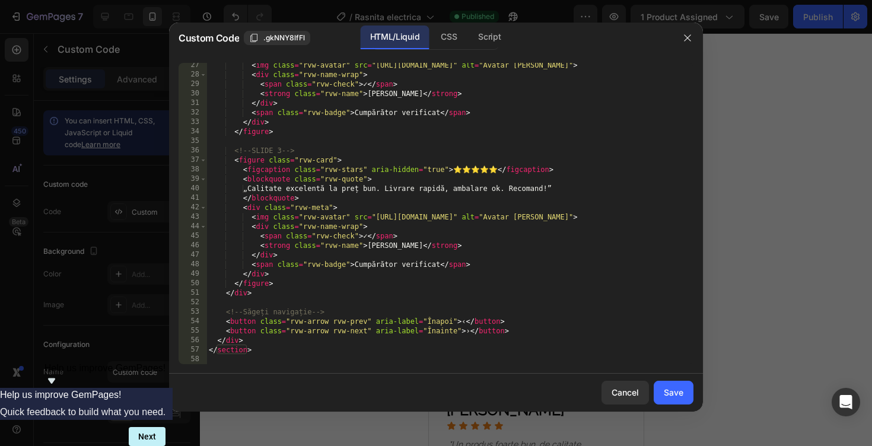
click at [316, 362] on div "< img class = "rvw-avatar" src = "[URL][DOMAIN_NAME]" alt = "Avatar [PERSON_NAM…" at bounding box center [449, 220] width 487 height 320
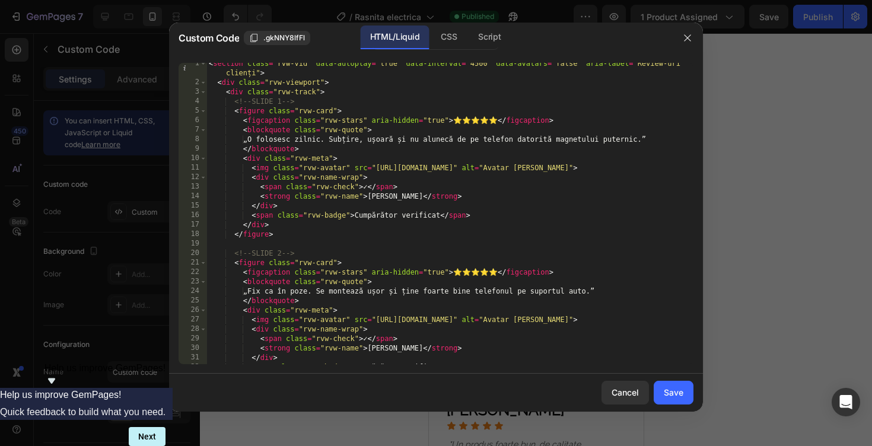
scroll to position [0, 0]
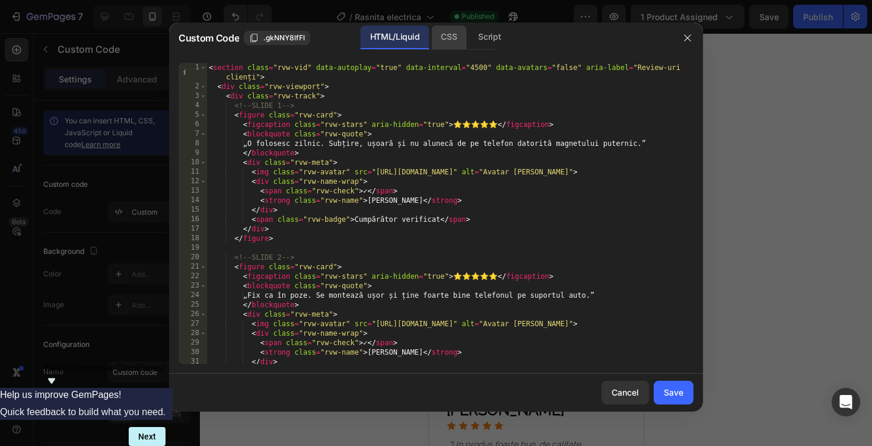
click at [444, 44] on div "CSS" at bounding box center [448, 38] width 35 height 24
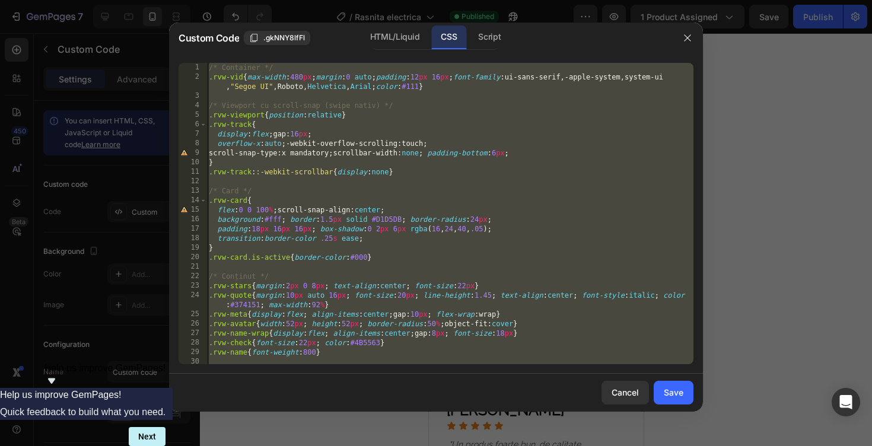
click at [373, 310] on div "/* Container */ .rvw-vid { max-width : 480 px ; margin : 0 auto ; padding : 12 …" at bounding box center [449, 223] width 487 height 320
type textarea ".rvw-meta{display:flex; align-items:center; gap:10px; flex-wrap:wrap}"
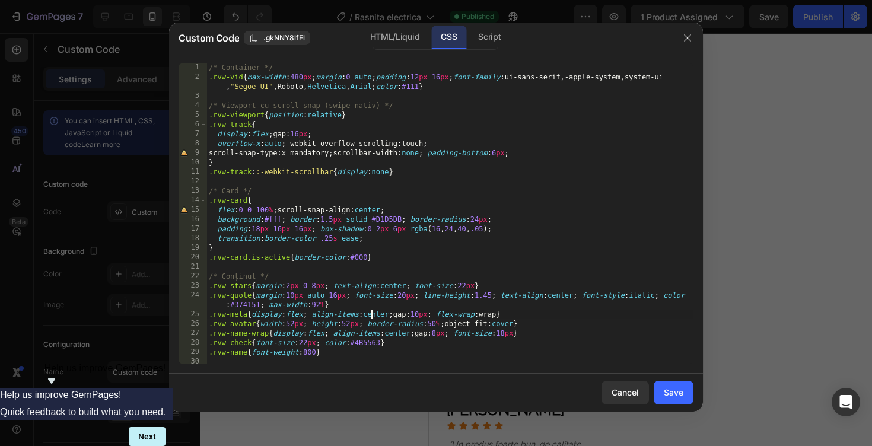
click at [473, 93] on div "/* Container */ .rvw-vid { max-width : 480 px ; margin : 0 auto ; padding : 12 …" at bounding box center [449, 223] width 487 height 320
click at [381, 146] on div "/* Container */ .rvw-vid { max-width : 480 px ; margin : 0 auto ; padding : 12 …" at bounding box center [449, 223] width 487 height 320
type textarea "}"
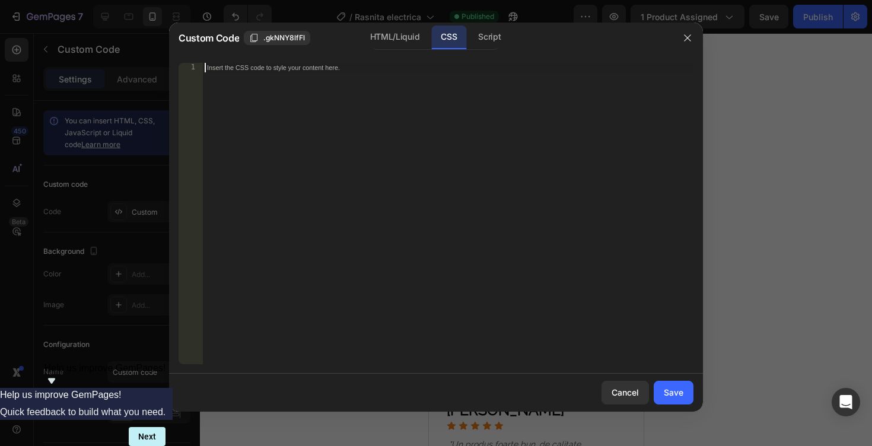
scroll to position [335, 0]
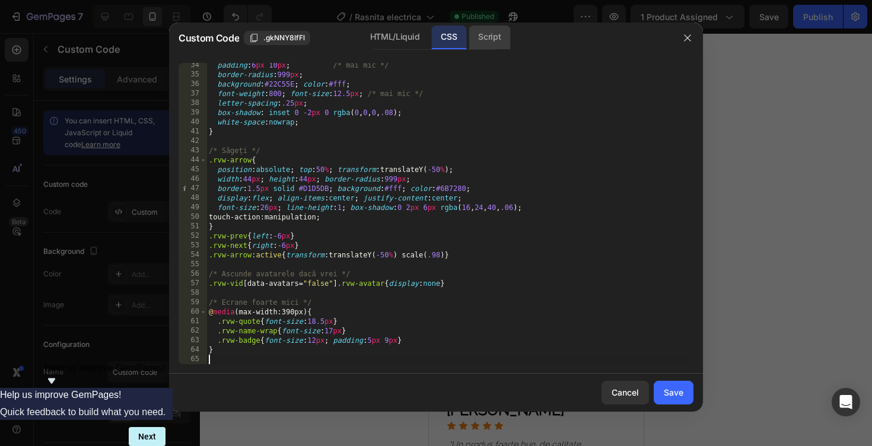
click at [500, 37] on div "Script" at bounding box center [490, 38] width 42 height 24
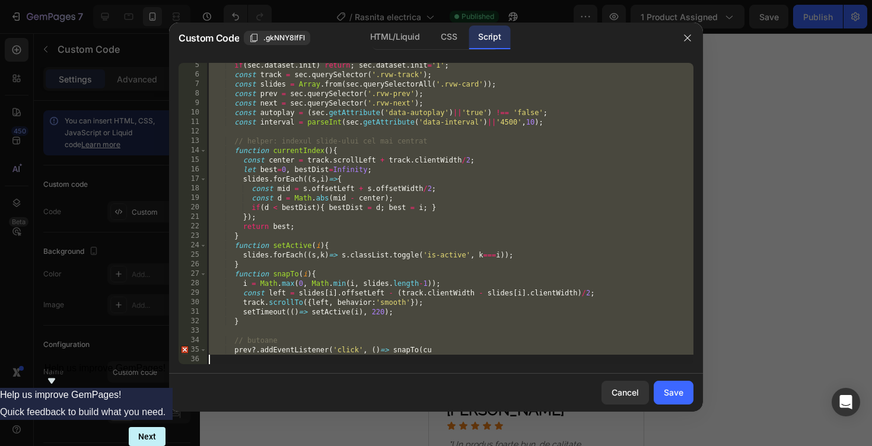
click at [429, 153] on div "if ( sec . dataset . init ) return ; sec . dataset . init = '1' ; const track =…" at bounding box center [449, 220] width 487 height 320
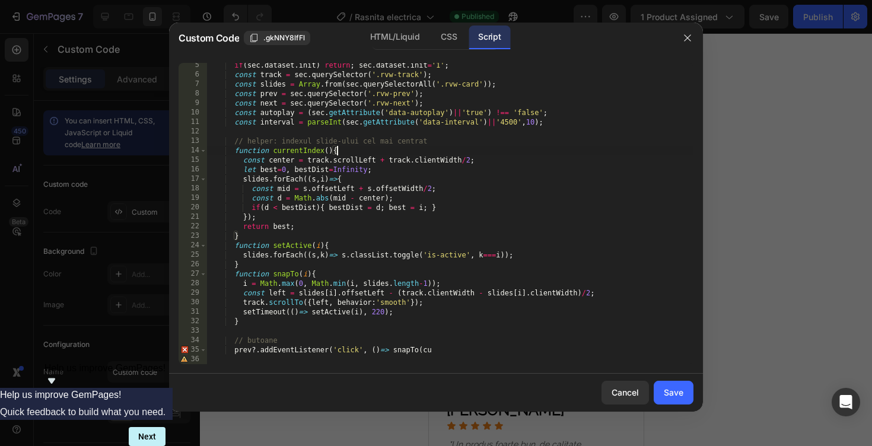
type textarea "prev?.addEventListener('click', ()=> snapTo(cu"
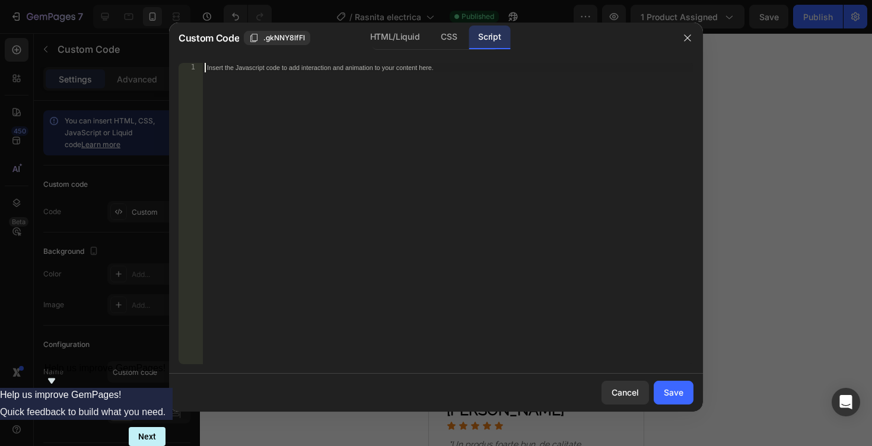
scroll to position [667, 0]
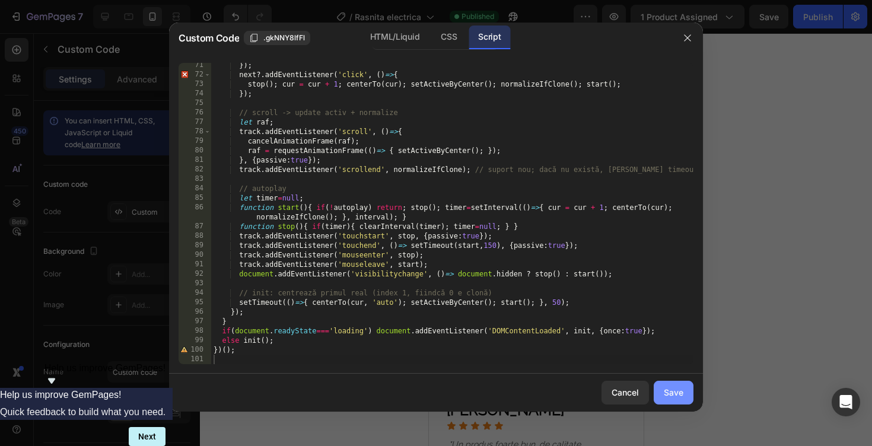
click at [661, 390] on button "Save" at bounding box center [674, 393] width 40 height 24
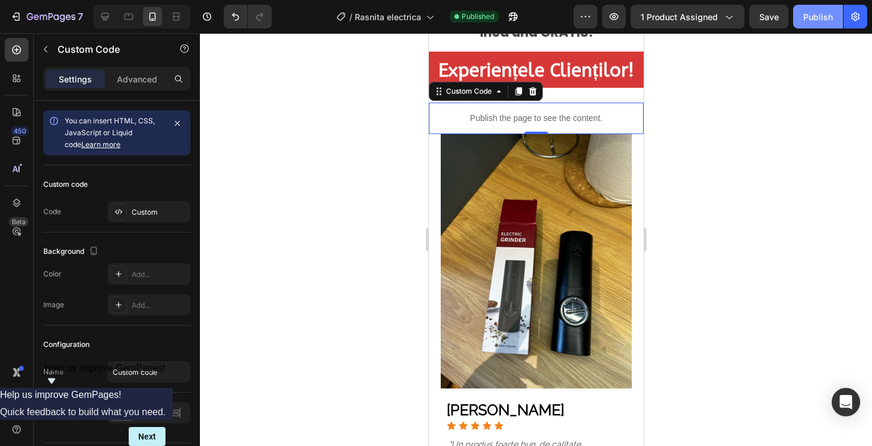
click at [818, 11] on div "Publish" at bounding box center [818, 17] width 30 height 12
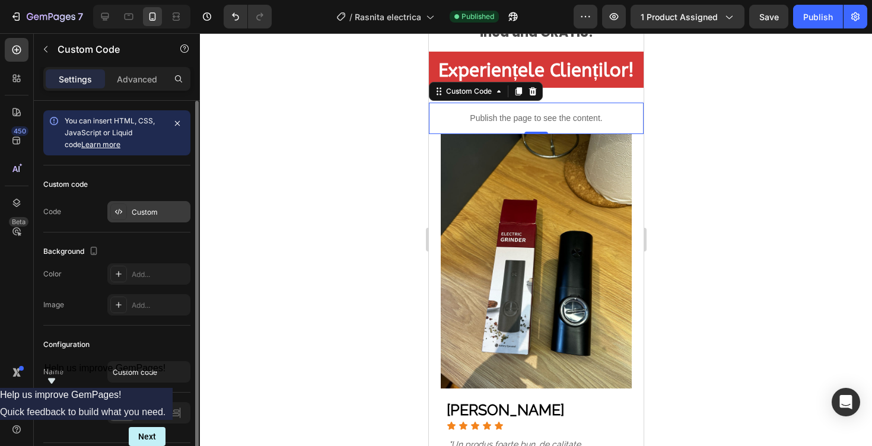
click at [148, 221] on div "Custom" at bounding box center [148, 211] width 83 height 21
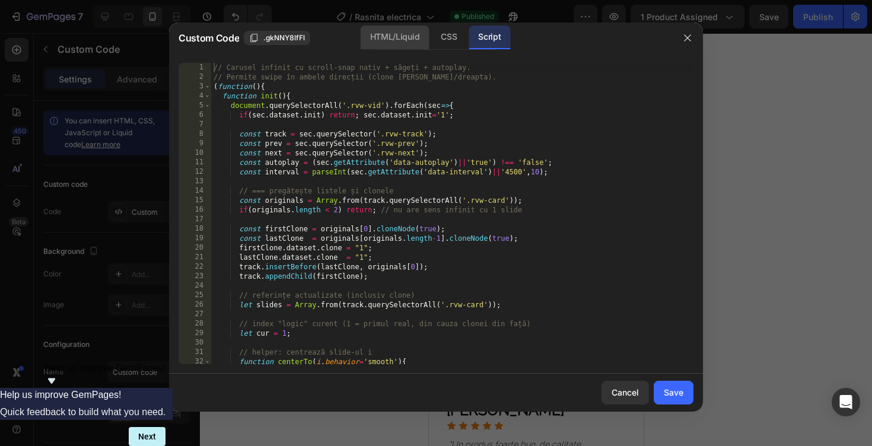
click at [390, 34] on div "HTML/Liquid" at bounding box center [395, 38] width 68 height 24
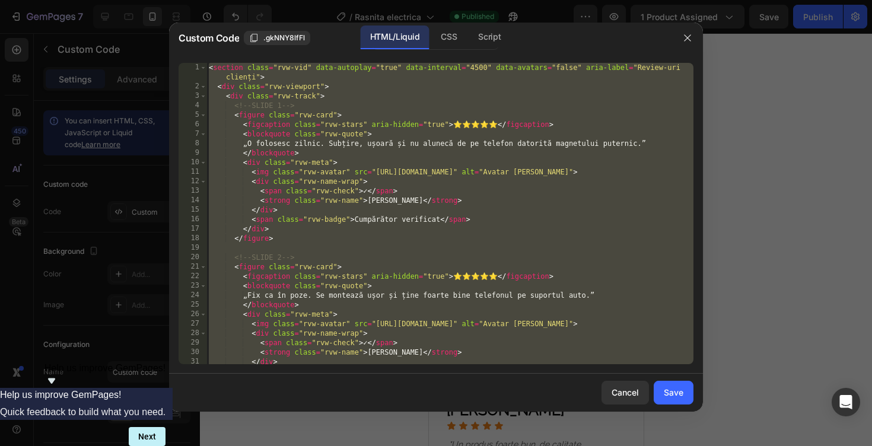
click at [379, 130] on div "< section class = "rvw-vid" data-autoplay = "true" data-interval = "4500" data-…" at bounding box center [449, 228] width 487 height 330
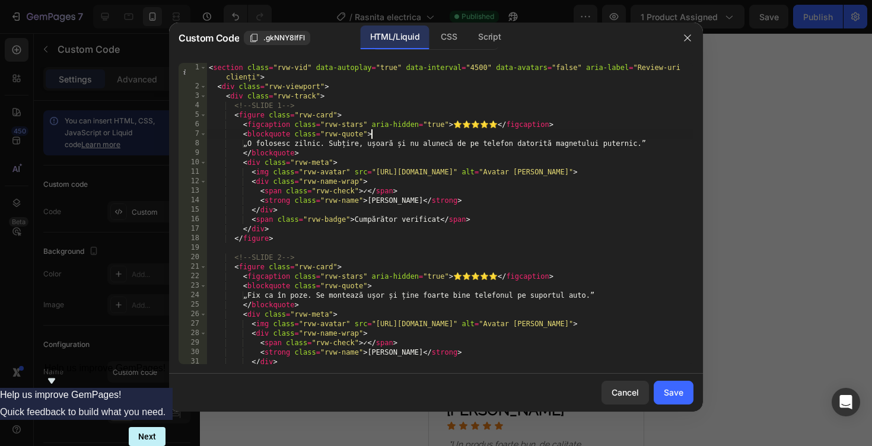
type textarea "</section>"
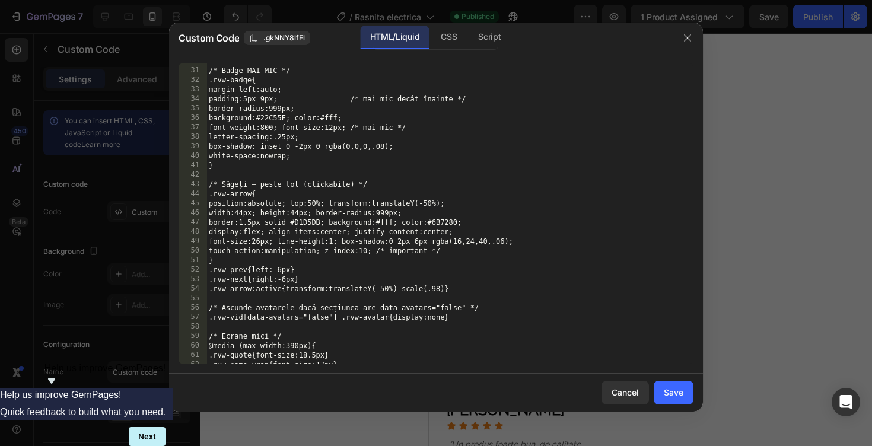
scroll to position [291, 0]
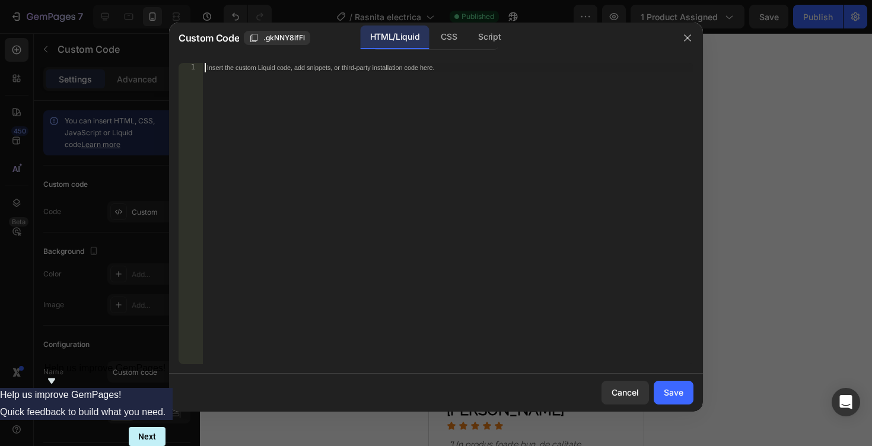
click at [399, 134] on div "Insert the custom Liquid code, add snippets, or third-party installation code h…" at bounding box center [447, 223] width 491 height 320
click at [687, 34] on icon "button" at bounding box center [687, 37] width 9 height 9
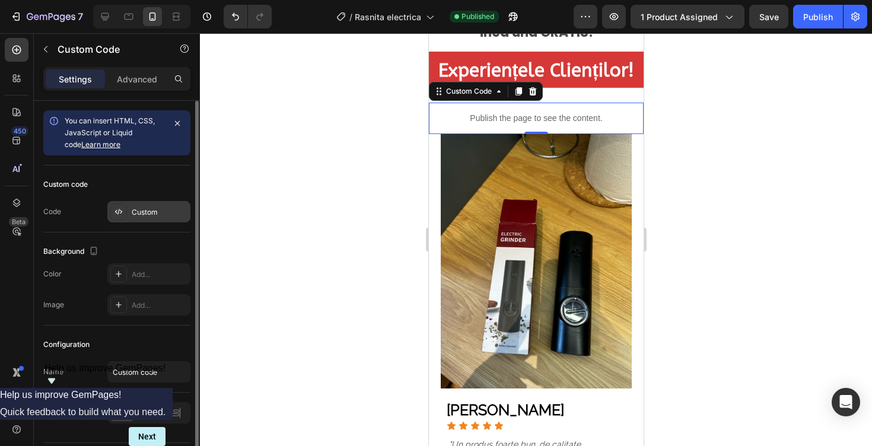
click at [129, 206] on div "Custom" at bounding box center [148, 211] width 83 height 21
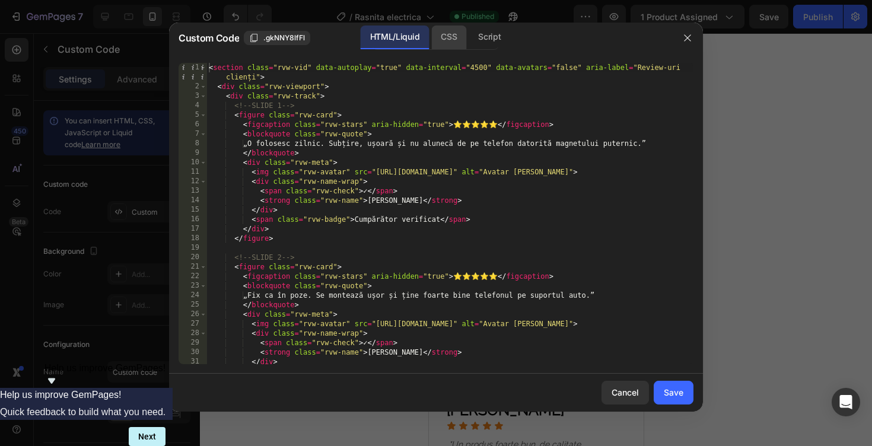
click at [455, 40] on div "CSS" at bounding box center [448, 38] width 35 height 24
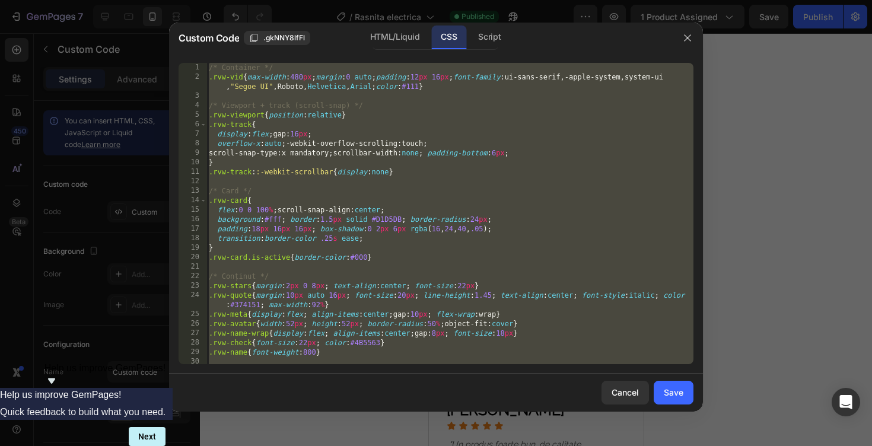
click at [375, 142] on div "/* Container */ .rvw-vid { max-width : 480 px ; margin : 0 auto ; padding : 12 …" at bounding box center [449, 223] width 487 height 320
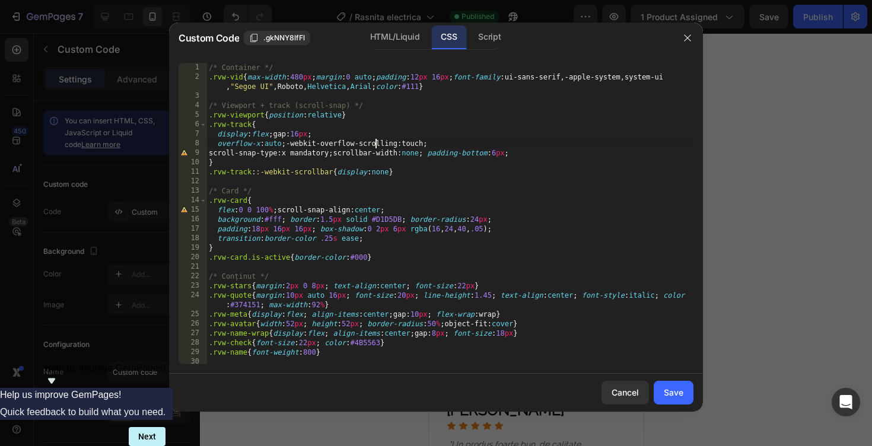
type textarea "}"
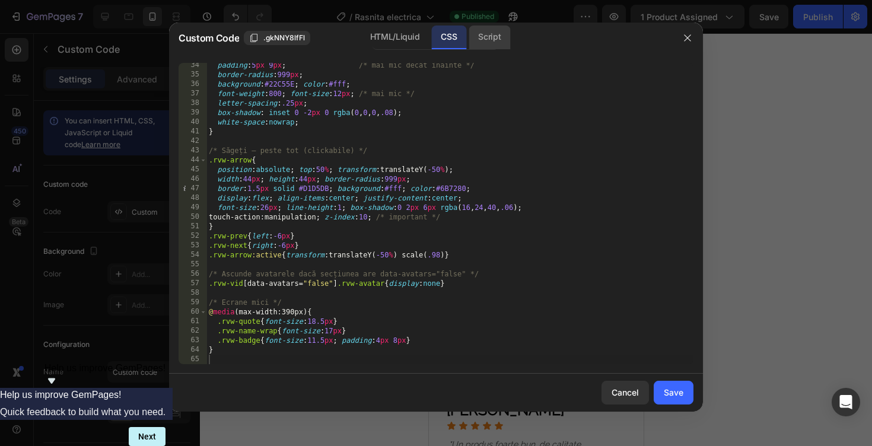
click at [492, 35] on div "Script" at bounding box center [490, 38] width 42 height 24
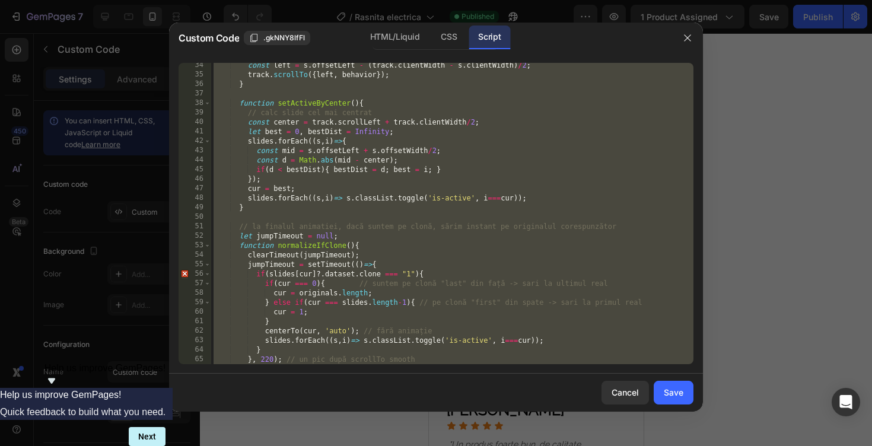
click at [470, 144] on div "const left = s . offsetLeft - ( track . clientWidth - s . clientWidth ) / 2 ; t…" at bounding box center [452, 220] width 482 height 320
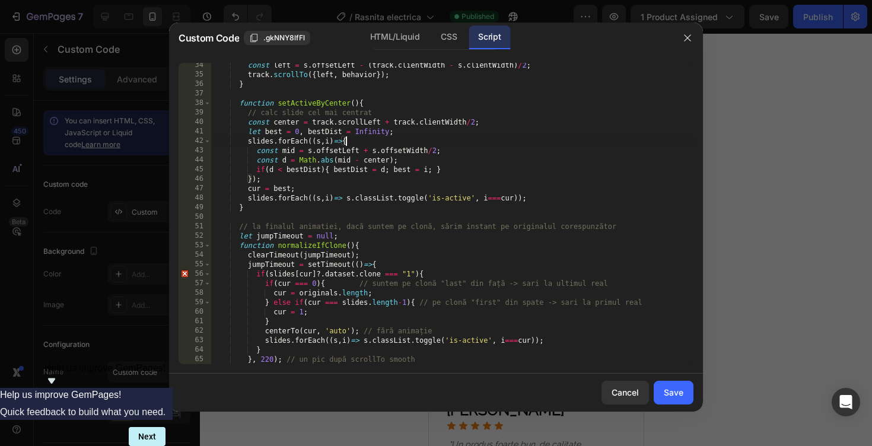
type textarea "})();"
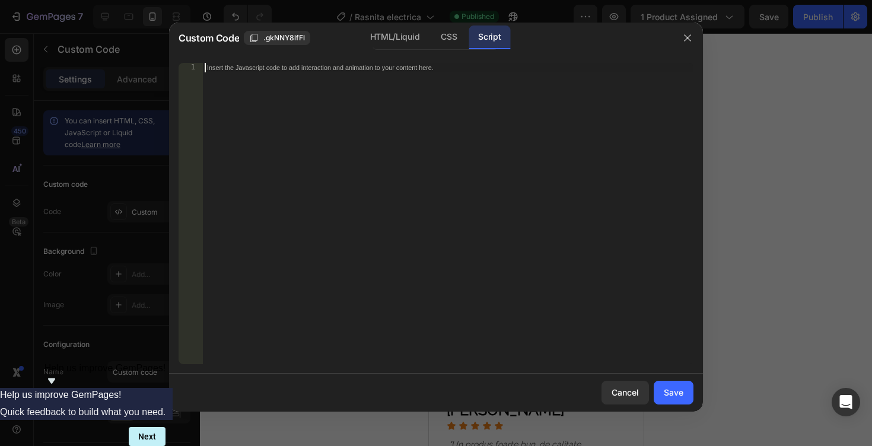
scroll to position [581, 0]
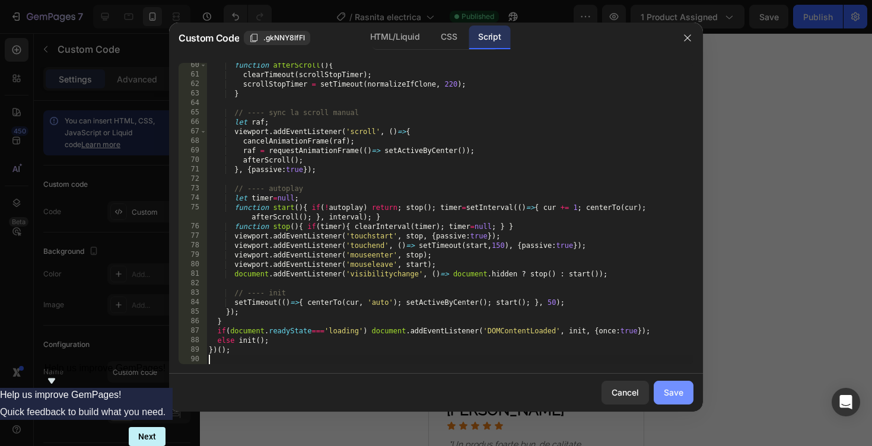
click at [671, 393] on div "Save" at bounding box center [674, 392] width 20 height 12
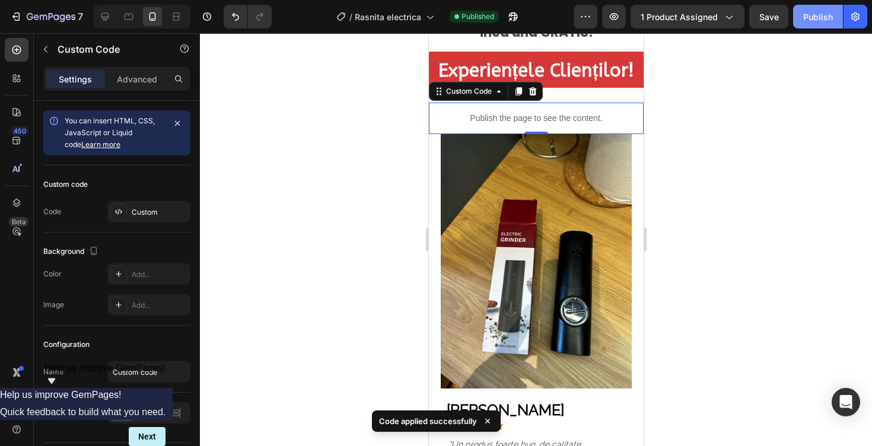
click at [813, 13] on div "Publish" at bounding box center [818, 17] width 30 height 12
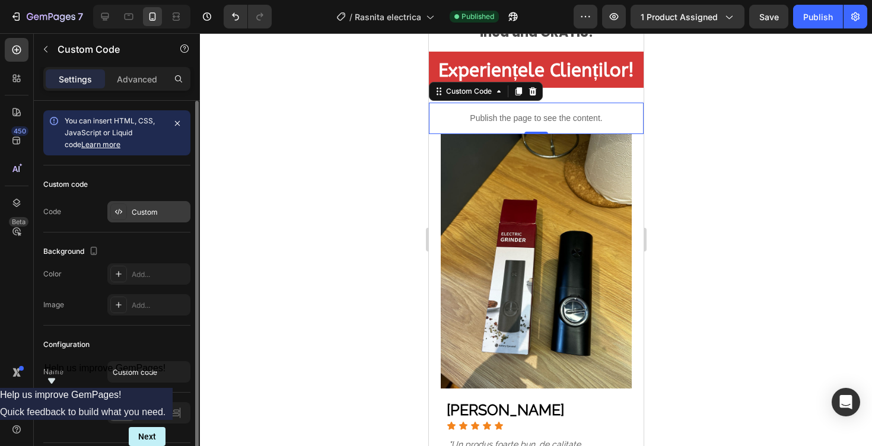
click at [155, 209] on div "Custom" at bounding box center [160, 212] width 56 height 11
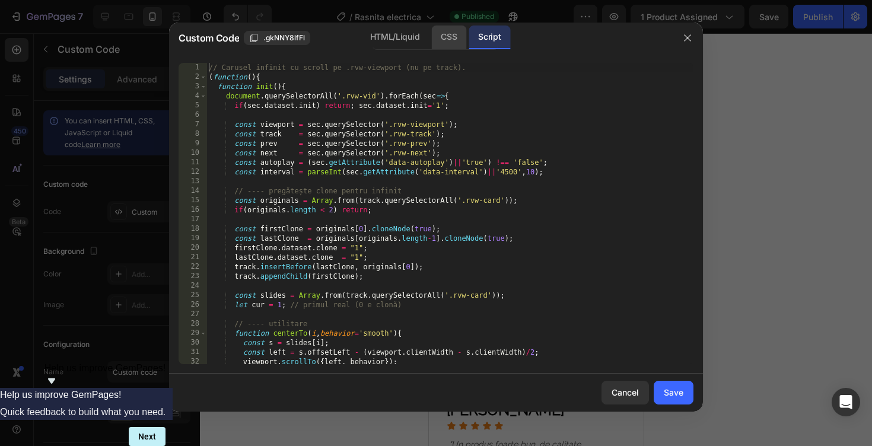
click at [435, 34] on div "CSS" at bounding box center [448, 38] width 35 height 24
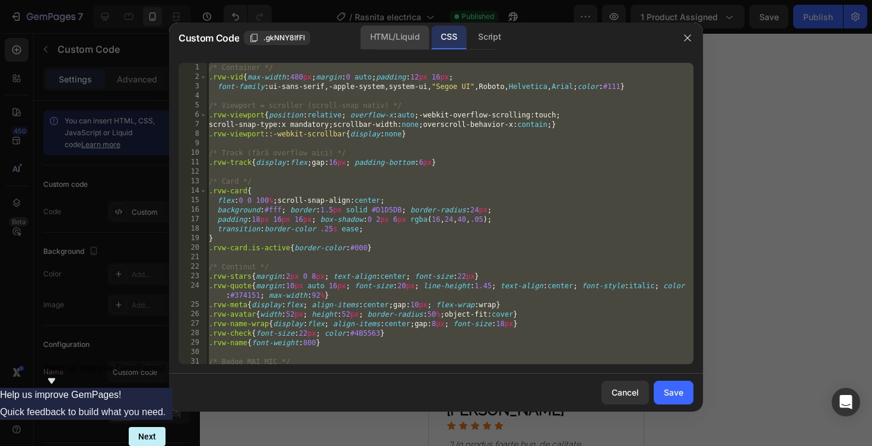
click at [386, 40] on div "HTML/Liquid" at bounding box center [395, 38] width 68 height 24
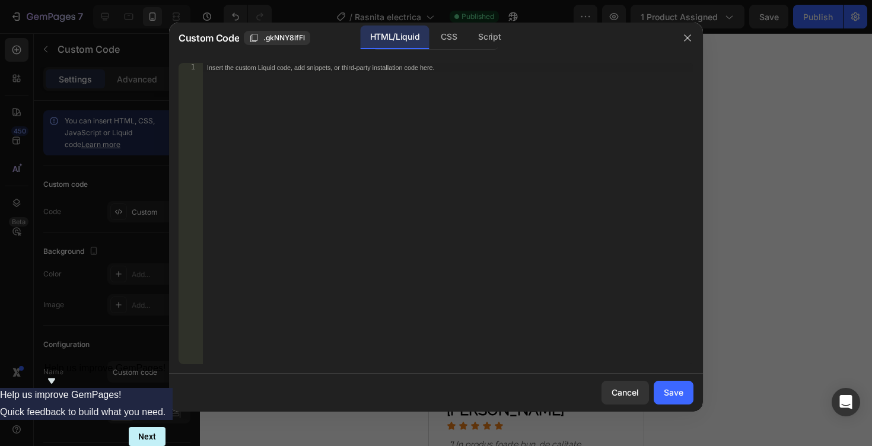
click at [361, 108] on div "Insert the custom Liquid code, add snippets, or third-party installation code h…" at bounding box center [447, 223] width 491 height 320
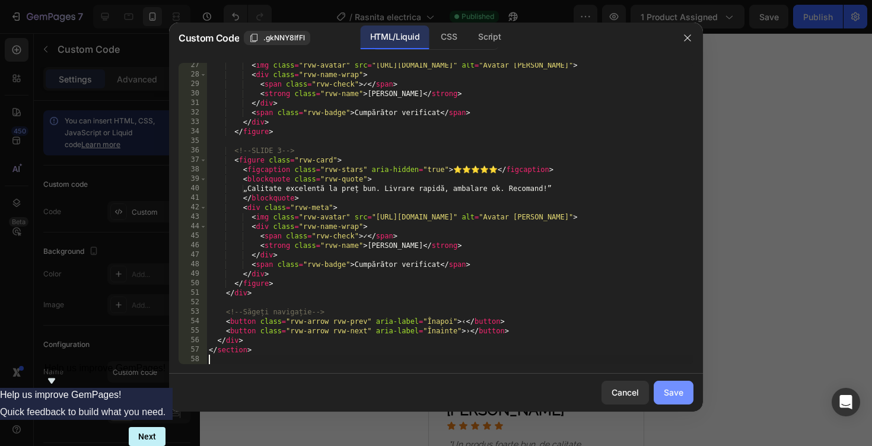
click at [673, 399] on button "Save" at bounding box center [674, 393] width 40 height 24
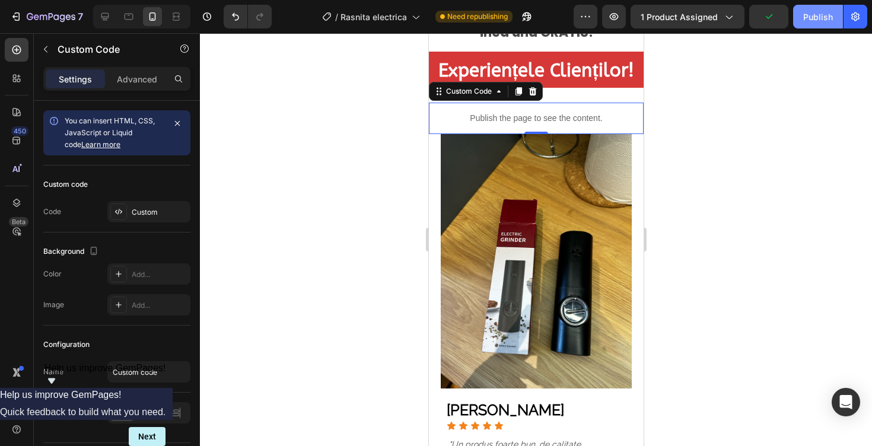
click at [803, 23] on button "Publish" at bounding box center [818, 17] width 50 height 24
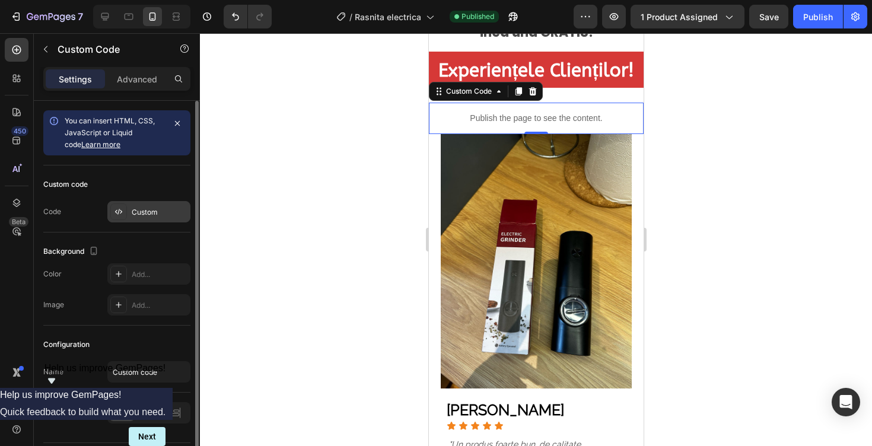
click at [154, 209] on div "Custom" at bounding box center [160, 212] width 56 height 11
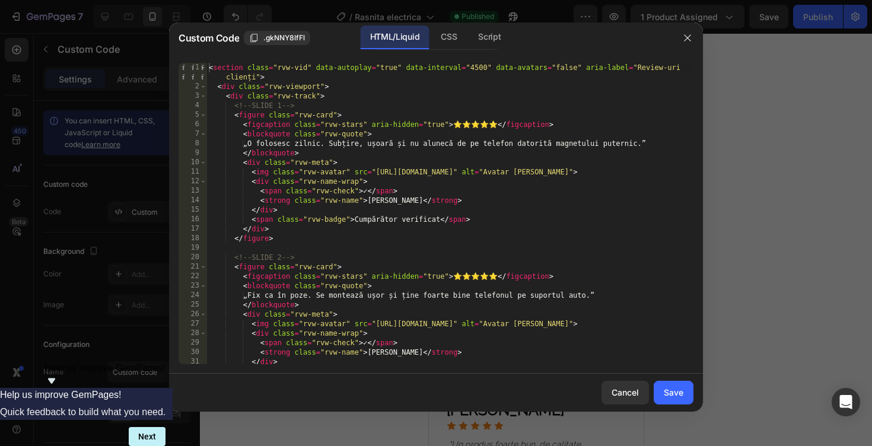
scroll to position [0, 0]
type textarea "<div class="rvw-viewport">"
click at [339, 88] on div "< section class = "rvw-vid" data-autoplay = "true" data-interval = "4500" data-…" at bounding box center [449, 228] width 487 height 330
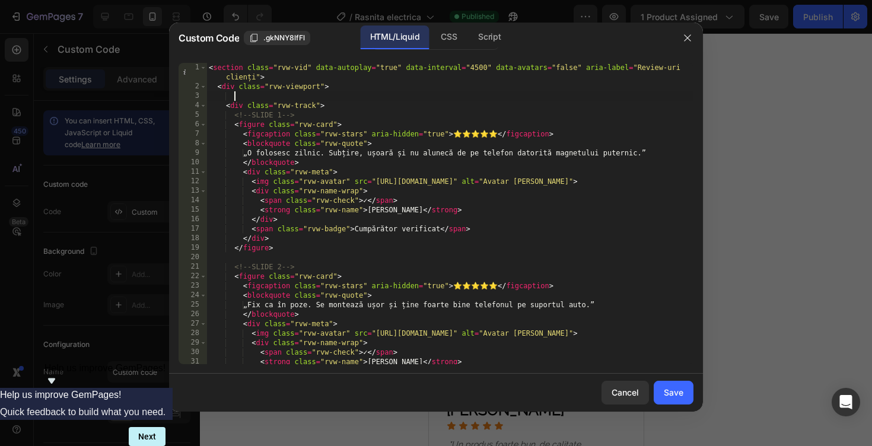
scroll to position [0, 1]
paste textarea
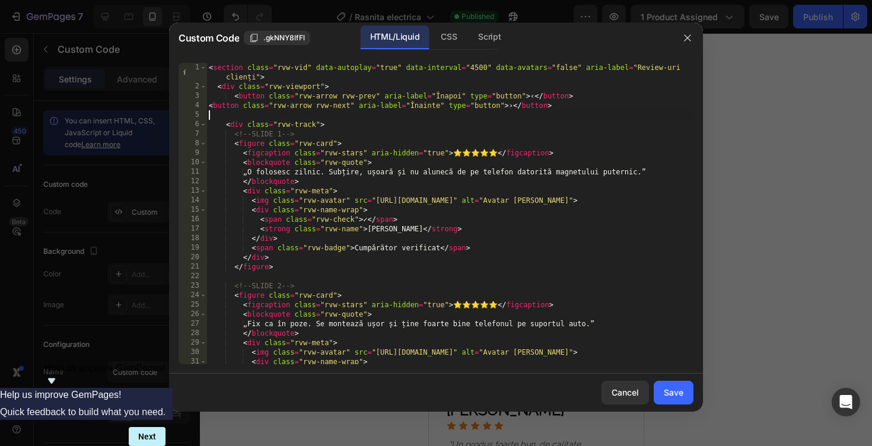
scroll to position [0, 0]
click at [458, 136] on div "< section class = "rvw-vid" data-autoplay = "true" data-interval = "4500" data-…" at bounding box center [449, 228] width 487 height 330
click at [449, 40] on div "CSS" at bounding box center [448, 38] width 35 height 24
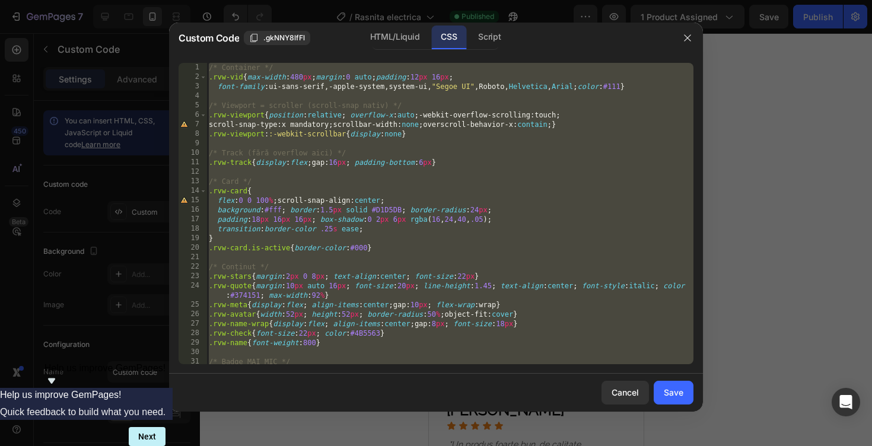
click at [399, 299] on div "/* Container */ .rvw-vid { max-width : 480 px ; margin : 0 auto ; padding : 12 …" at bounding box center [449, 223] width 487 height 320
type textarea ".rvw-quote{margin:10px auto 16px; font-size:20px; line-height:1.45; text-align:…"
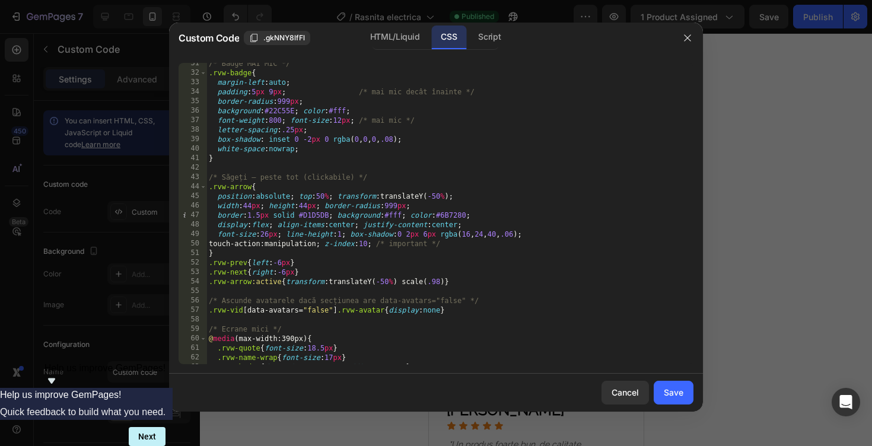
scroll to position [325, 0]
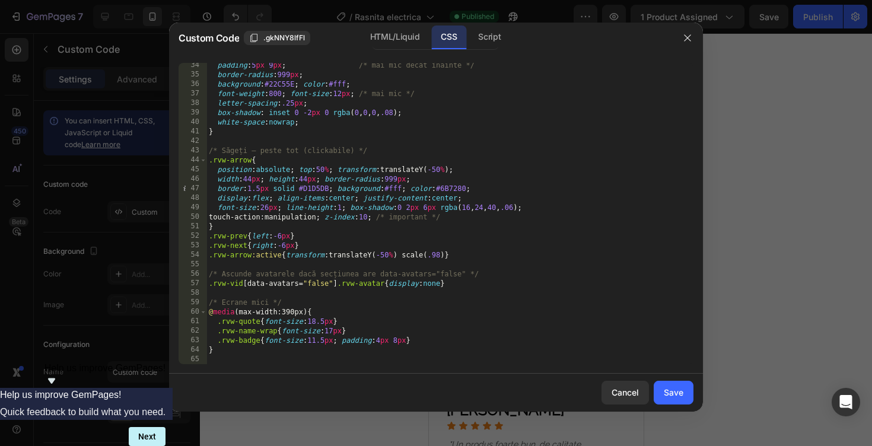
click at [253, 372] on div ".rvw-quote{margin:10px auto 16px; font-size:20px; line-height:1.45; text-align:…" at bounding box center [436, 213] width 534 height 320
click at [253, 363] on div "padding : 5 px 9 px ; /* mai mic decât înainte */ border-radius : 999 px ; back…" at bounding box center [449, 220] width 487 height 320
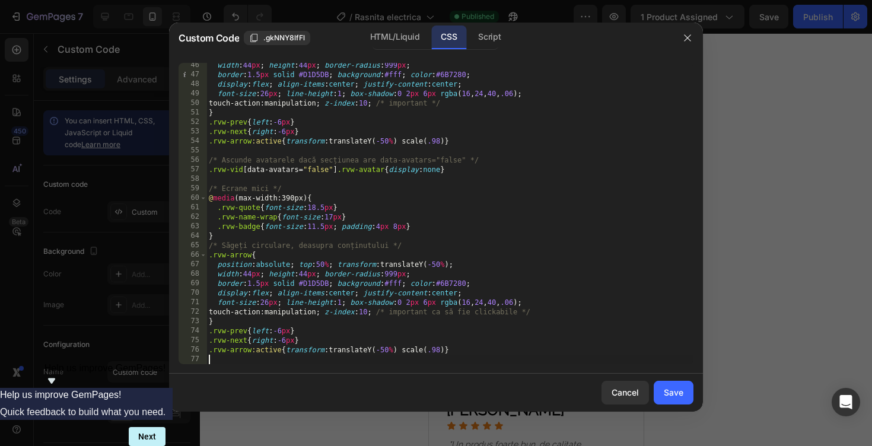
scroll to position [439, 0]
click at [486, 31] on div "Script" at bounding box center [490, 38] width 42 height 24
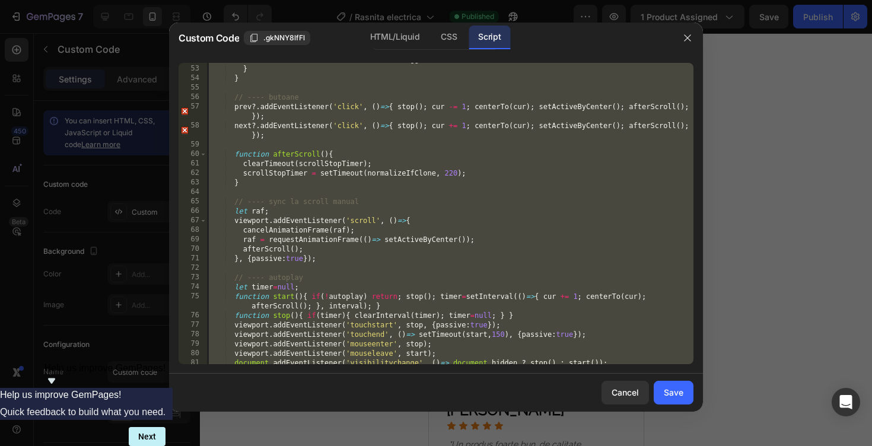
scroll to position [581, 0]
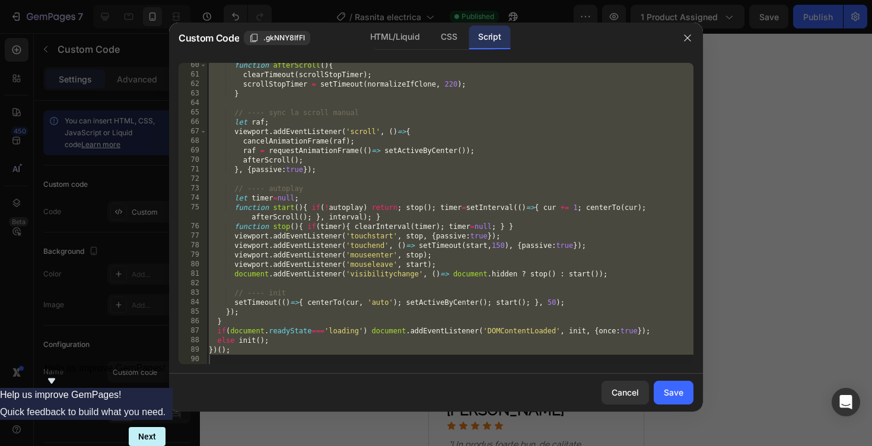
click at [315, 345] on div "function afterScroll ( ) { clearTimeout ( scrollStopTimer ) ; scrollStopTimer =…" at bounding box center [449, 220] width 487 height 320
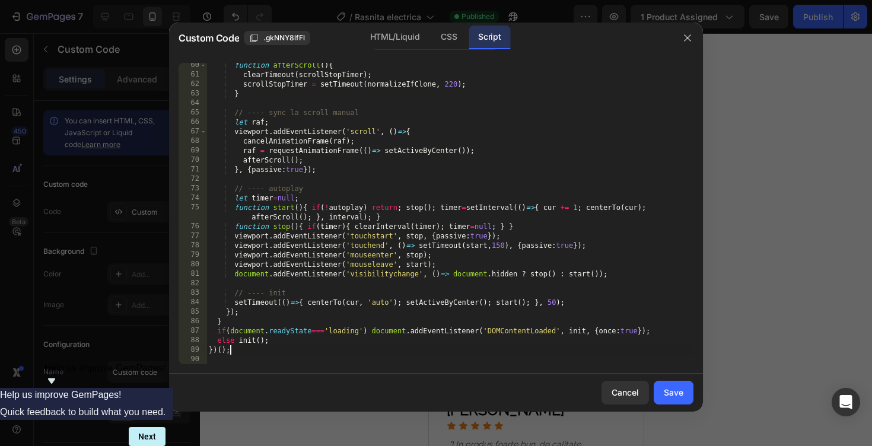
click at [297, 337] on div "function afterScroll ( ) { clearTimeout ( scrollStopTimer ) ; scrollStopTimer =…" at bounding box center [449, 220] width 487 height 320
click at [657, 331] on div "function afterScroll ( ) { clearTimeout ( scrollStopTimer ) ; scrollStopTimer =…" at bounding box center [449, 220] width 487 height 320
type textarea "if(document.readyState==='loading') document.addEventListener('DOMContentLoaded…"
paste textarea
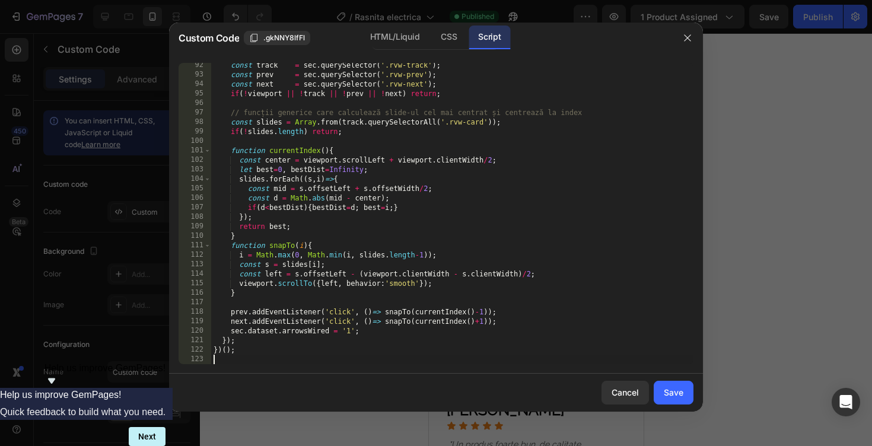
scroll to position [894, 0]
click at [668, 393] on div "Save" at bounding box center [674, 392] width 20 height 12
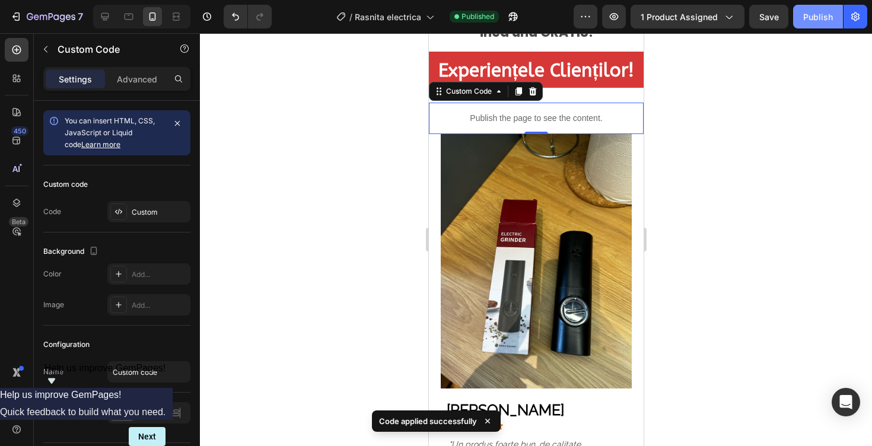
click at [813, 24] on button "Publish" at bounding box center [818, 17] width 50 height 24
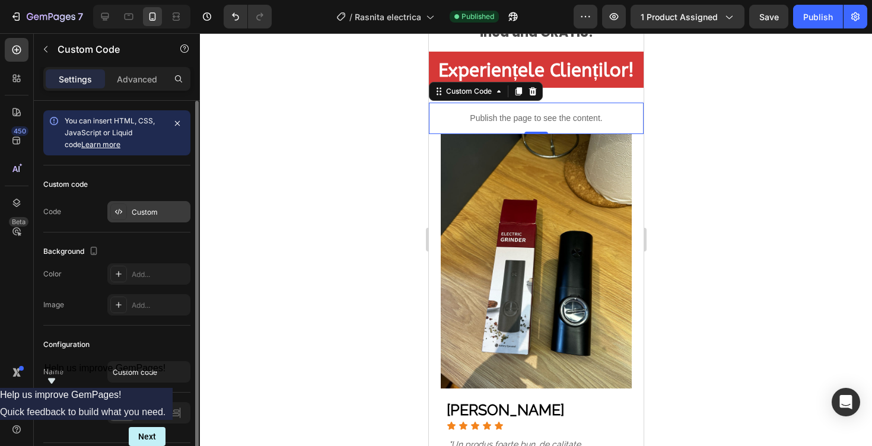
click at [135, 209] on div "Custom" at bounding box center [160, 212] width 56 height 11
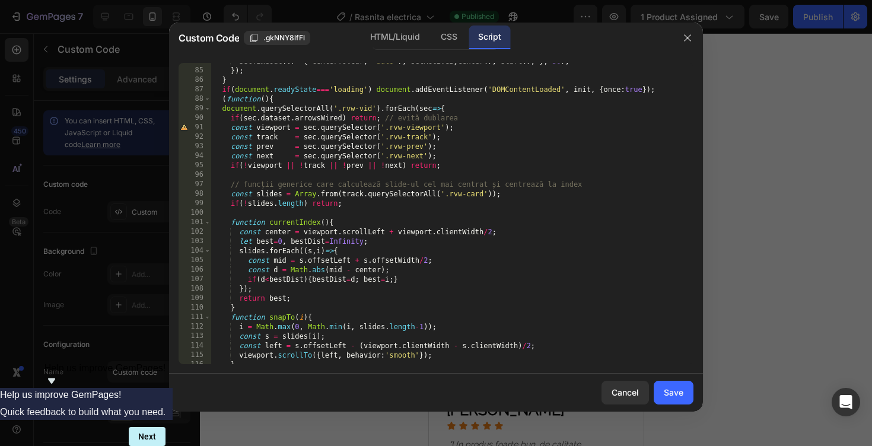
scroll to position [822, 0]
click at [405, 46] on div "HTML/Liquid" at bounding box center [395, 38] width 68 height 24
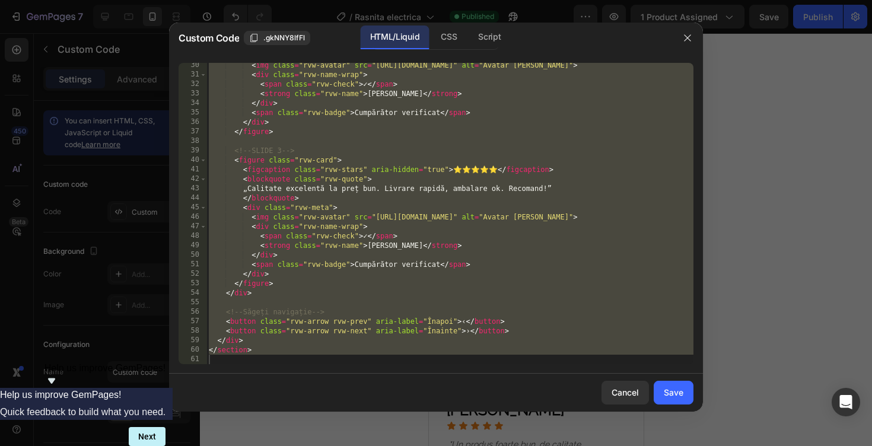
scroll to position [287, 0]
type textarea "</section>"
click at [379, 141] on div "< img class = "rvw-avatar" src = "[URL][DOMAIN_NAME]" alt = "Avatar [PERSON_NAM…" at bounding box center [449, 220] width 487 height 320
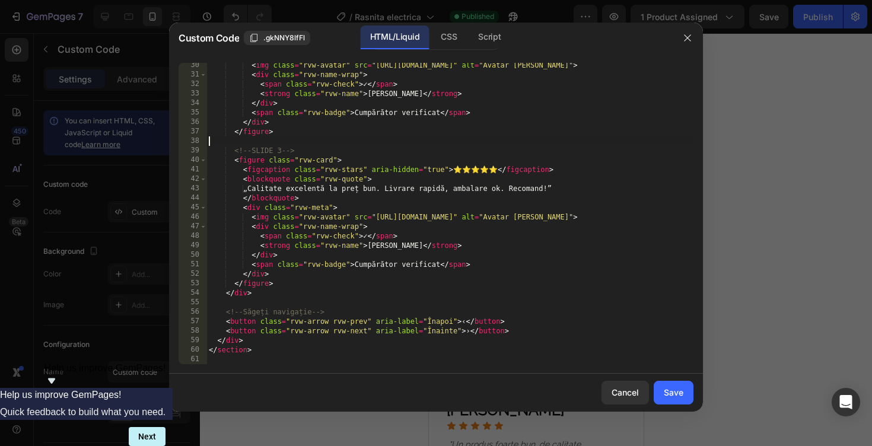
type textarea "</section>"
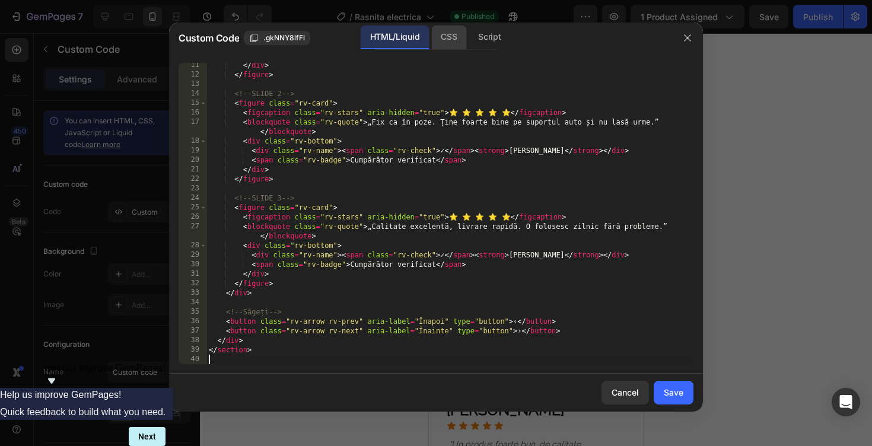
click at [448, 38] on div "CSS" at bounding box center [448, 38] width 35 height 24
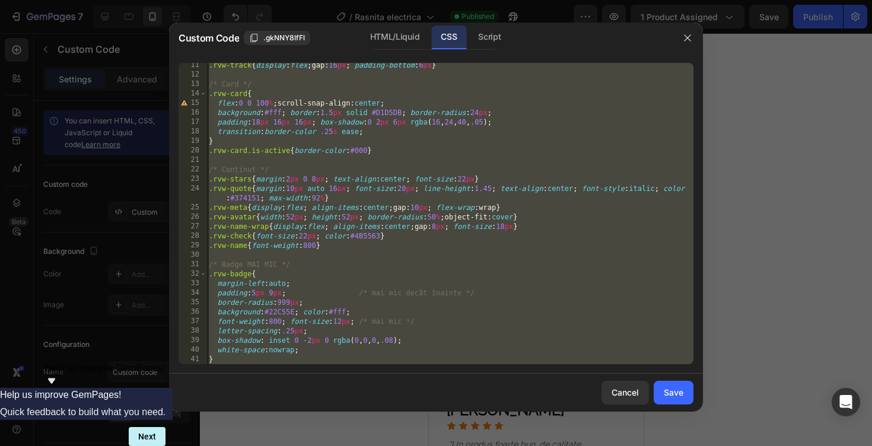
click at [424, 144] on div ".rvw-track { display : flex ; gap : 16 px ; padding-bottom : 6 px } /* Card */ …" at bounding box center [449, 220] width 487 height 320
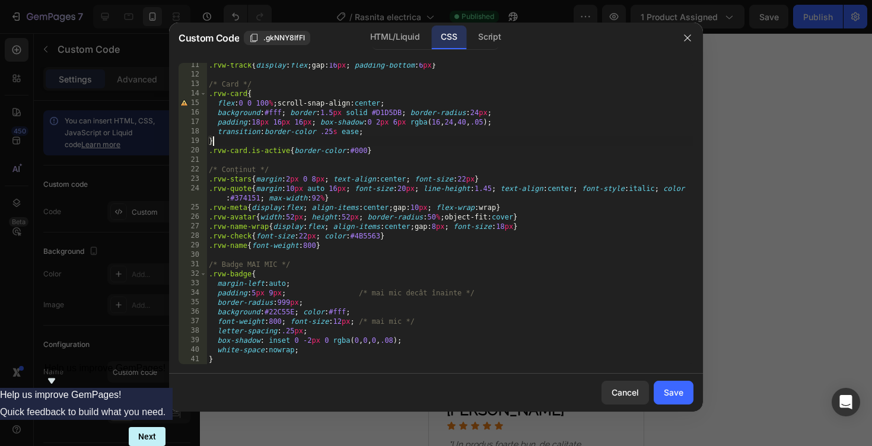
type textarea ".rvw-arrow:active{transform:translateY(-50%) scale(.98)}"
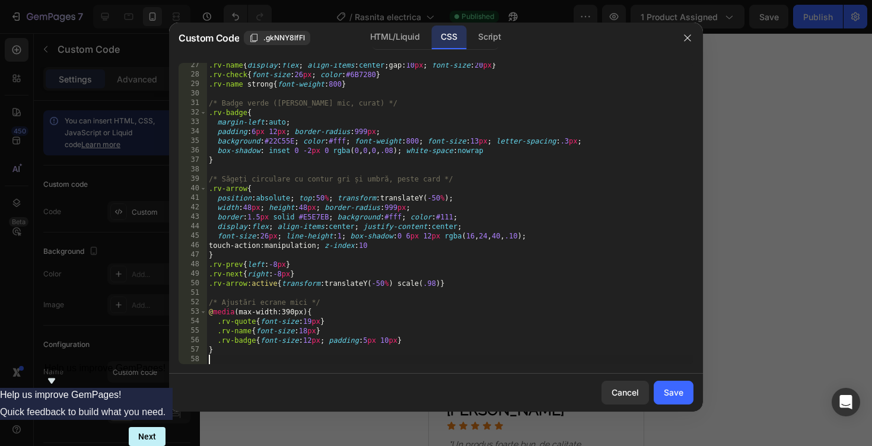
scroll to position [249, 0]
click at [487, 40] on div "Script" at bounding box center [490, 38] width 42 height 24
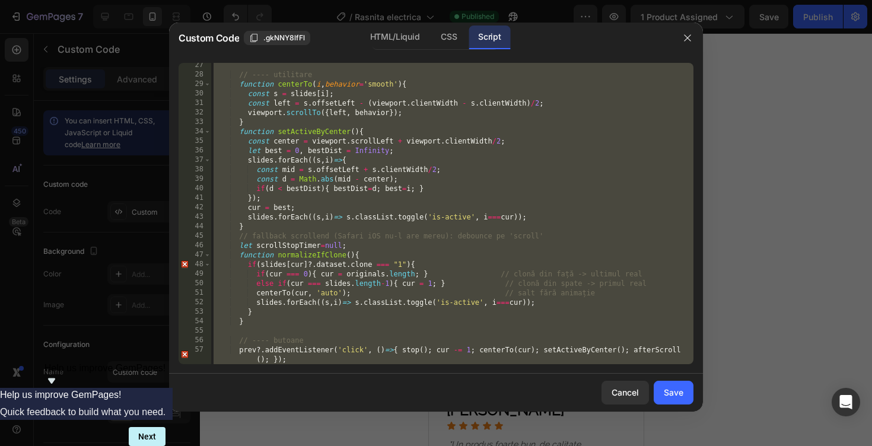
click at [459, 207] on div "// ---- utilitare function centerTo ( i , behavior = 'smooth' ) { const s = sli…" at bounding box center [452, 225] width 482 height 330
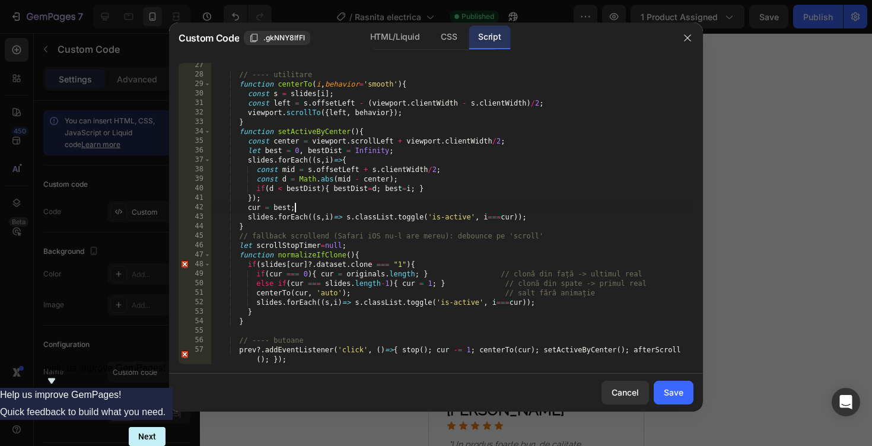
type textarea "})();"
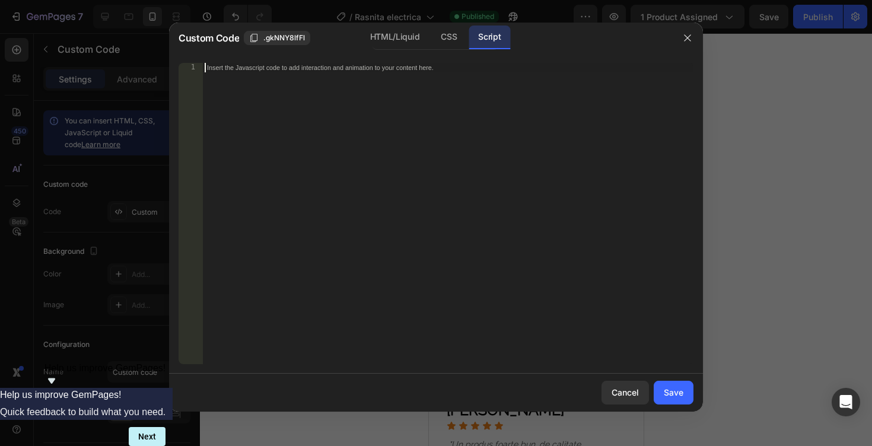
scroll to position [448, 0]
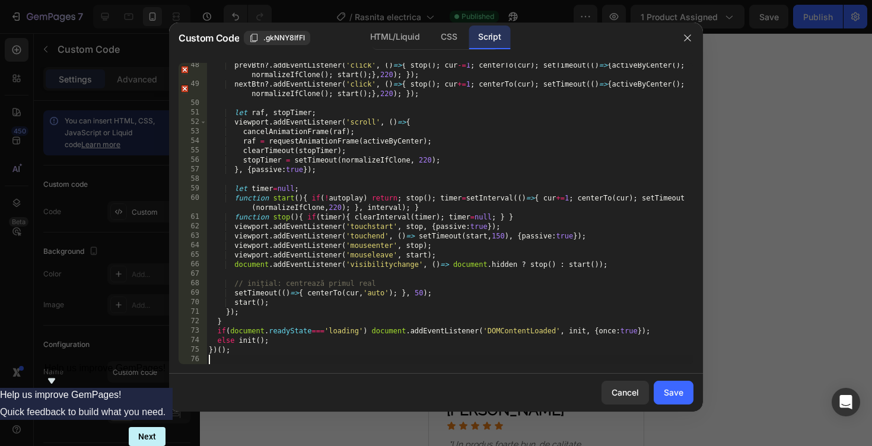
click at [667, 378] on div "Cancel Save" at bounding box center [436, 393] width 534 height 38
click at [667, 384] on button "Save" at bounding box center [674, 393] width 40 height 24
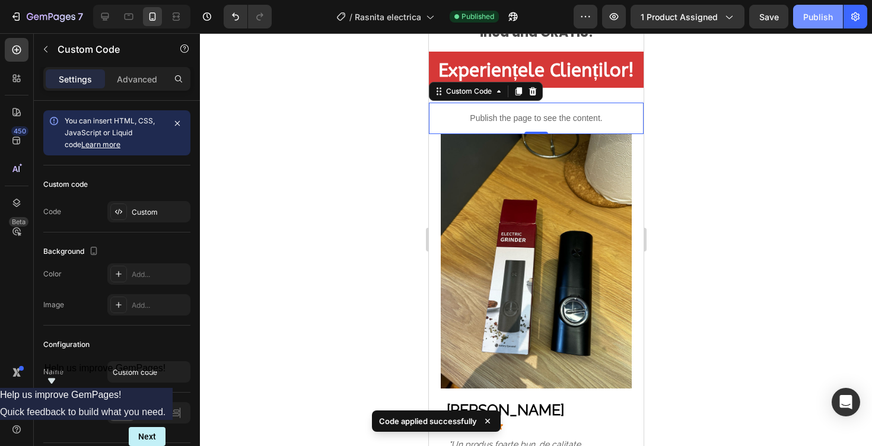
click at [810, 14] on div "Publish" at bounding box center [818, 17] width 30 height 12
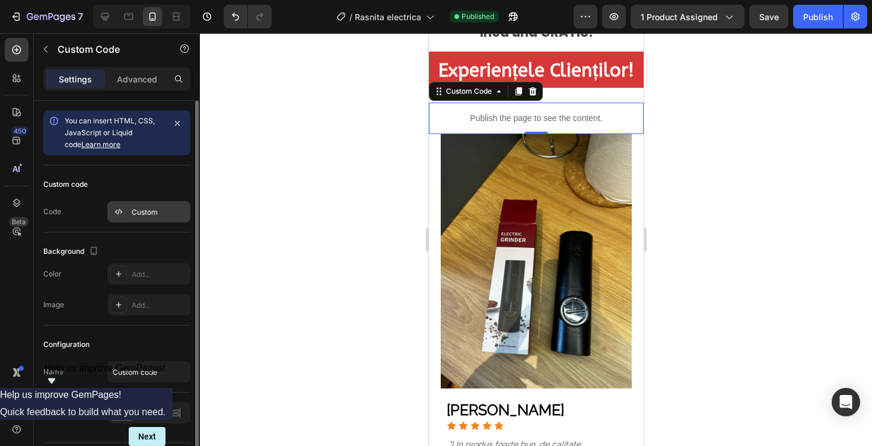
click at [136, 214] on div "Custom" at bounding box center [160, 212] width 56 height 11
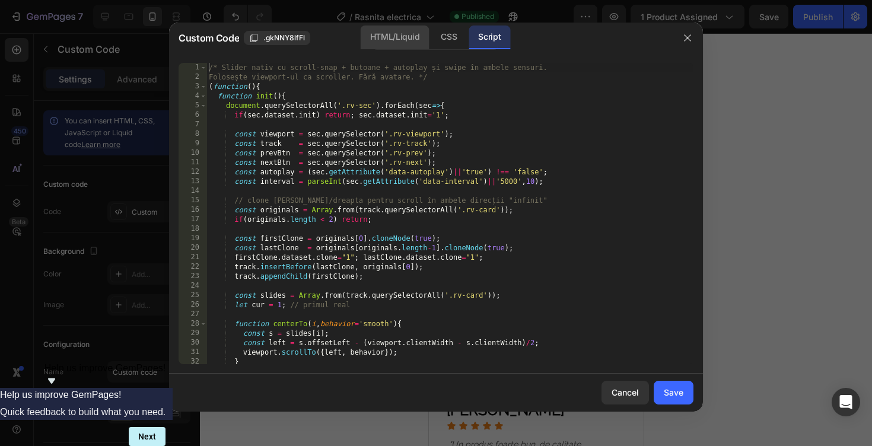
click at [408, 42] on div "HTML/Liquid" at bounding box center [395, 38] width 68 height 24
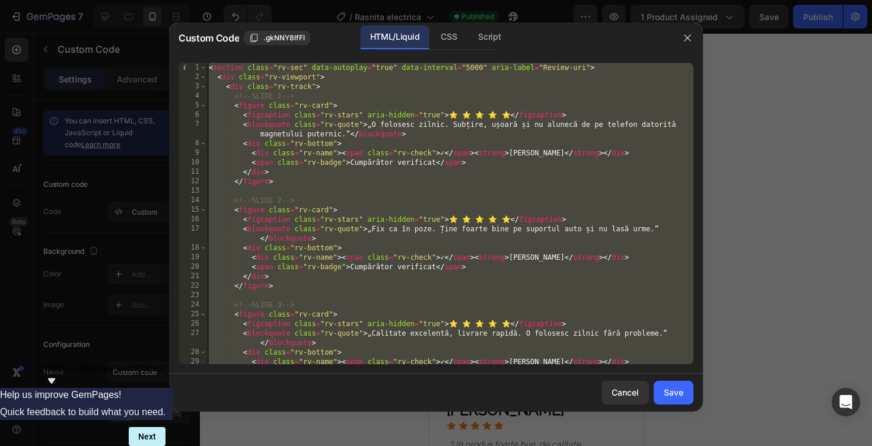
click at [512, 217] on div "< section class = "rv-sec" data-autoplay = "true" data-interval = "5000" aria-l…" at bounding box center [449, 223] width 487 height 320
type textarea "<figcaption class="rv-stars" aria-hidden="true">⭐️ ⭐️ ⭐️ ⭐️ ⭐️</figcaption>"
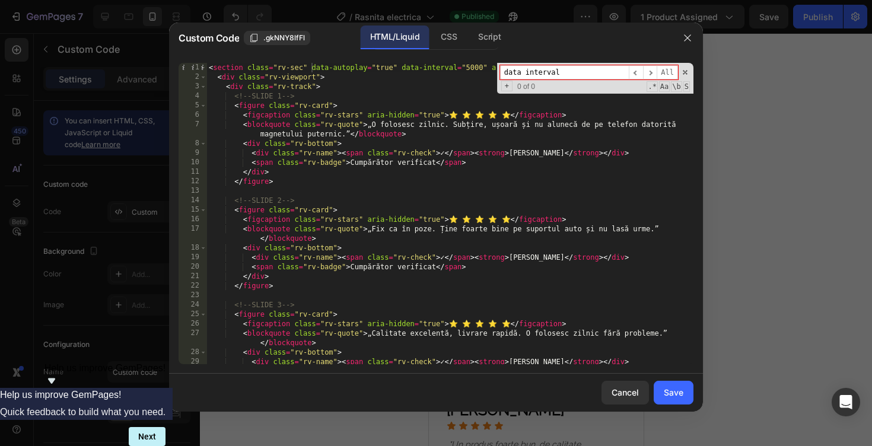
click at [570, 69] on input "data interval" at bounding box center [564, 72] width 129 height 15
click at [524, 69] on input "data interval" at bounding box center [564, 72] width 129 height 15
type input "data-interval"
click at [472, 63] on div "< section class = "rv-sec" data-autoplay = "true" data-interval = "5000" aria-l…" at bounding box center [449, 223] width 487 height 320
click at [472, 65] on div "< section class = "rv-sec" data-autoplay = "true" data-interval = "5000" aria-l…" at bounding box center [449, 223] width 487 height 320
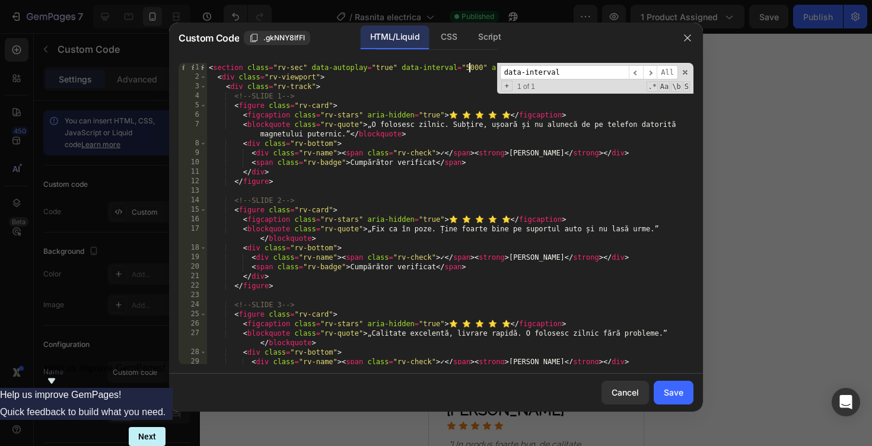
click at [469, 65] on div "< section class = "rv-sec" data-autoplay = "true" data-interval = "5000" aria-l…" at bounding box center [449, 223] width 487 height 320
click at [469, 68] on div "< section class = "rv-sec" data-autoplay = "true" data-interval = "5000" aria-l…" at bounding box center [449, 223] width 487 height 320
type textarea "<section class="rv-sec" data-autoplay="true" data-interval="2900" aria-label="R…"
click at [666, 394] on div "Save" at bounding box center [674, 392] width 20 height 12
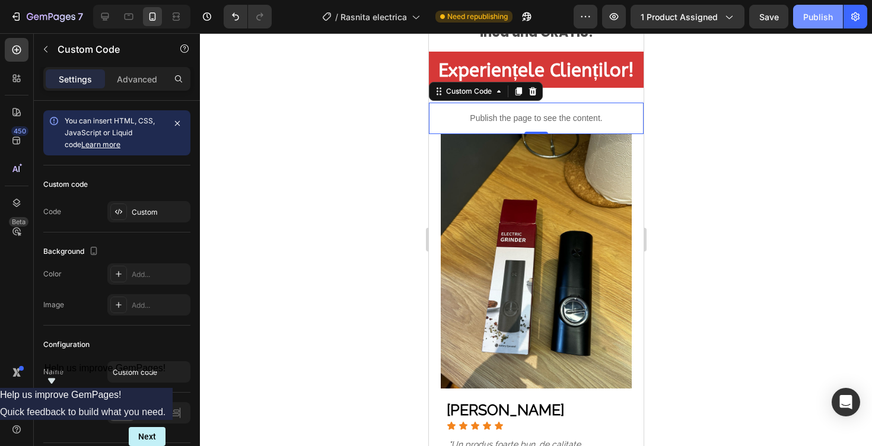
click at [806, 24] on button "Publish" at bounding box center [818, 17] width 50 height 24
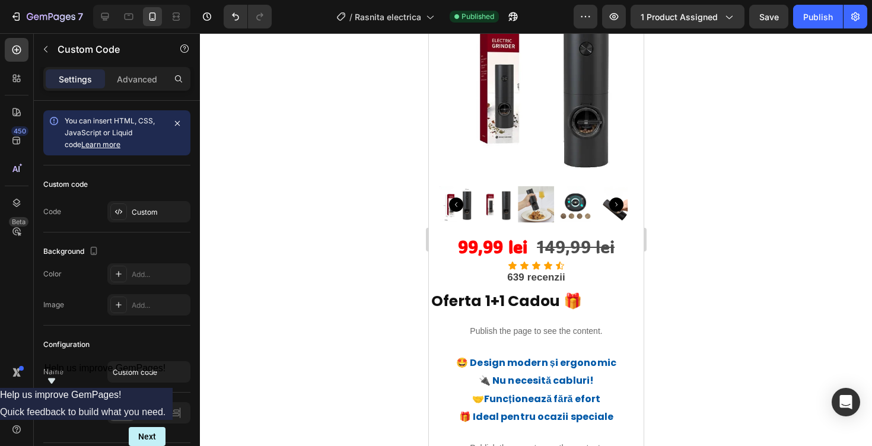
scroll to position [94, 0]
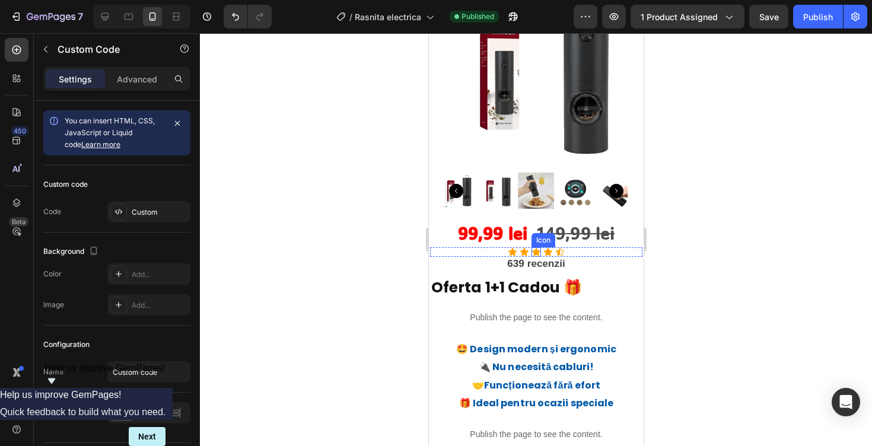
click at [504, 279] on strong "Oferta 1+1 Cadou 🎁" at bounding box center [506, 287] width 151 height 21
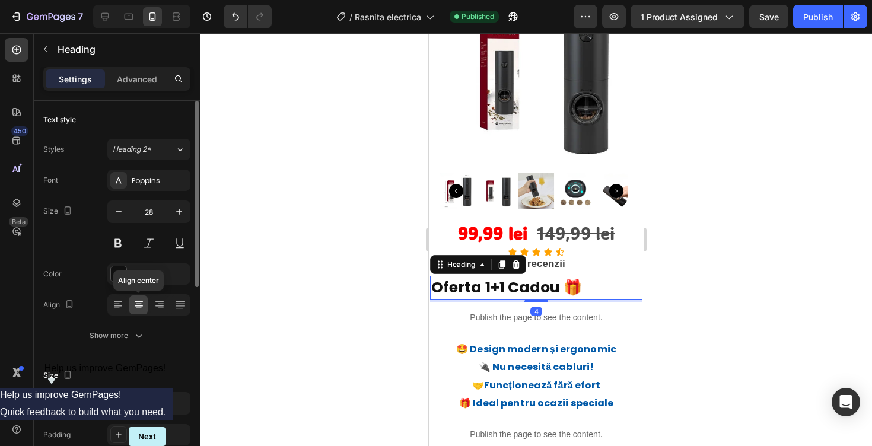
click at [139, 305] on icon at bounding box center [139, 305] width 12 height 12
click at [161, 311] on div at bounding box center [159, 304] width 18 height 19
click at [491, 273] on div "Heading" at bounding box center [477, 264] width 96 height 19
click at [485, 281] on strong "Oferta 1+1 Cadou 🎁" at bounding box center [506, 288] width 151 height 21
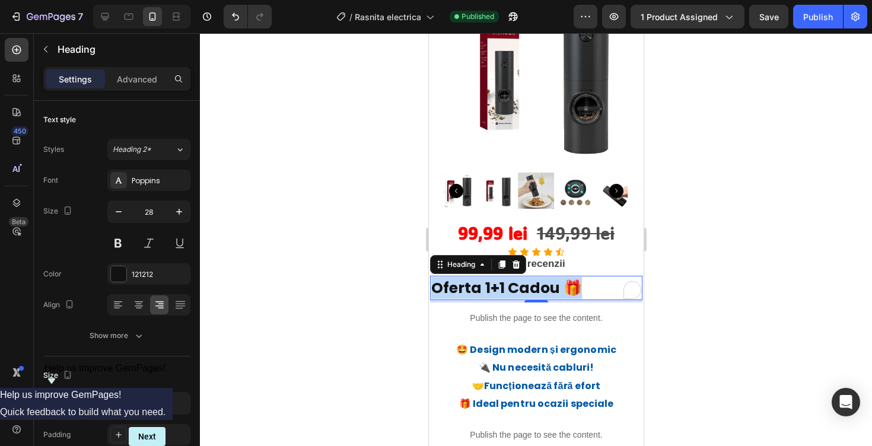
click at [485, 281] on strong "Oferta 1+1 Cadou 🎁" at bounding box center [506, 288] width 151 height 21
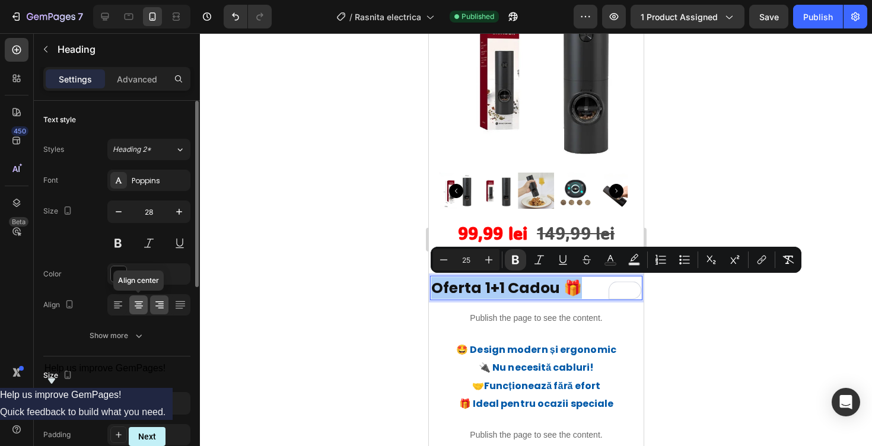
click at [133, 304] on icon at bounding box center [139, 305] width 12 height 12
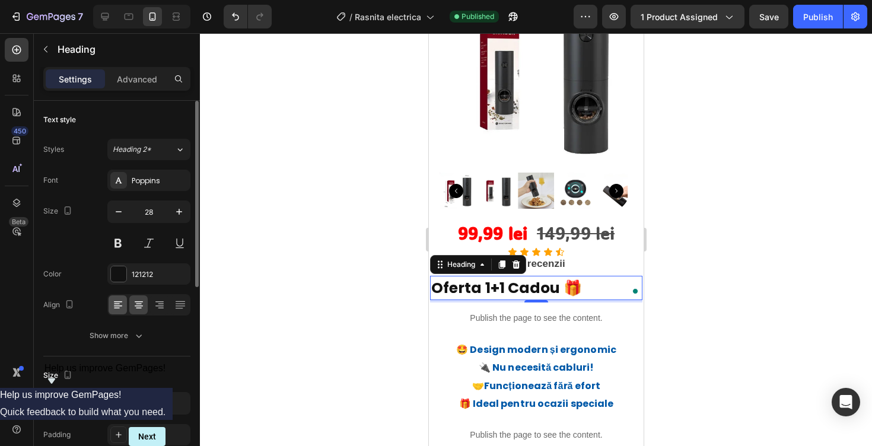
click at [116, 306] on icon at bounding box center [118, 305] width 8 height 1
click at [142, 306] on icon at bounding box center [139, 305] width 12 height 12
click at [521, 286] on strong "Oferta 1+1 Cadou 🎁" at bounding box center [506, 288] width 151 height 21
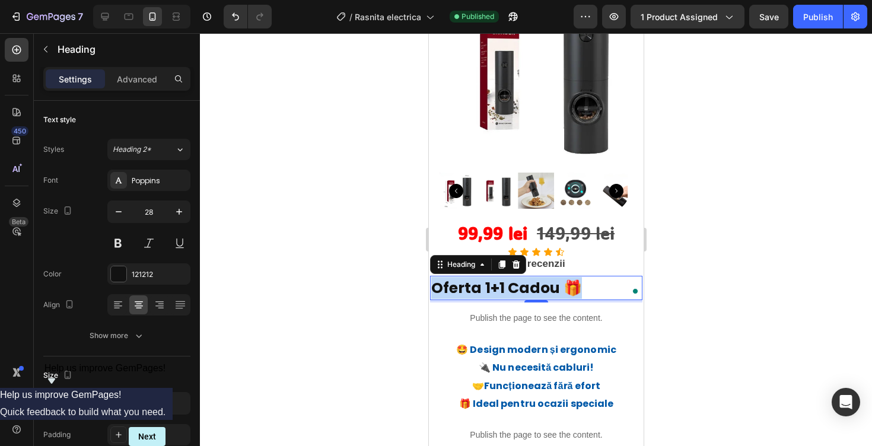
click at [521, 286] on strong "Oferta 1+1 Cadou 🎁" at bounding box center [506, 288] width 151 height 21
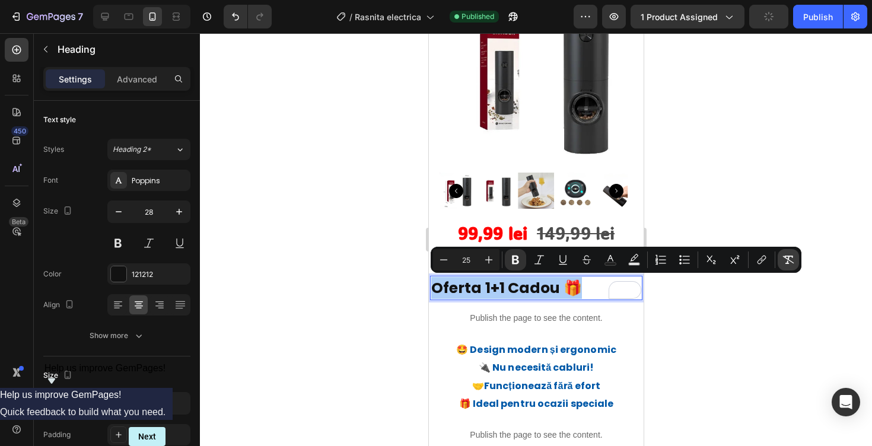
click at [788, 260] on icon "Editor contextual toolbar" at bounding box center [788, 260] width 12 height 12
type input "28"
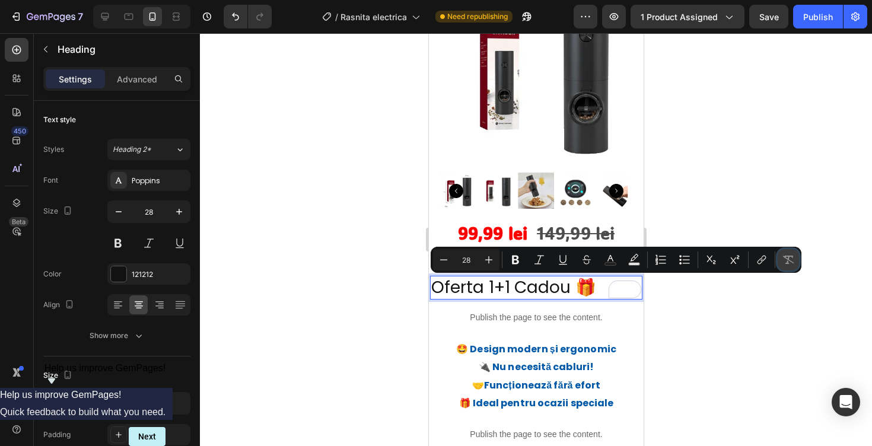
click at [788, 260] on icon "Editor contextual toolbar" at bounding box center [788, 260] width 12 height 12
click at [791, 262] on icon "Editor contextual toolbar" at bounding box center [788, 260] width 12 height 12
click at [161, 302] on icon at bounding box center [160, 305] width 12 height 12
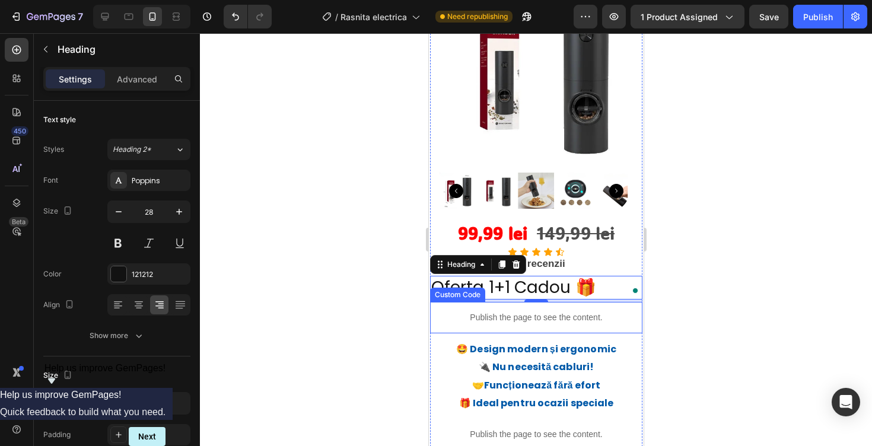
click at [431, 311] on div "Publish the page to see the content." at bounding box center [535, 317] width 212 height 31
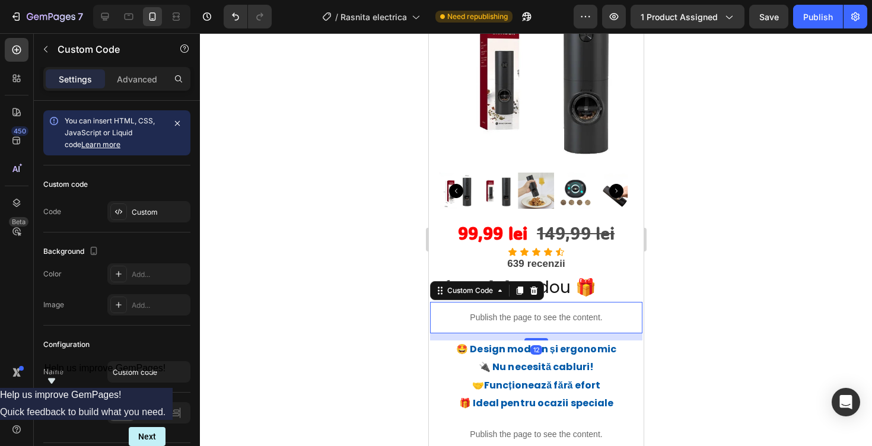
click at [403, 333] on div at bounding box center [536, 239] width 672 height 413
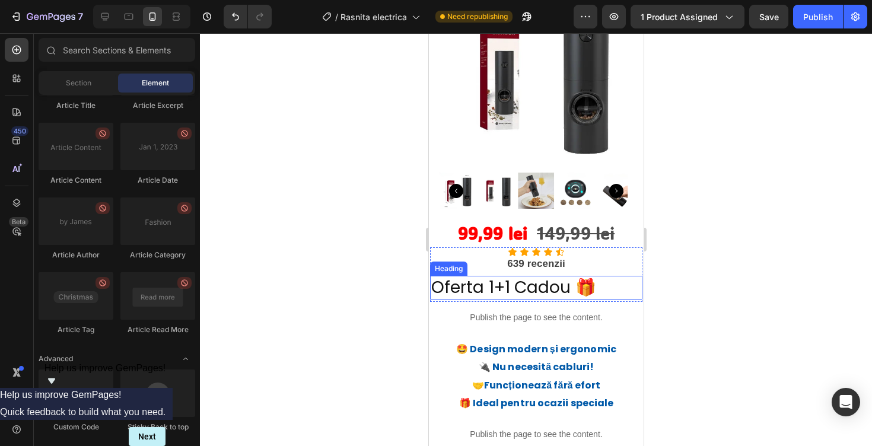
click at [540, 293] on p "Oferta 1+1 Cadou 🎁" at bounding box center [513, 287] width 165 height 21
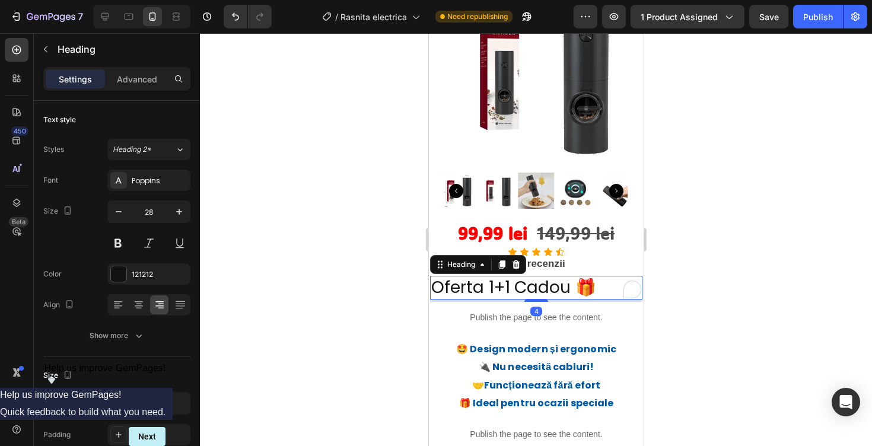
click at [542, 287] on p "Oferta 1+1 Cadou 🎁" at bounding box center [513, 287] width 165 height 21
